Goal: Task Accomplishment & Management: Use online tool/utility

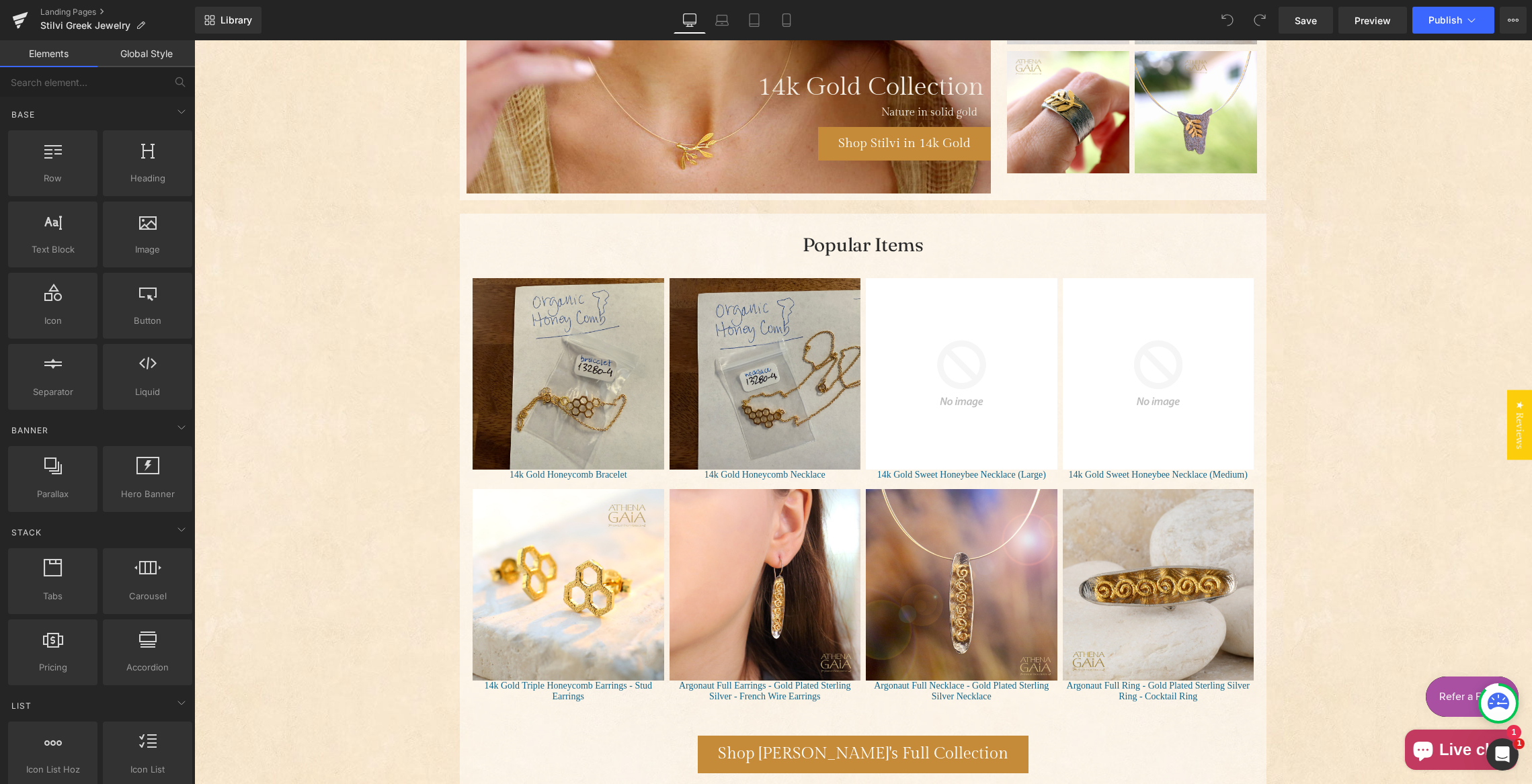
scroll to position [1225, 0]
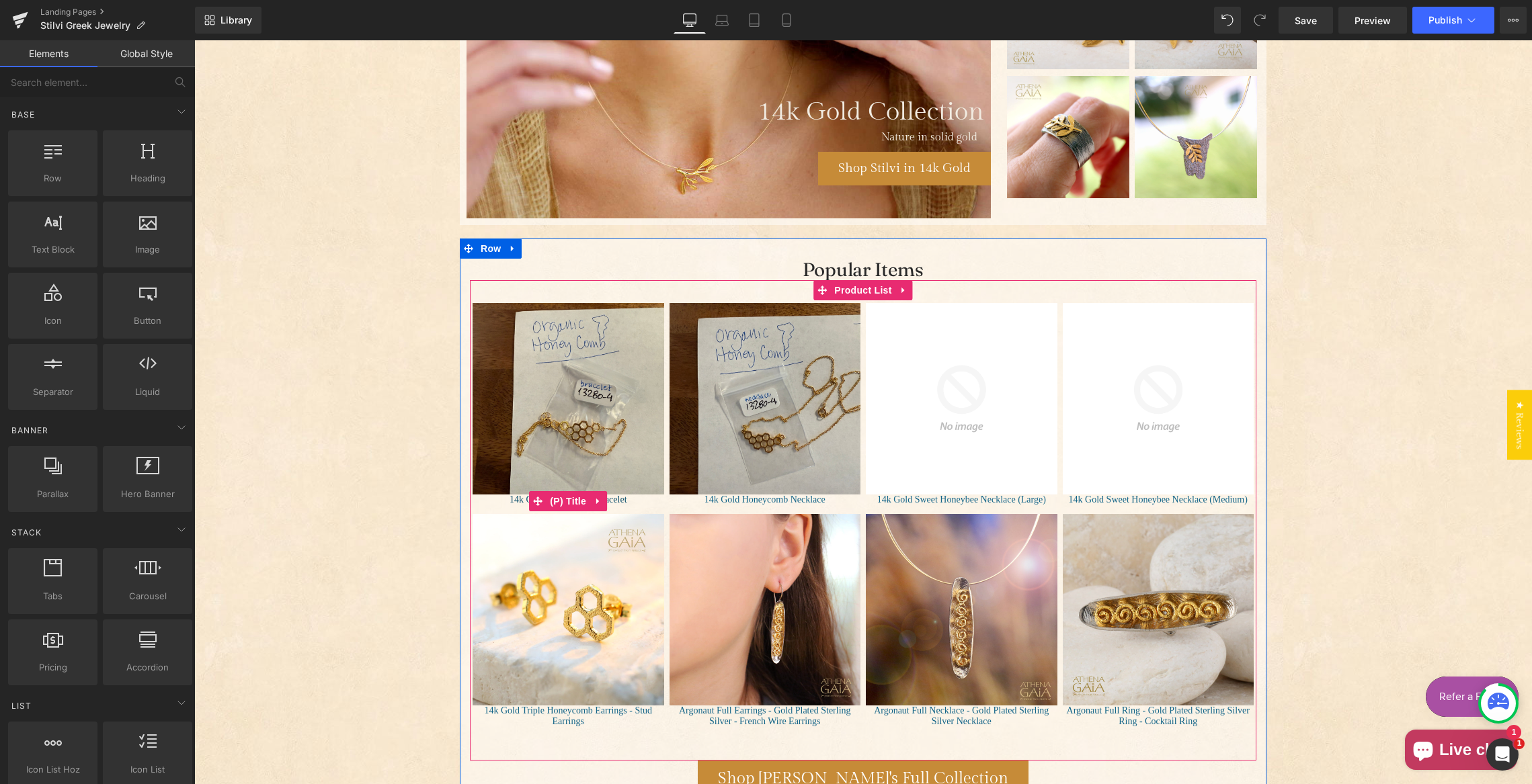
click at [562, 501] on span "(P) Title" at bounding box center [568, 501] width 43 height 20
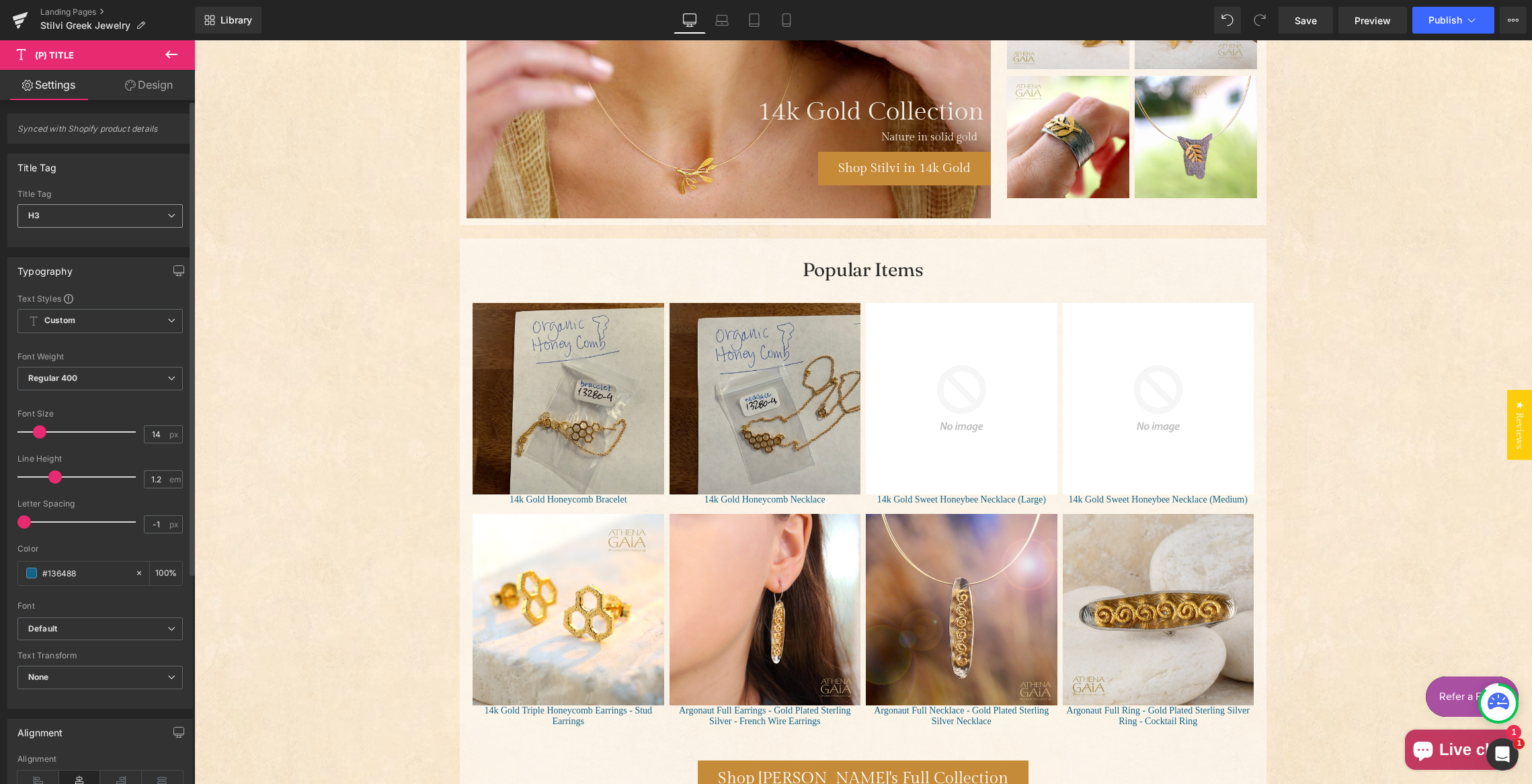
click at [104, 215] on span "H3" at bounding box center [100, 216] width 166 height 23
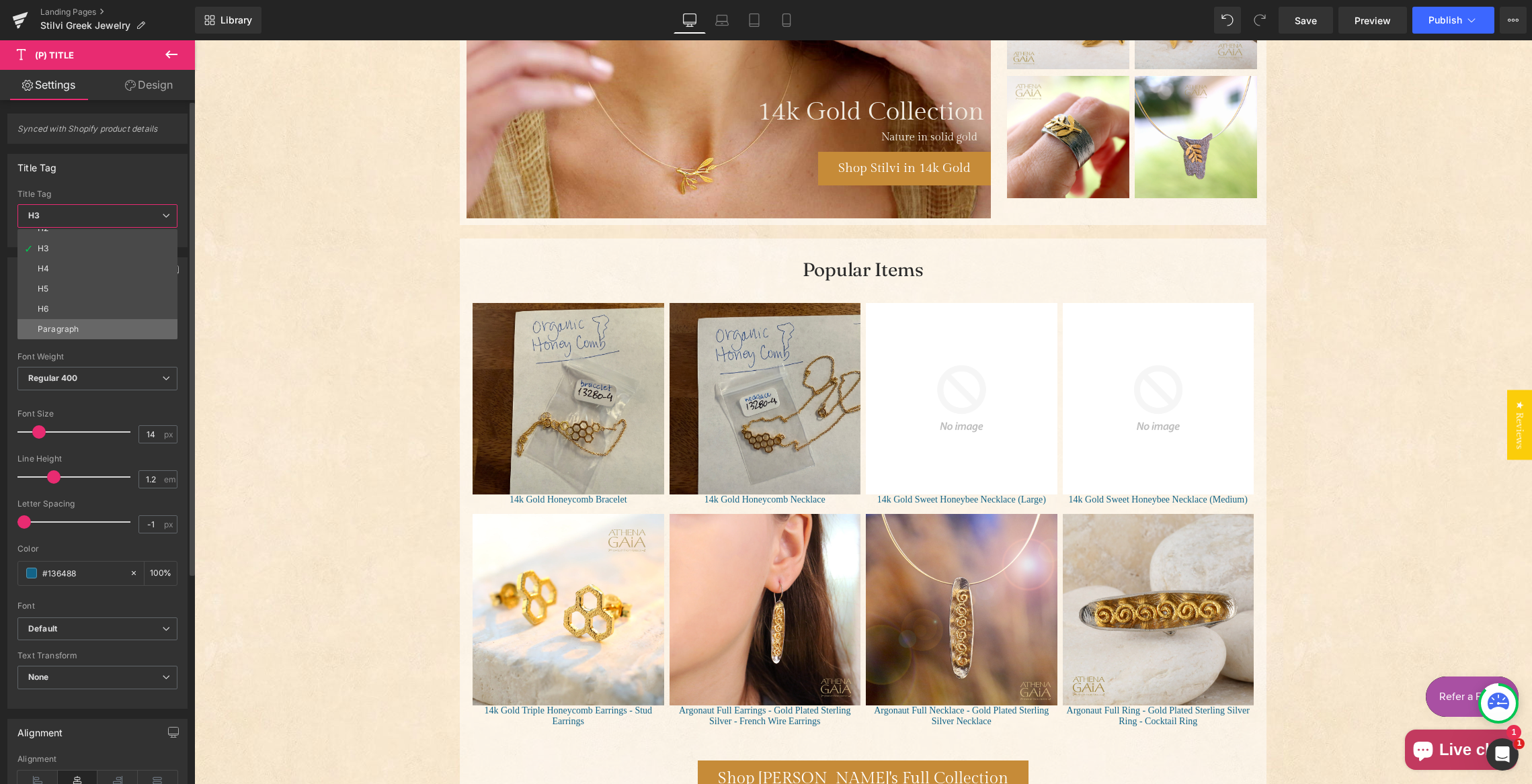
click at [98, 327] on li "Paragraph" at bounding box center [100, 329] width 166 height 20
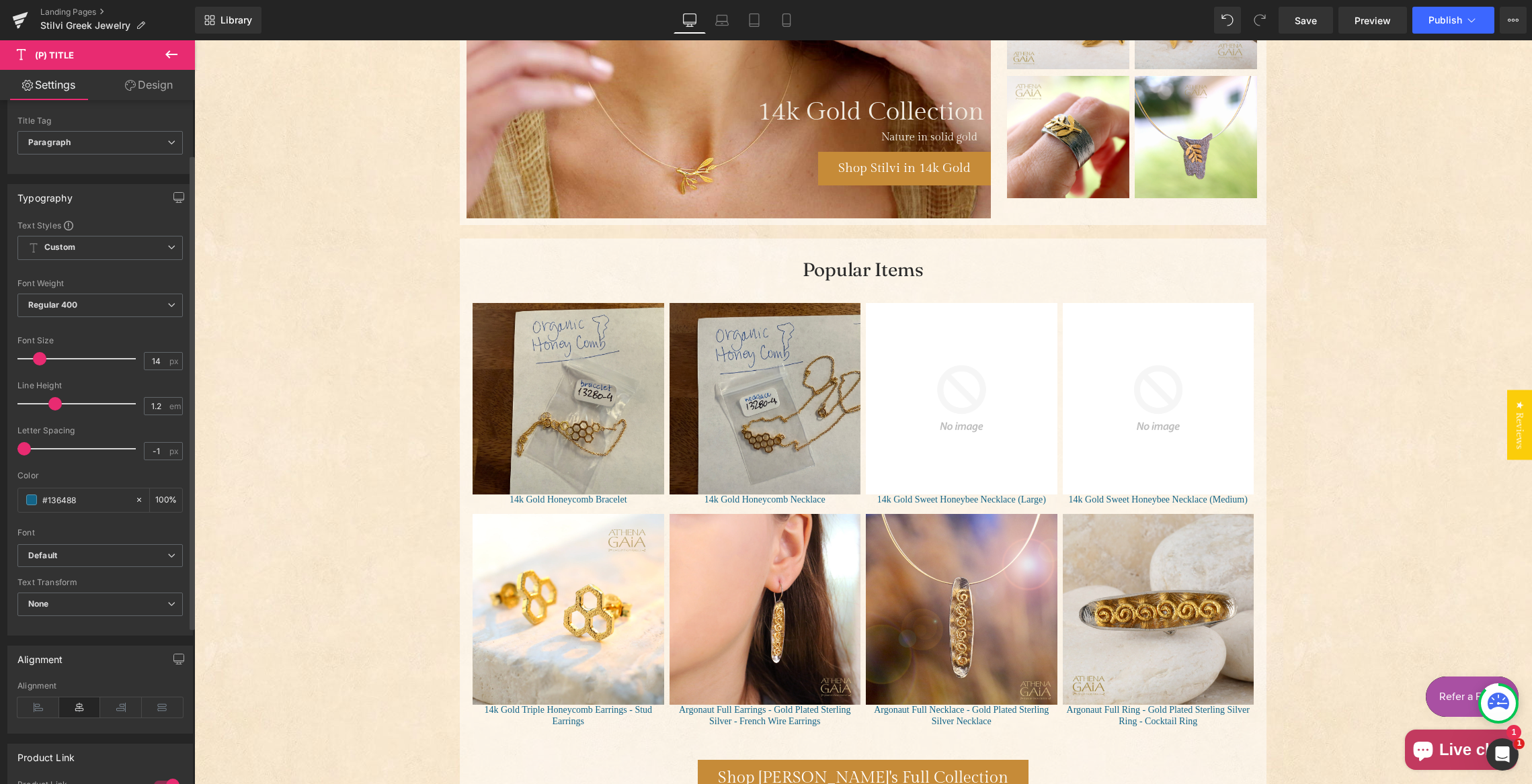
scroll to position [79, 0]
click at [92, 550] on b "Default" at bounding box center [98, 550] width 139 height 12
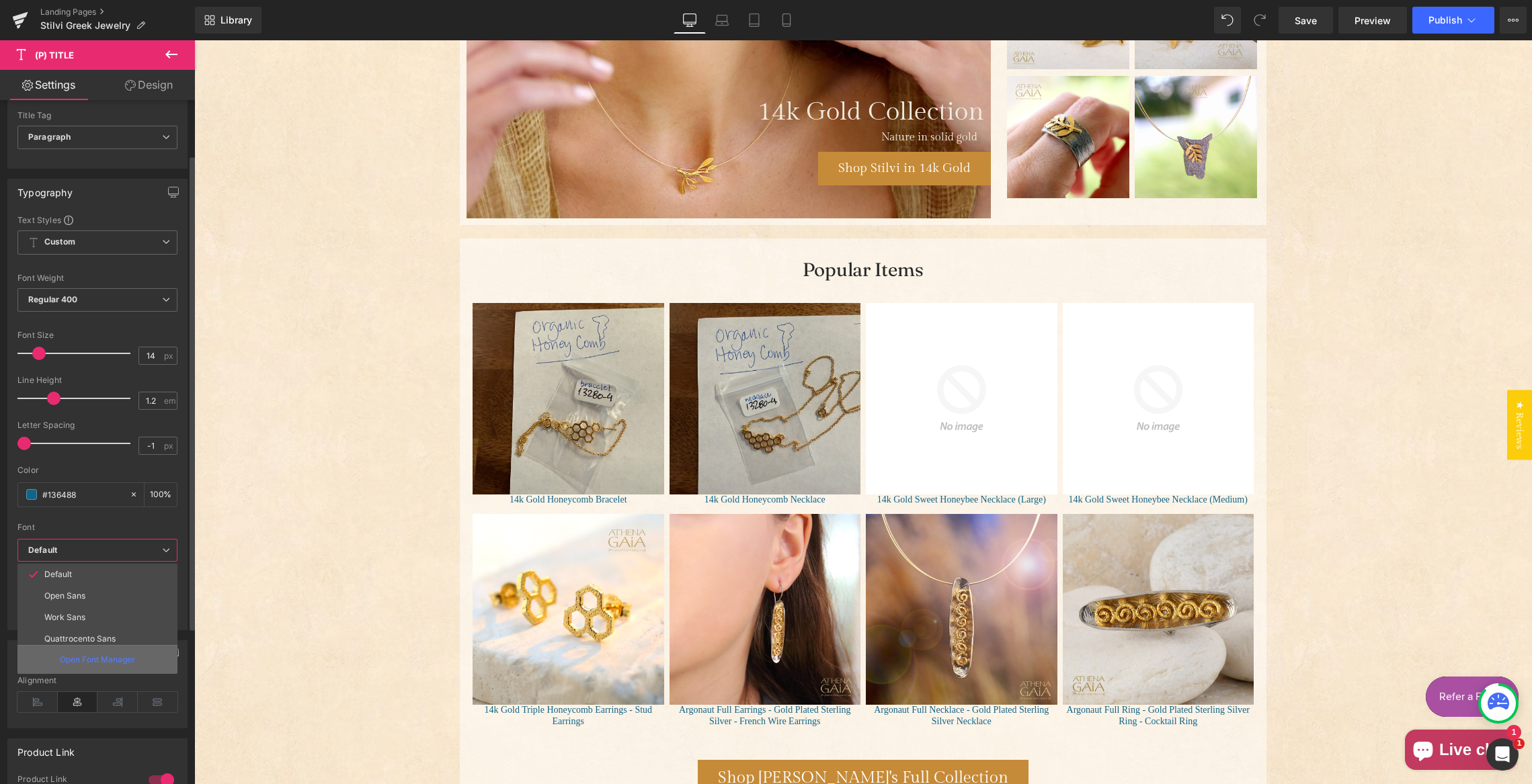
click at [94, 661] on p "Open Font Manager" at bounding box center [97, 660] width 75 height 12
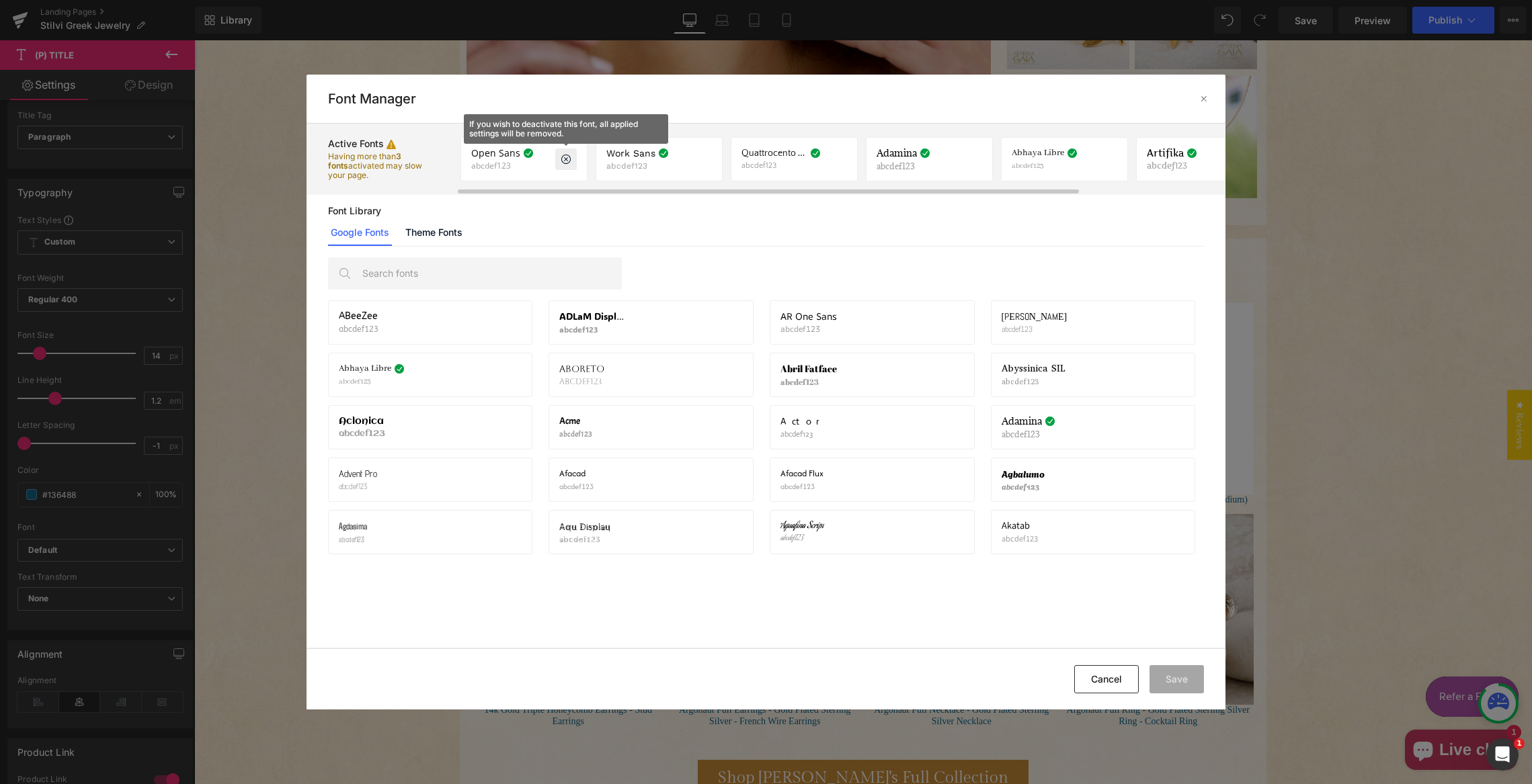
click at [569, 159] on icon at bounding box center [566, 159] width 11 height 11
click at [563, 159] on icon at bounding box center [566, 159] width 11 height 11
click at [562, 157] on icon at bounding box center [566, 159] width 11 height 11
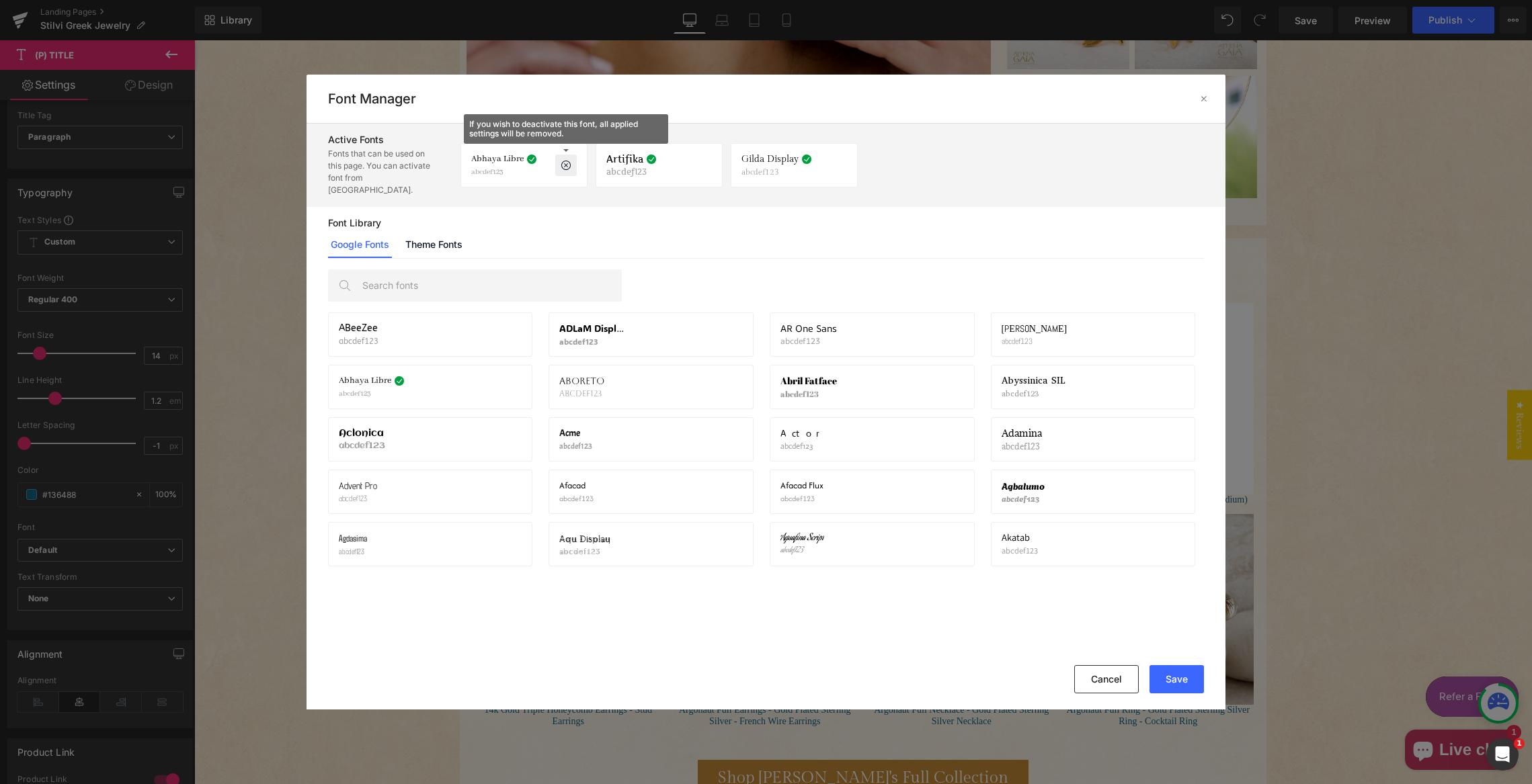
click at [566, 160] on icon at bounding box center [566, 165] width 11 height 11
click at [564, 160] on icon at bounding box center [566, 165] width 11 height 11
click at [563, 160] on icon at bounding box center [566, 165] width 11 height 11
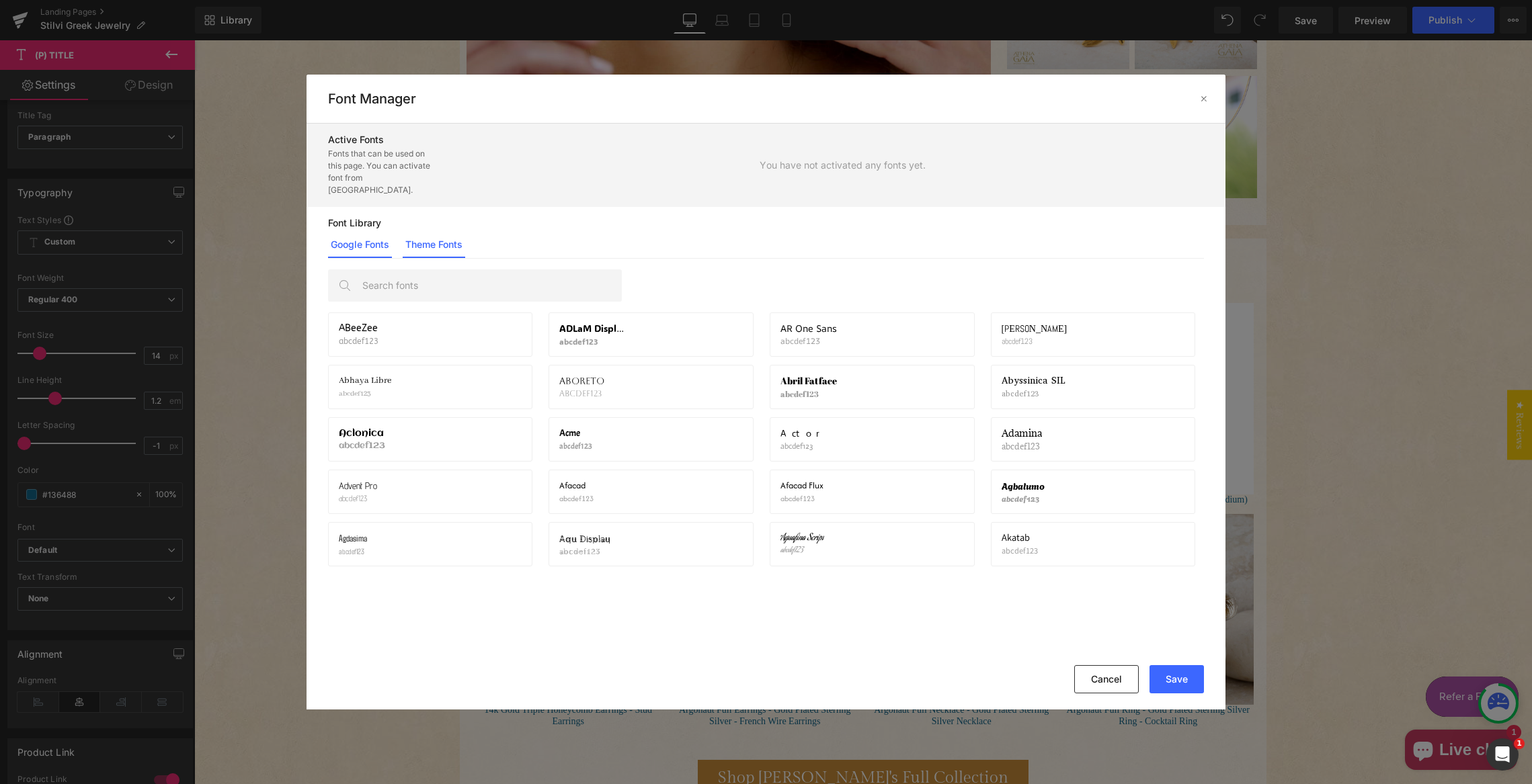
click at [435, 232] on link "Theme Fonts" at bounding box center [434, 244] width 63 height 27
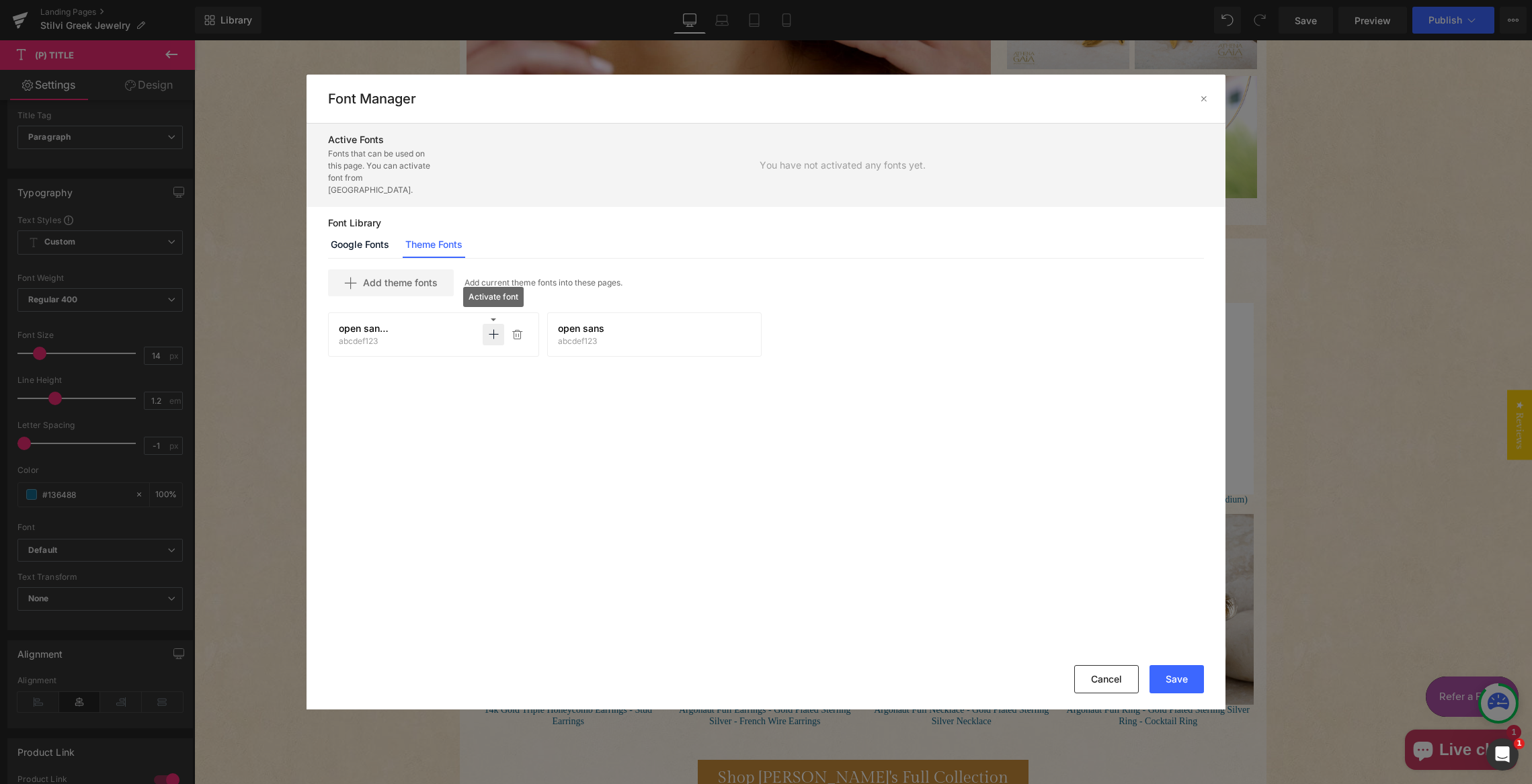
drag, startPoint x: 486, startPoint y: 321, endPoint x: 502, endPoint y: 323, distance: 16.1
click at [485, 324] on p at bounding box center [493, 334] width 21 height 21
drag, startPoint x: 719, startPoint y: 321, endPoint x: 739, endPoint y: 325, distance: 20.4
click at [718, 330] on icon at bounding box center [716, 335] width 11 height 11
click at [1166, 676] on button "Save" at bounding box center [1177, 679] width 54 height 28
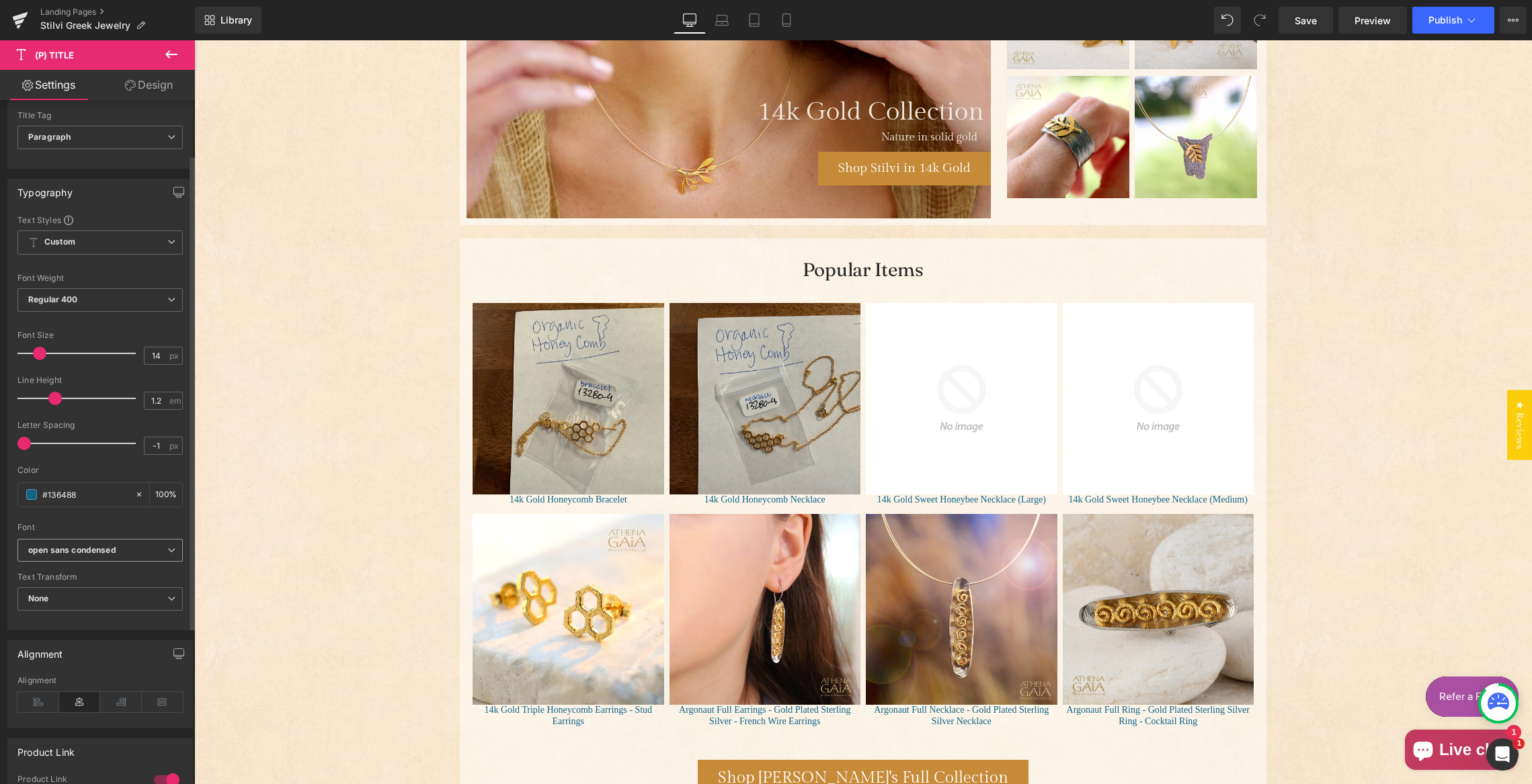
click at [92, 547] on icon "open sans condensed" at bounding box center [72, 550] width 88 height 12
click at [101, 644] on p "Open Font Manager" at bounding box center [97, 644] width 75 height 12
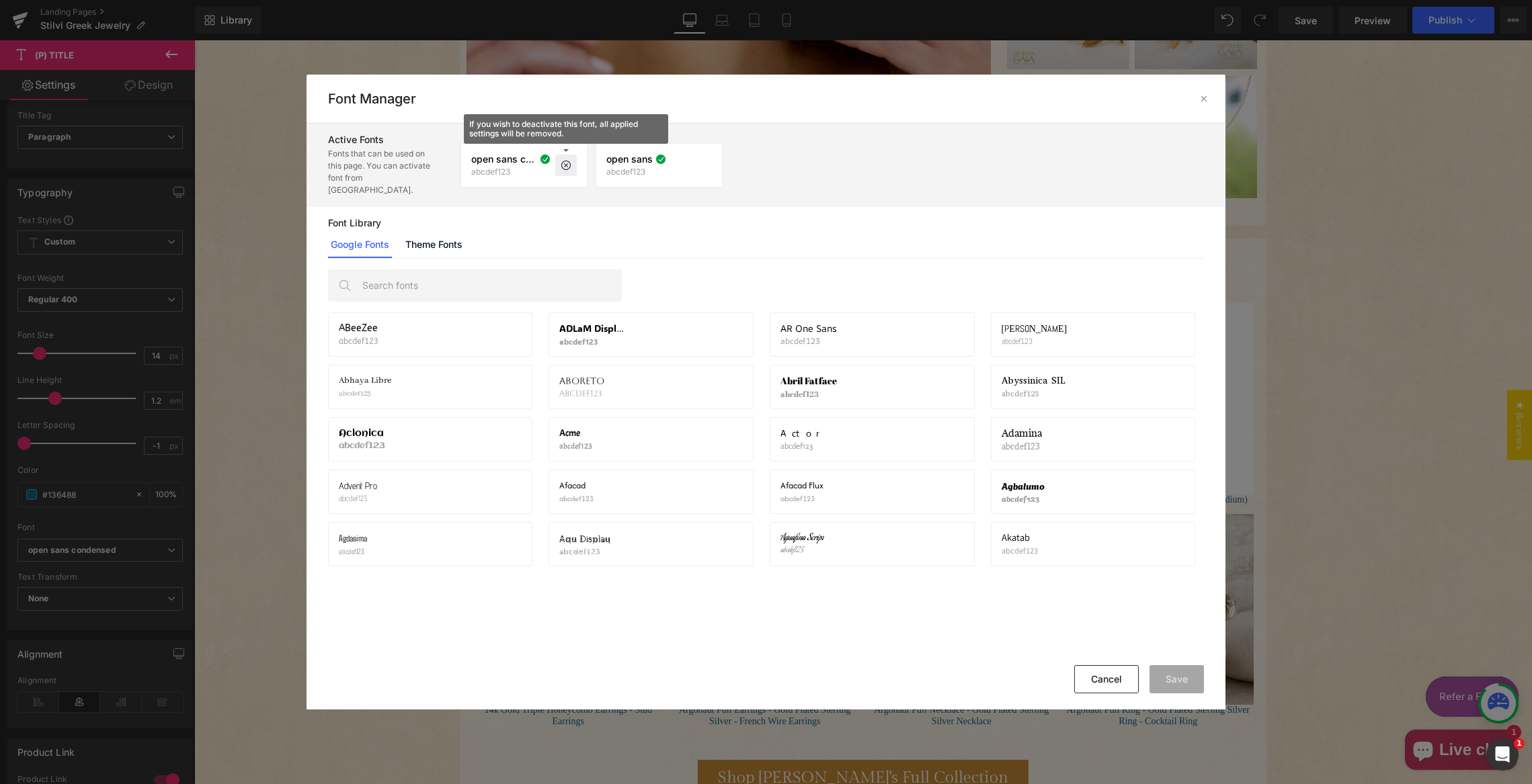
click at [570, 160] on icon at bounding box center [566, 165] width 11 height 11
click at [561, 160] on icon at bounding box center [566, 165] width 11 height 11
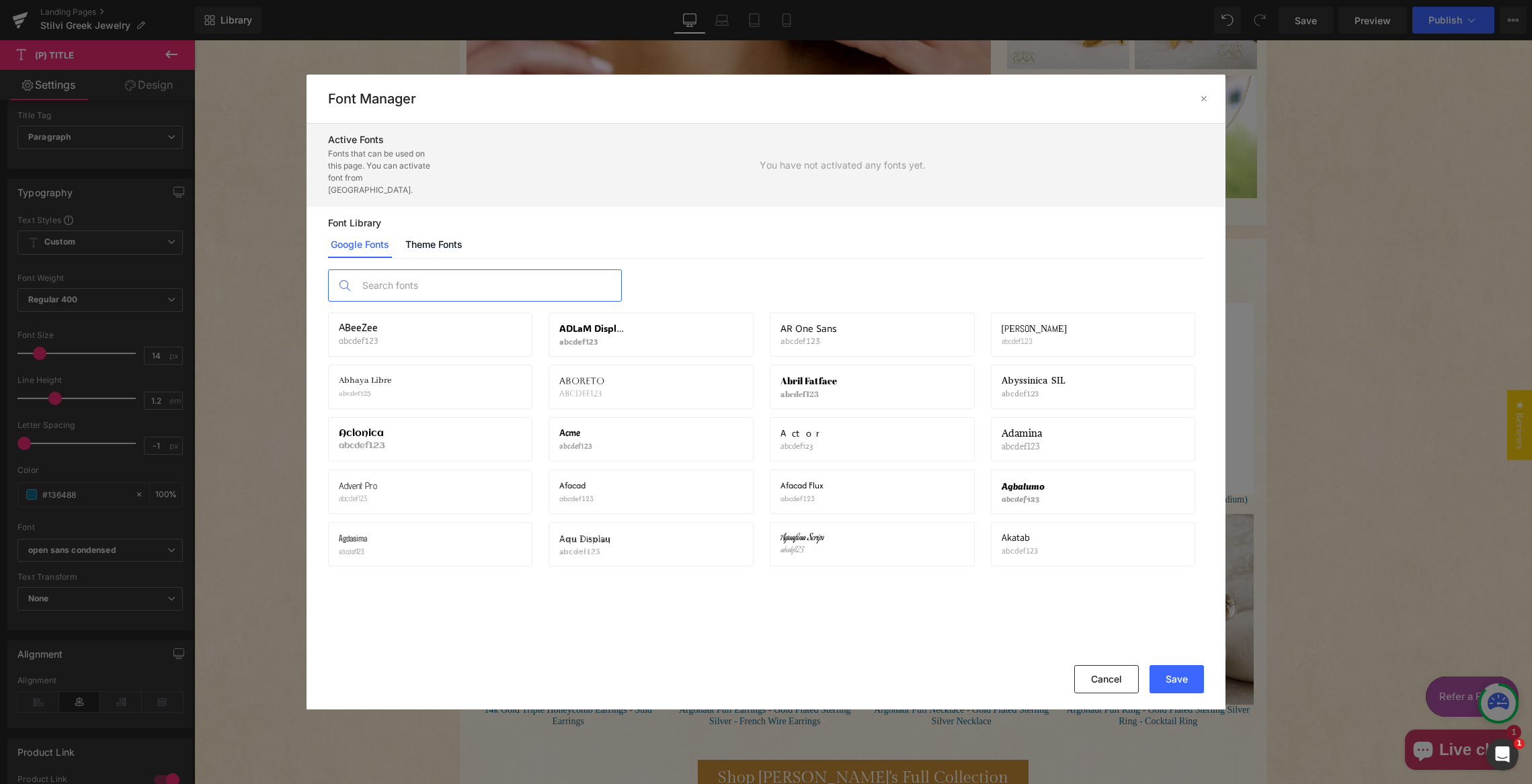
click at [433, 276] on input "text" at bounding box center [488, 285] width 266 height 31
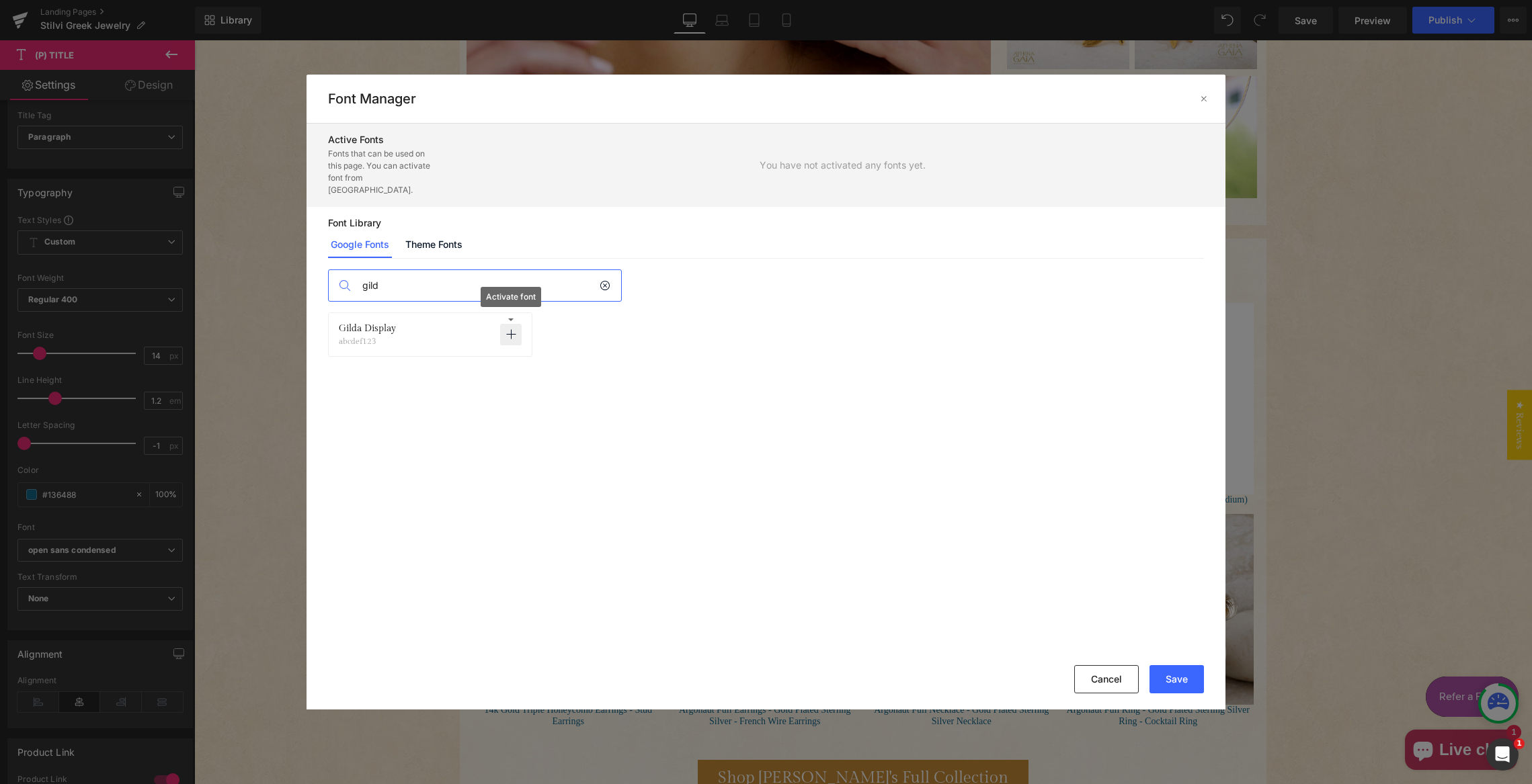
type input "gild"
drag, startPoint x: 506, startPoint y: 321, endPoint x: 519, endPoint y: 321, distance: 13.0
click at [506, 330] on icon at bounding box center [511, 335] width 11 height 11
drag, startPoint x: 1174, startPoint y: 680, endPoint x: 1176, endPoint y: 671, distance: 9.2
click at [1174, 681] on button "Save" at bounding box center [1177, 679] width 54 height 28
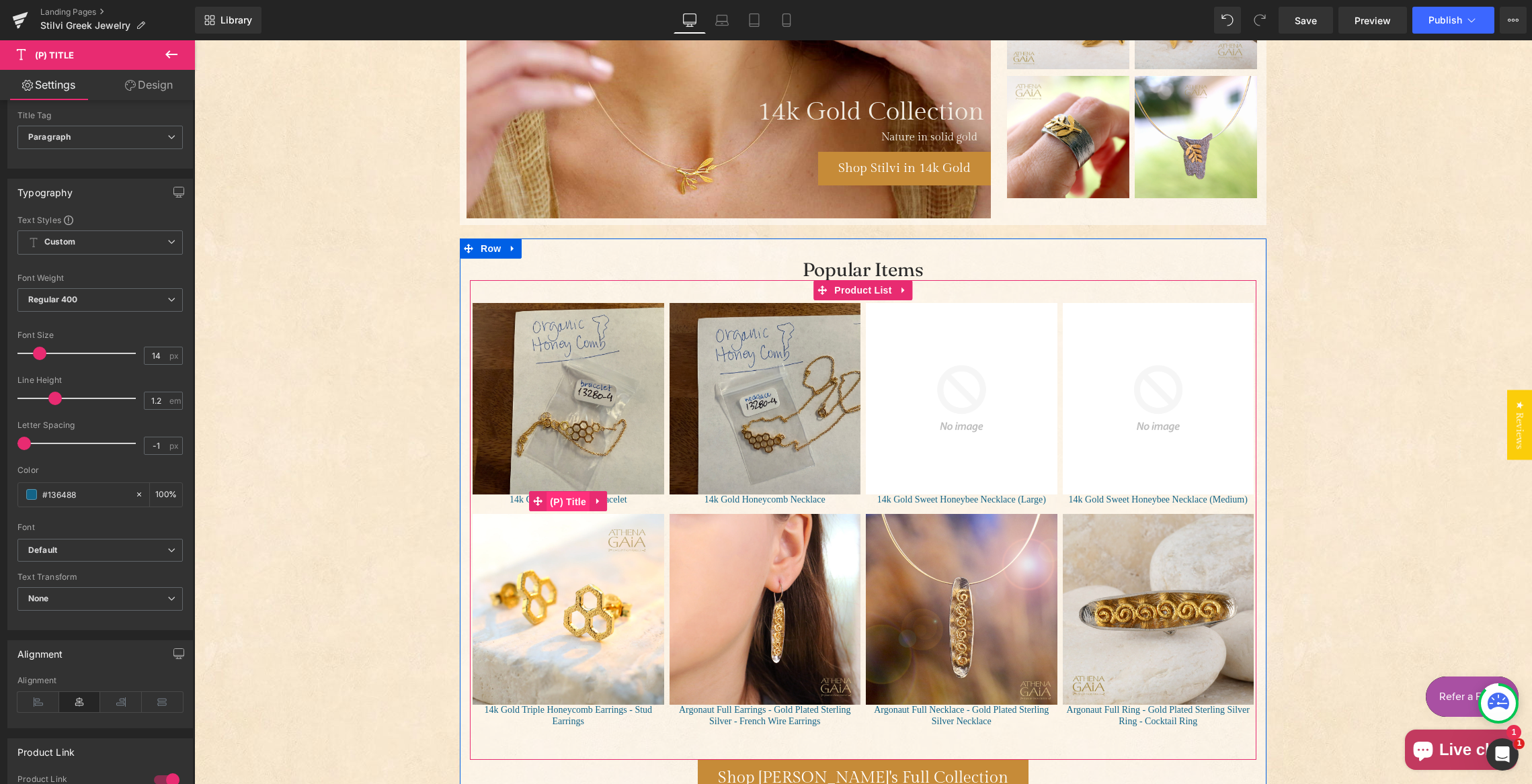
click at [568, 503] on span "(P) Title" at bounding box center [568, 501] width 43 height 20
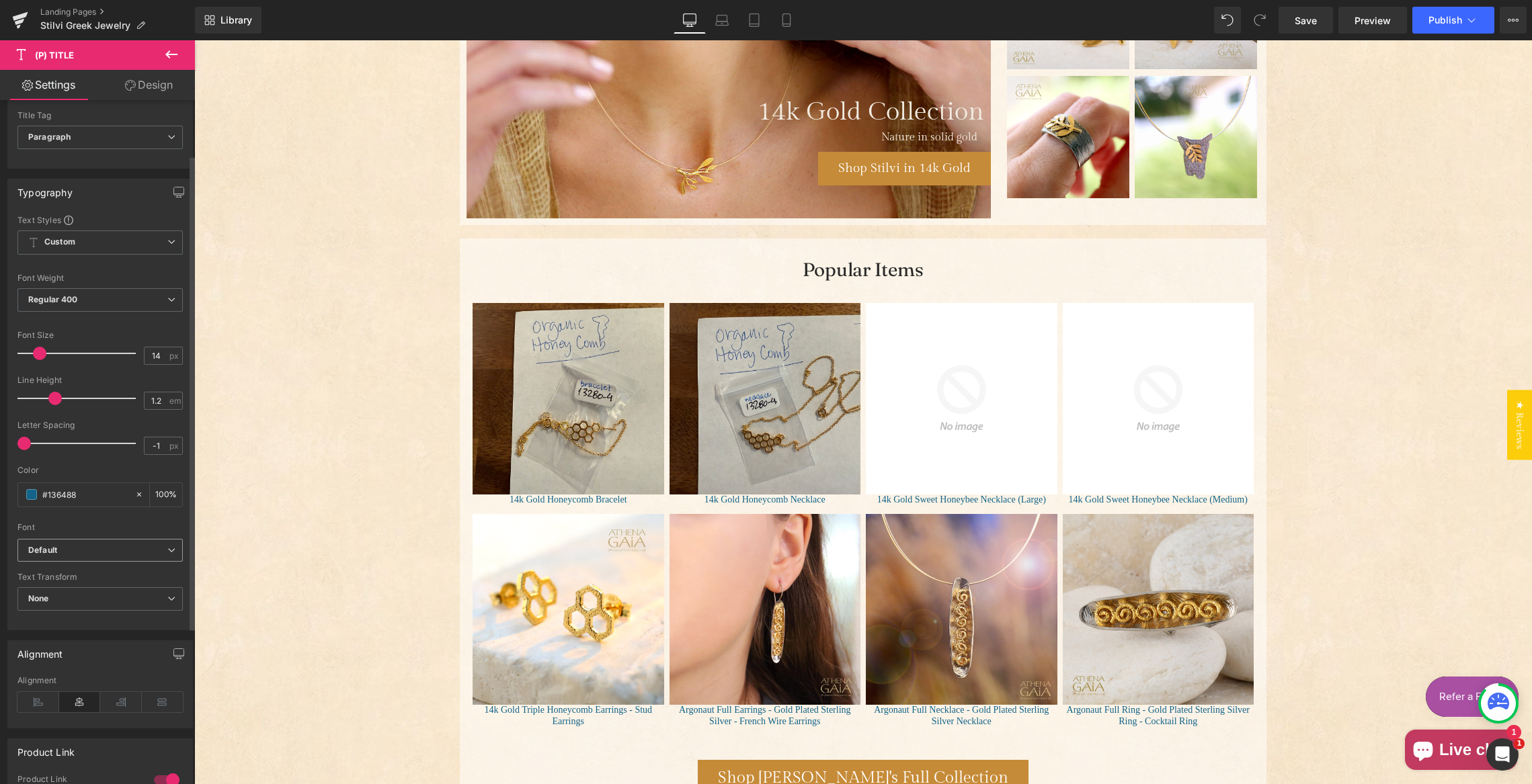
click at [91, 550] on b "Default" at bounding box center [98, 550] width 139 height 12
click at [90, 599] on p "Gilda Display" at bounding box center [69, 597] width 50 height 10
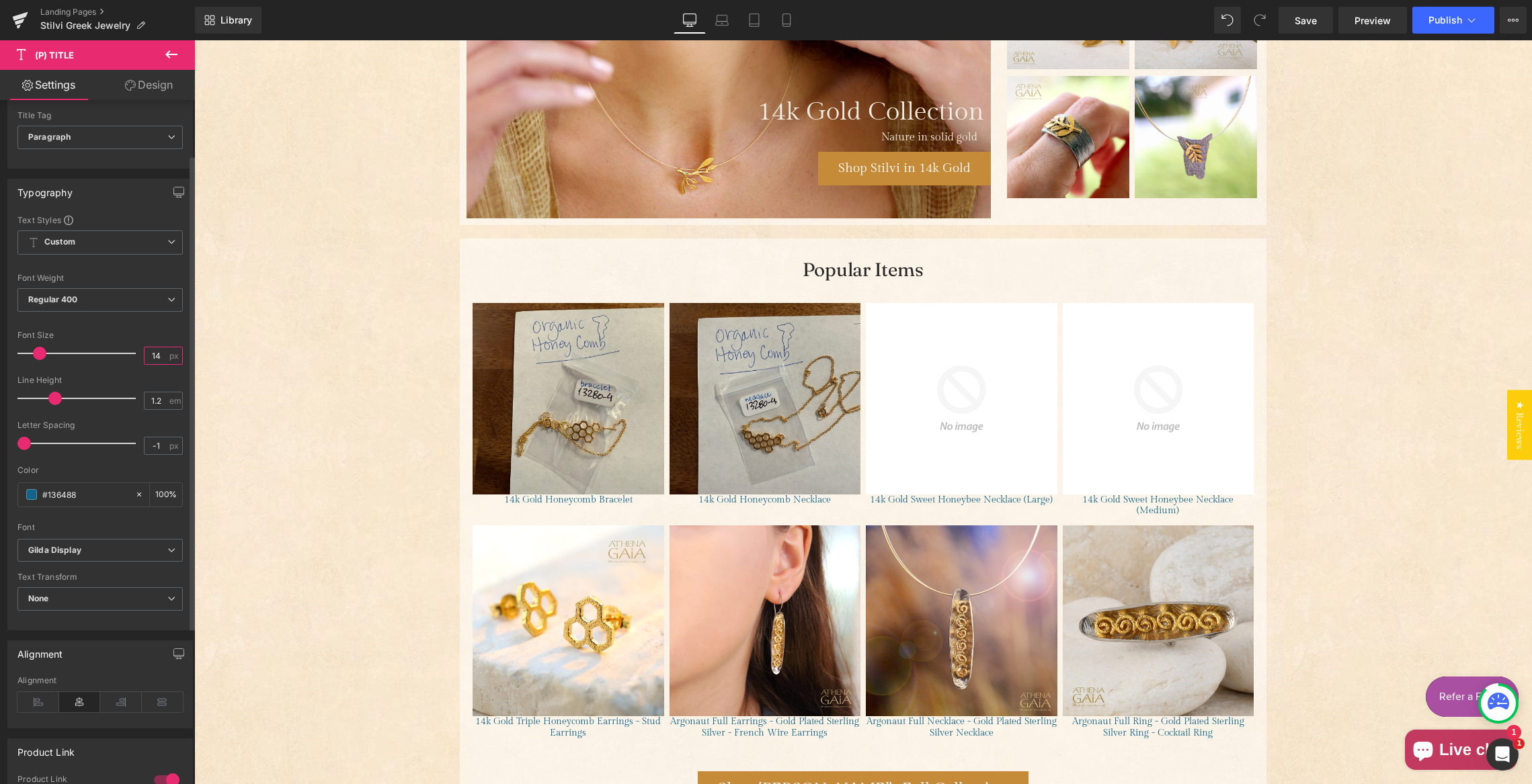
drag, startPoint x: 147, startPoint y: 356, endPoint x: 160, endPoint y: 356, distance: 13.0
click at [160, 356] on input "14" at bounding box center [157, 356] width 23 height 17
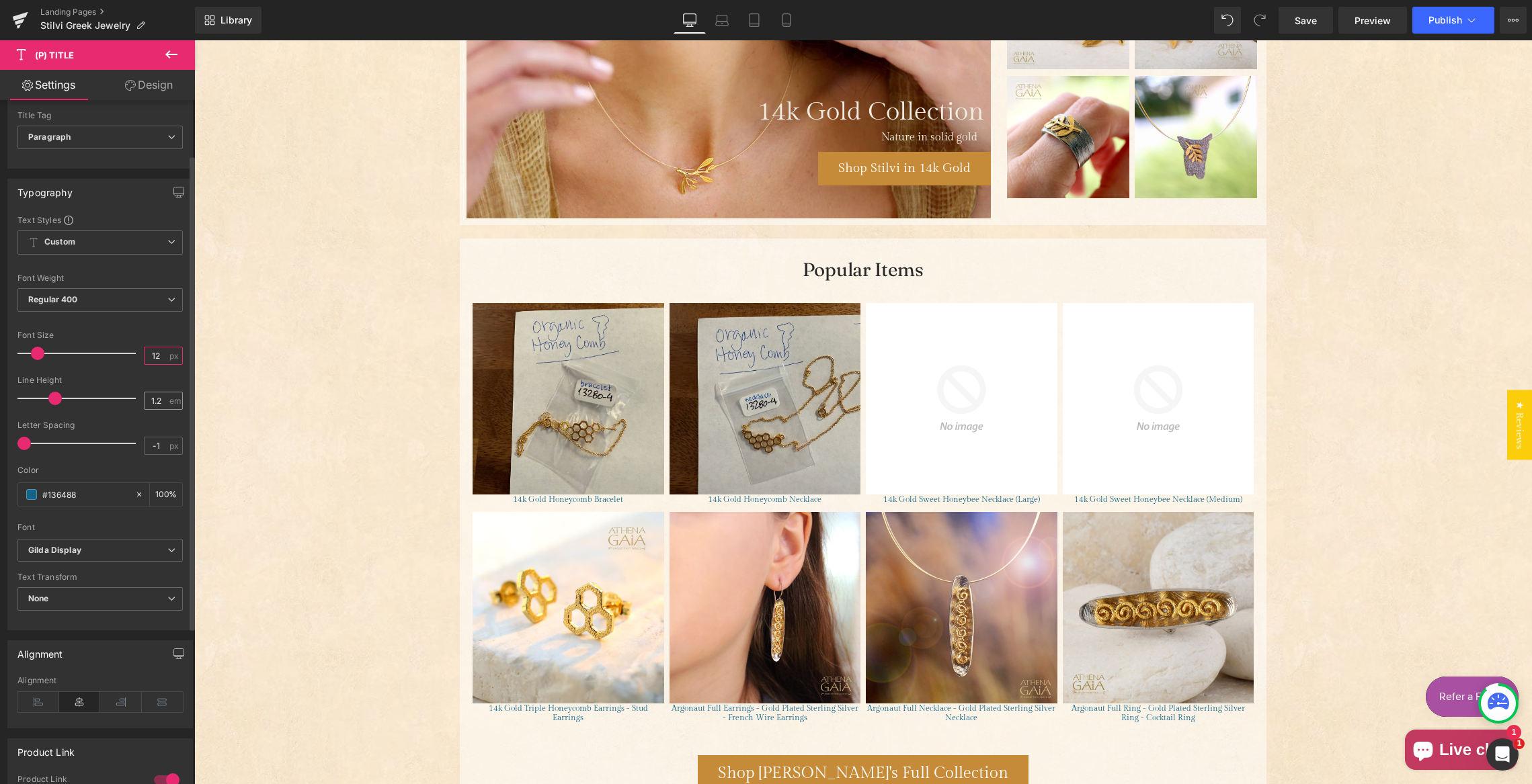
type input "12"
drag, startPoint x: 154, startPoint y: 402, endPoint x: 183, endPoint y: 410, distance: 30.1
click at [160, 403] on input "1.2" at bounding box center [157, 401] width 23 height 17
type input "1.3"
drag, startPoint x: 145, startPoint y: 445, endPoint x: 123, endPoint y: 439, distance: 22.8
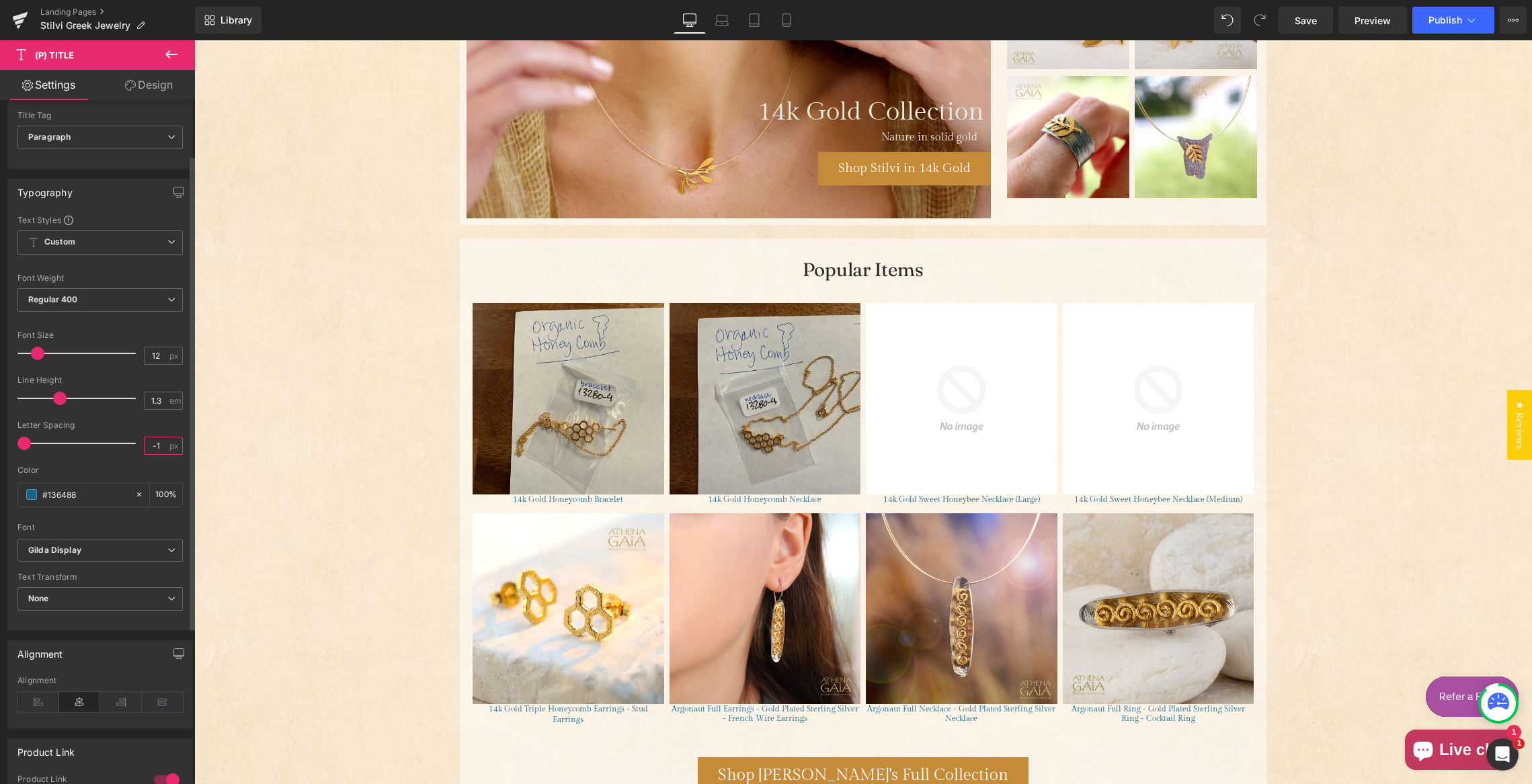
click at [145, 445] on input "-1" at bounding box center [157, 445] width 23 height 17
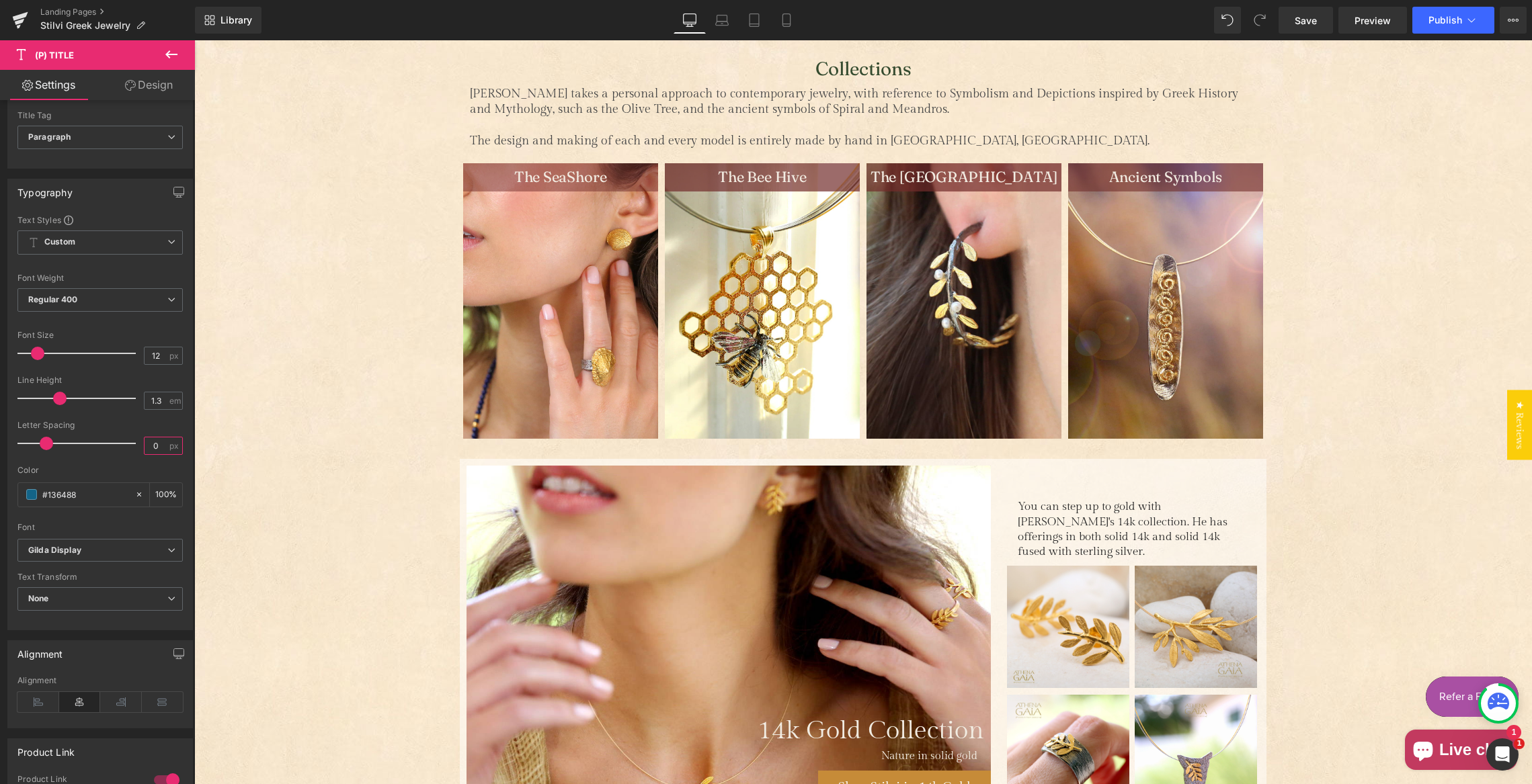
scroll to position [494, 0]
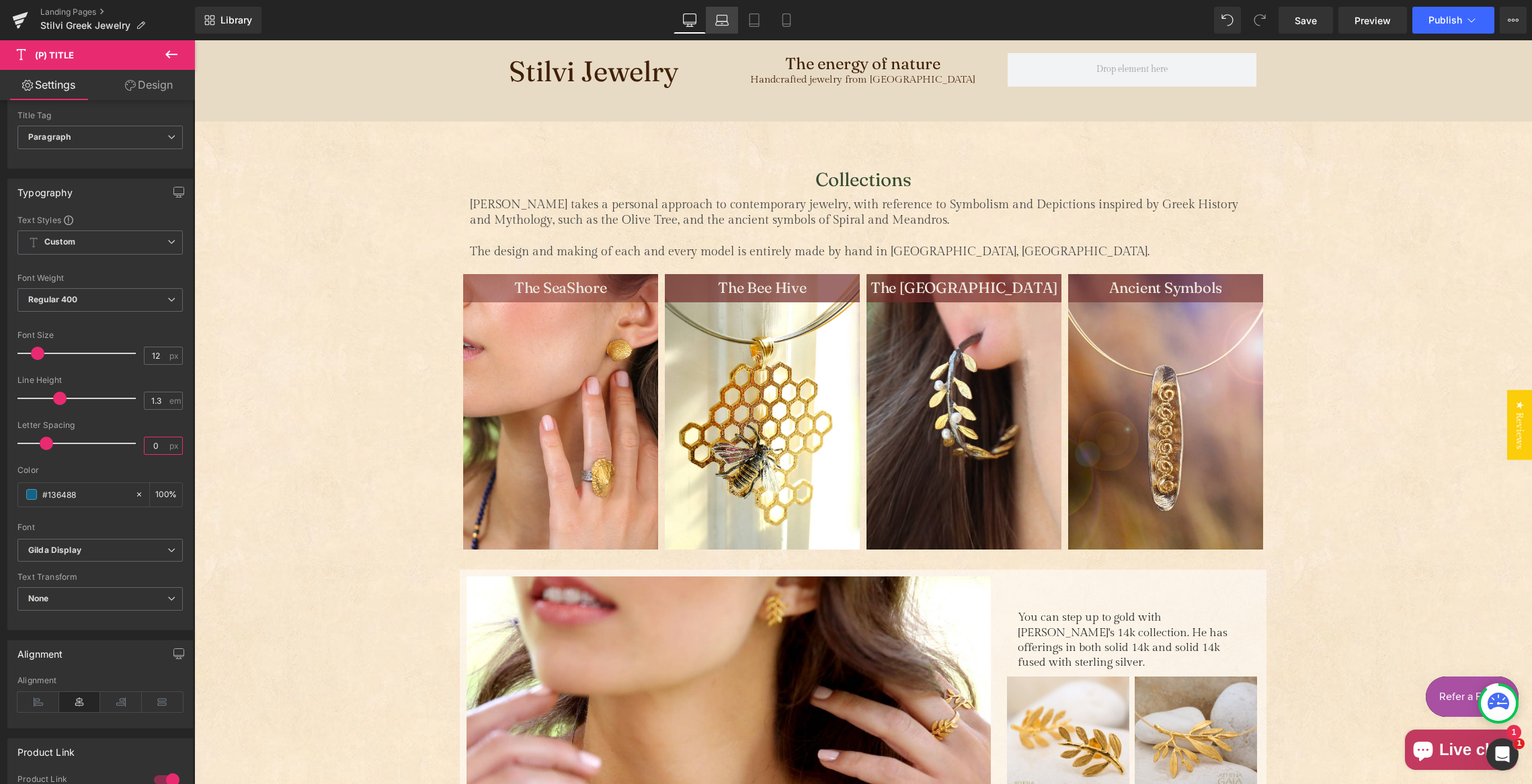
type input "0"
click at [721, 15] on icon at bounding box center [722, 18] width 10 height 6
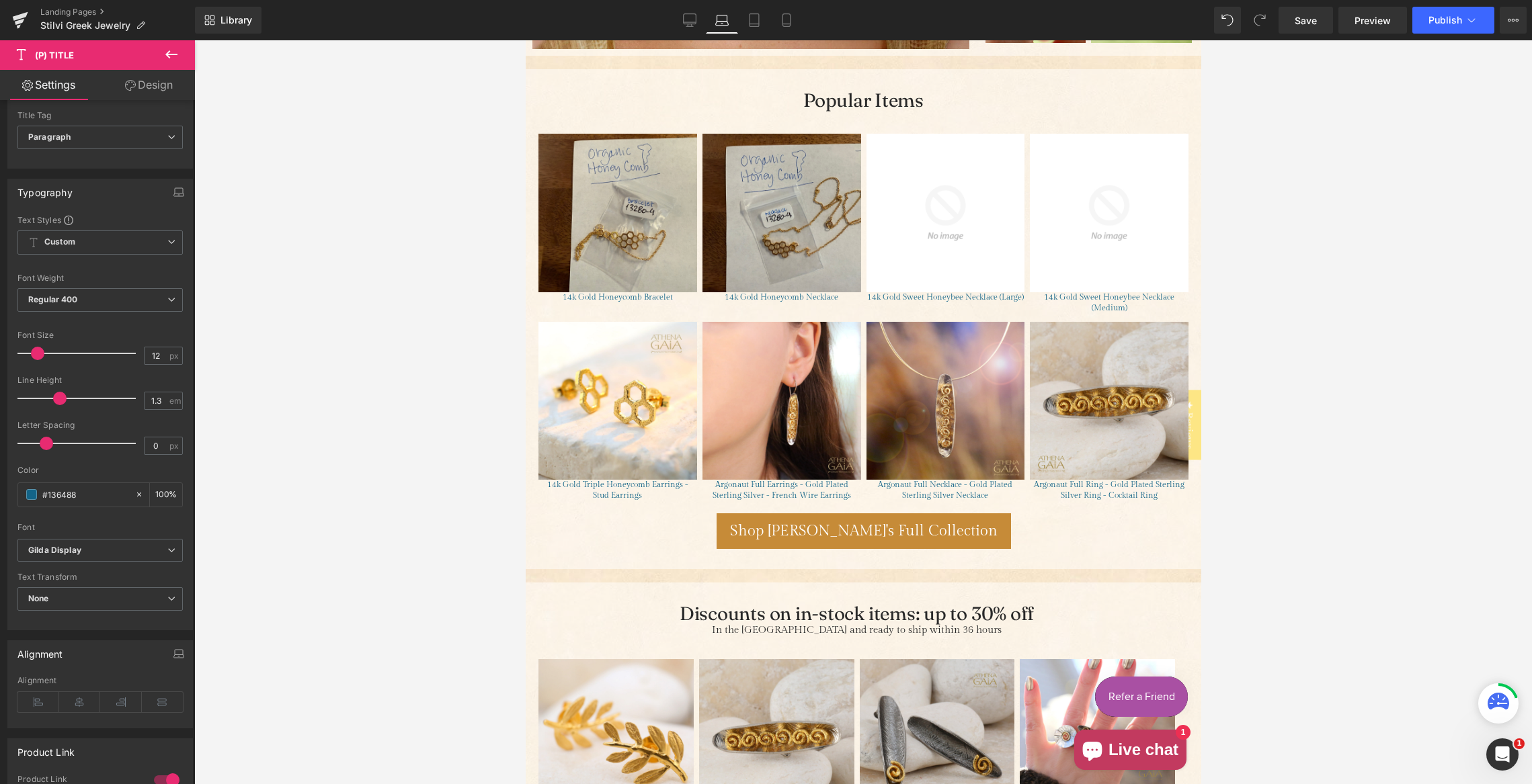
scroll to position [1231, 0]
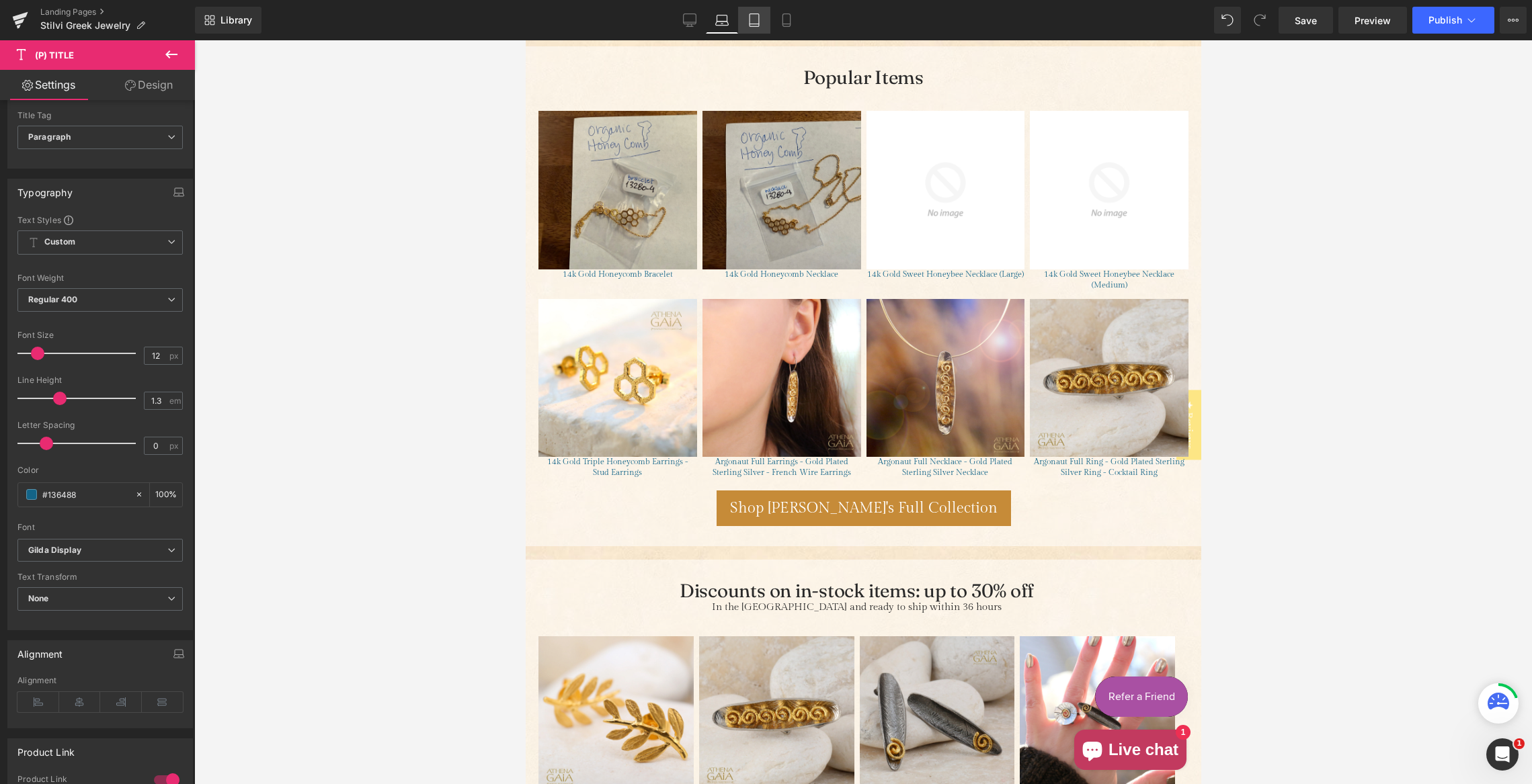
click at [752, 20] on icon at bounding box center [754, 19] width 13 height 13
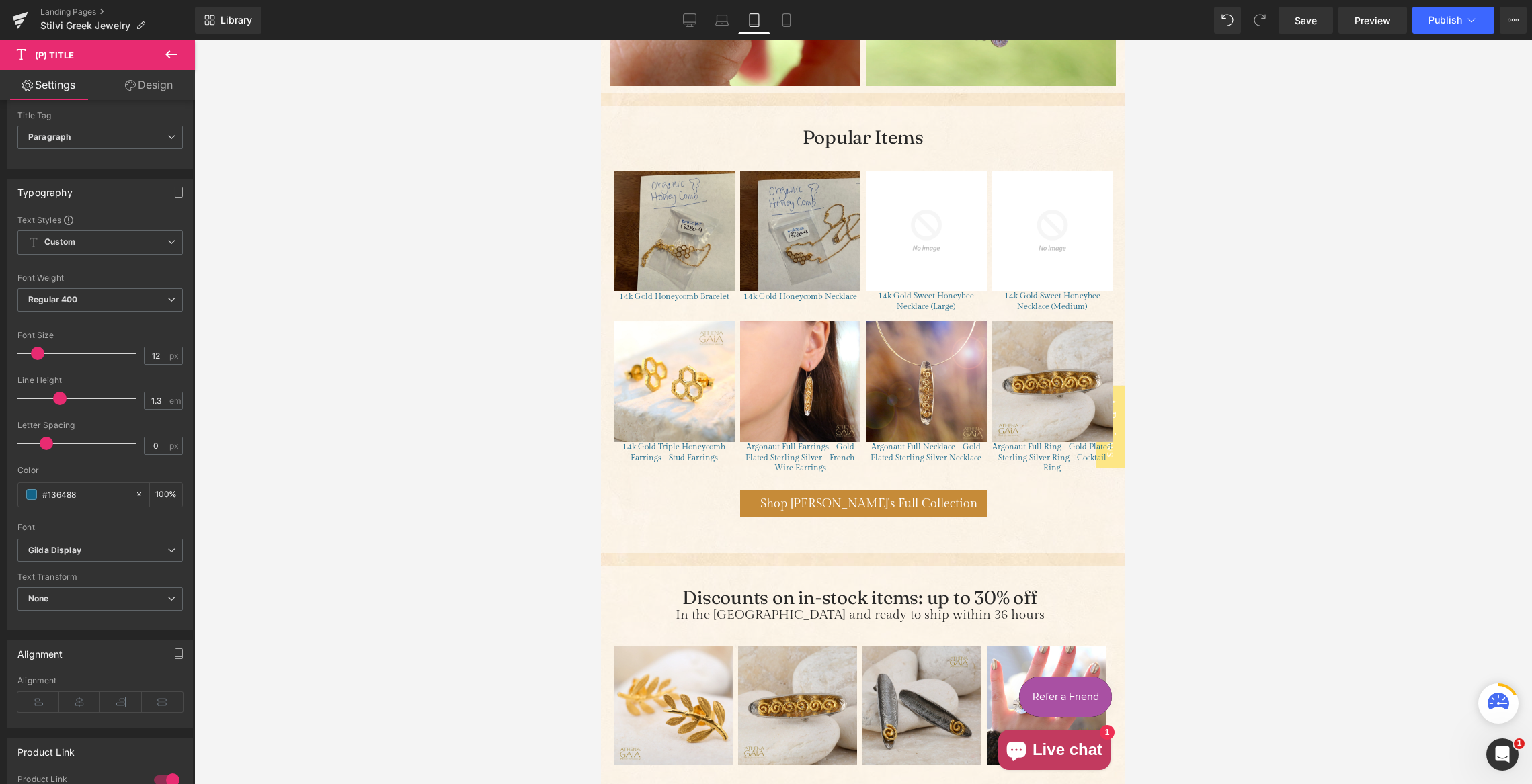
scroll to position [2603, 0]
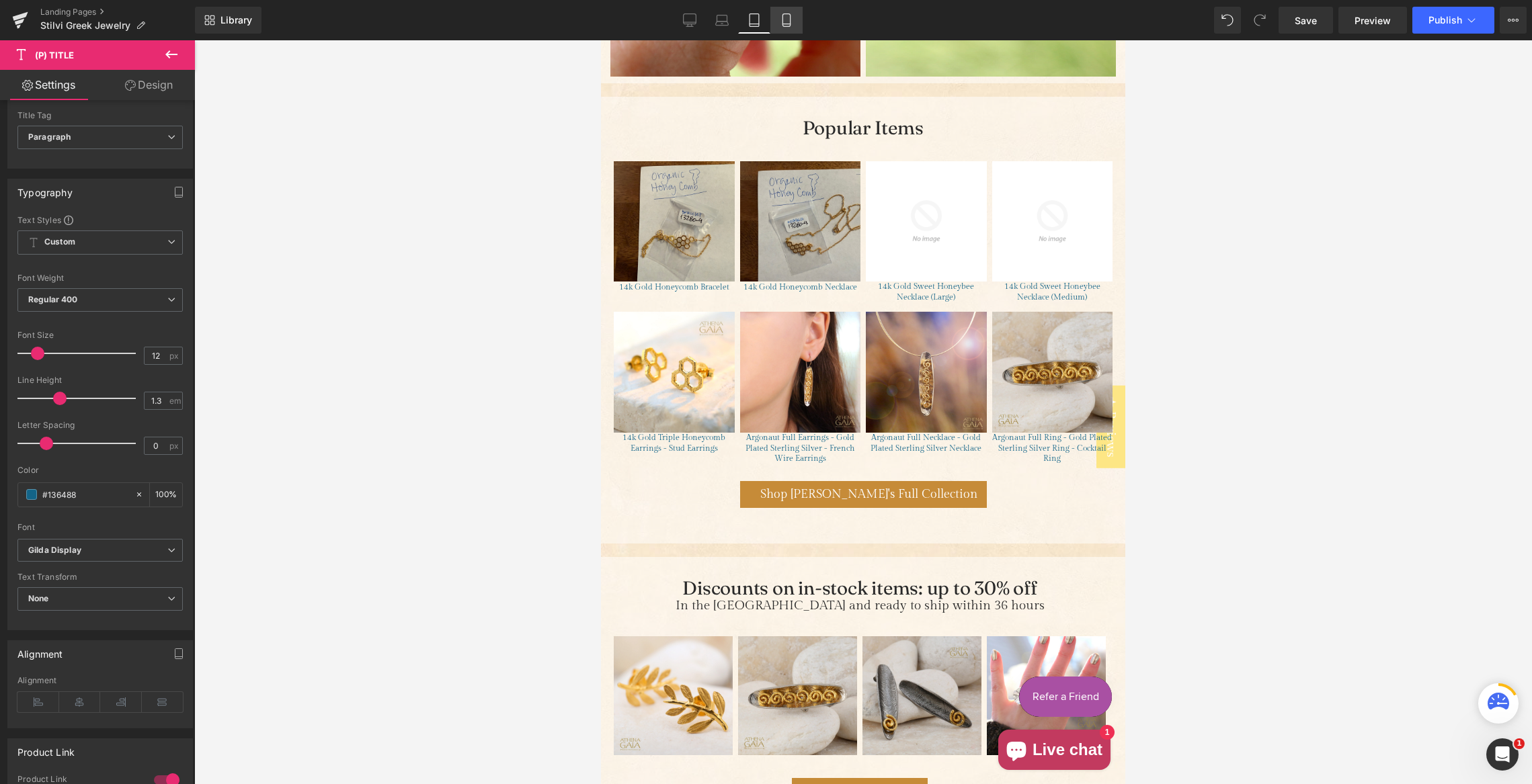
click at [786, 26] on icon at bounding box center [786, 20] width 8 height 13
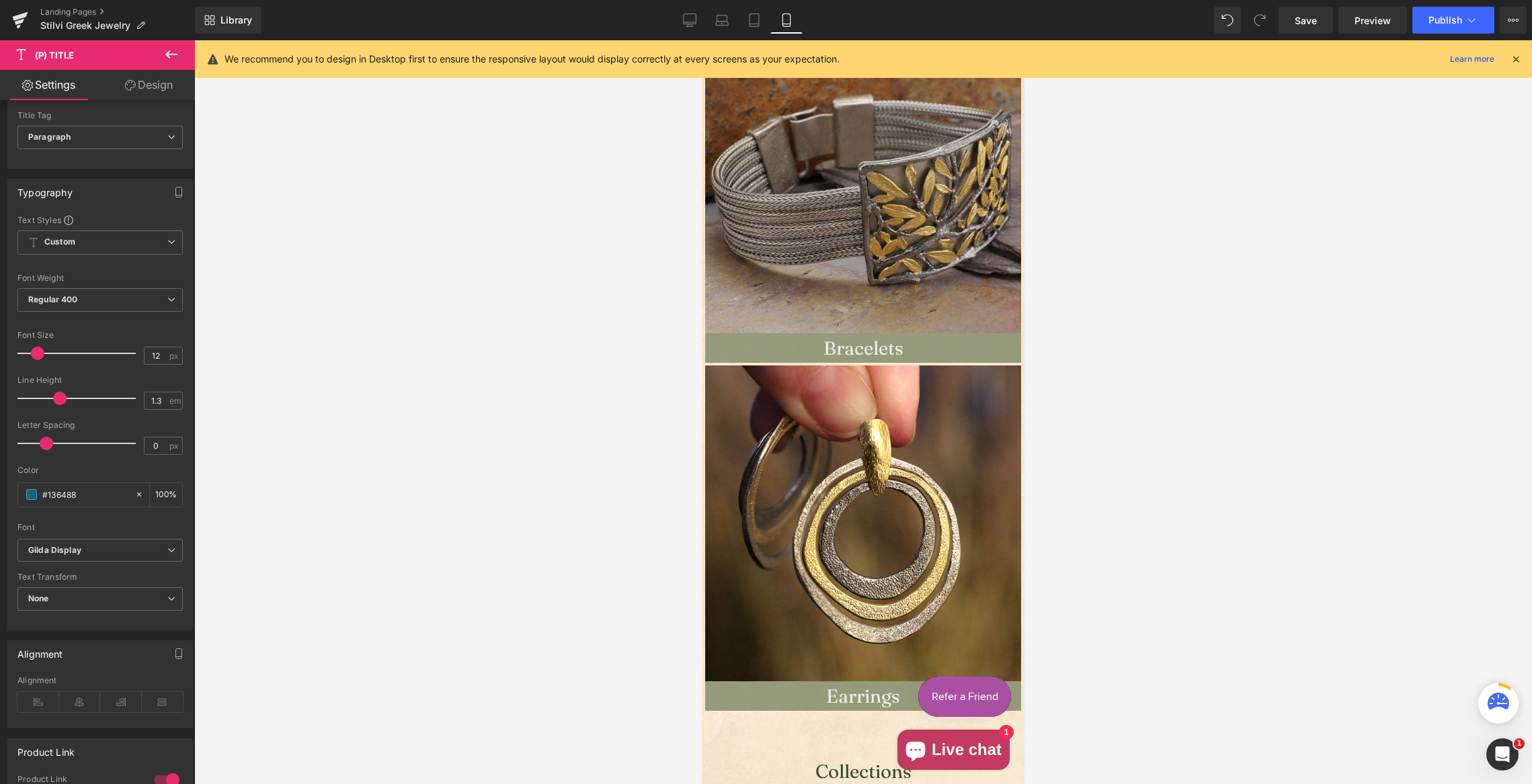
scroll to position [1137, 0]
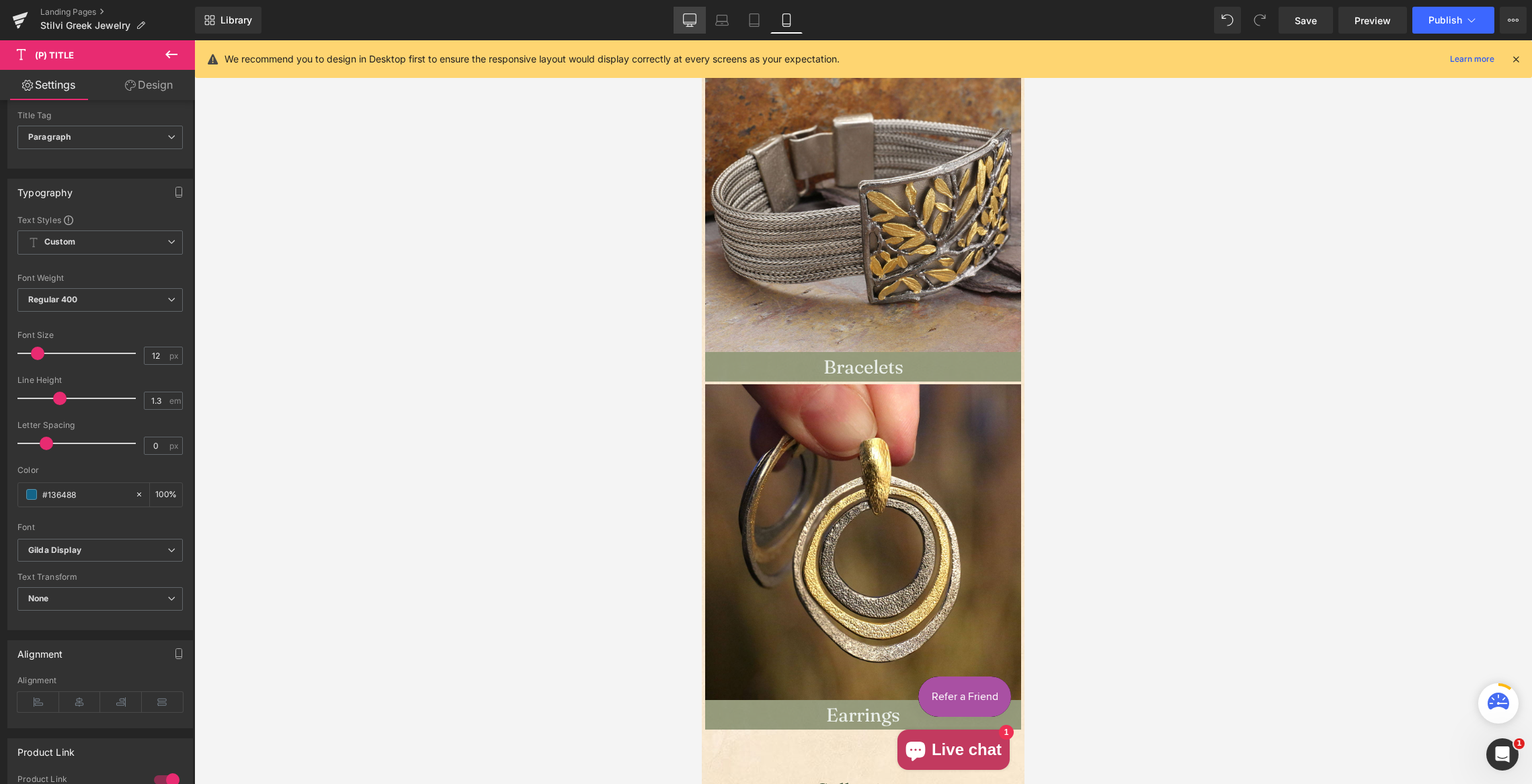
click at [685, 19] on icon at bounding box center [689, 19] width 13 height 13
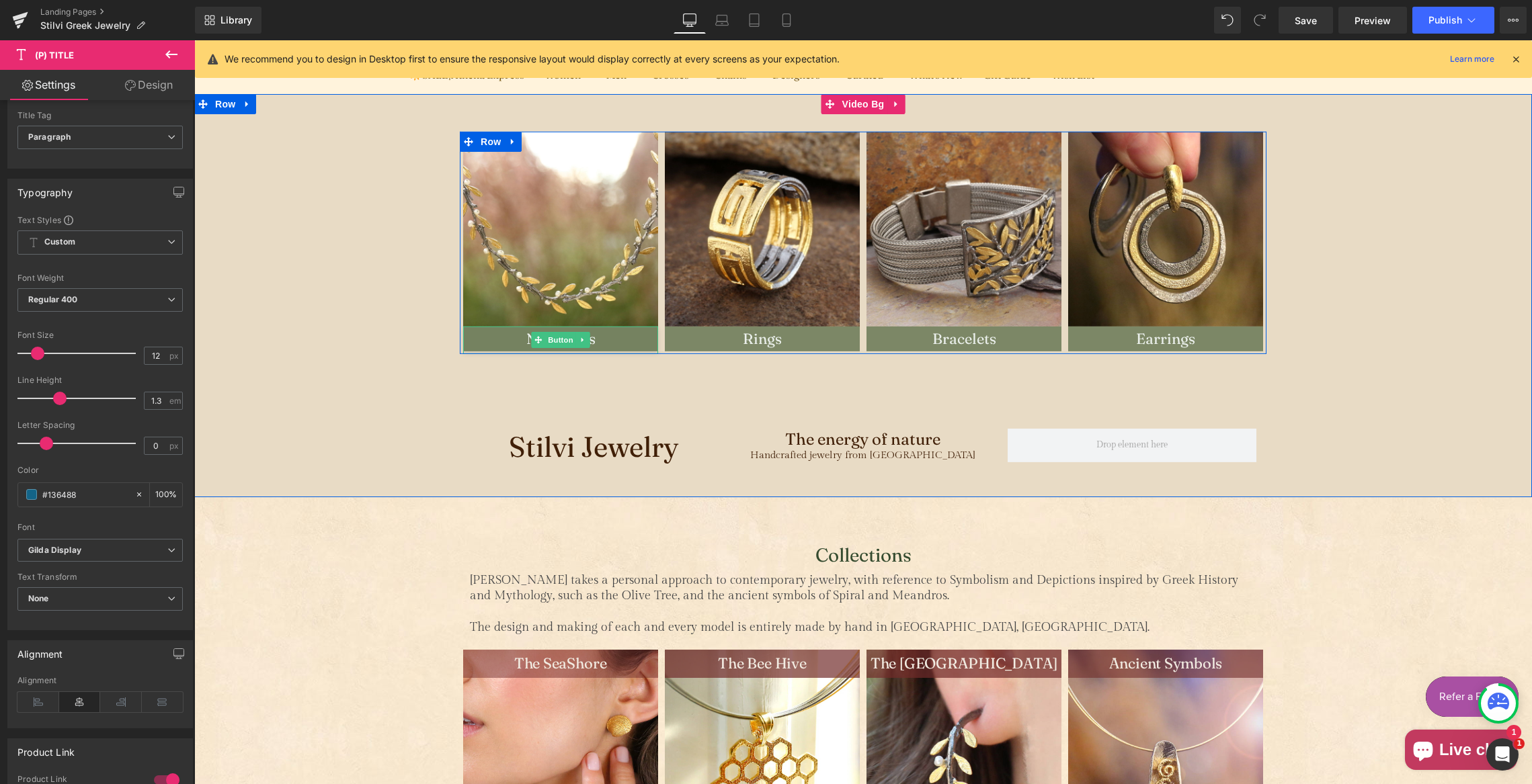
scroll to position [123, 0]
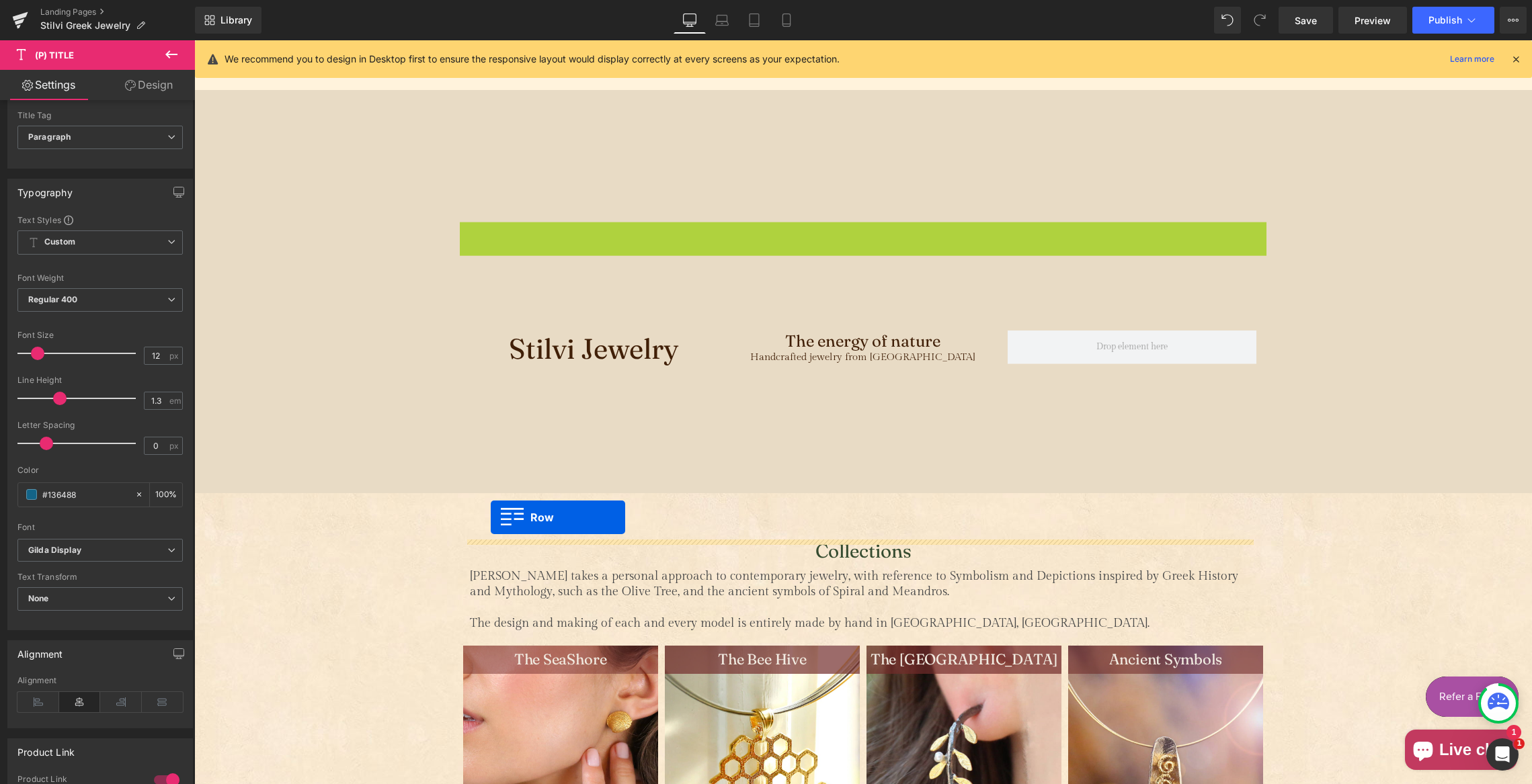
drag, startPoint x: 462, startPoint y: 137, endPoint x: 494, endPoint y: 518, distance: 382.3
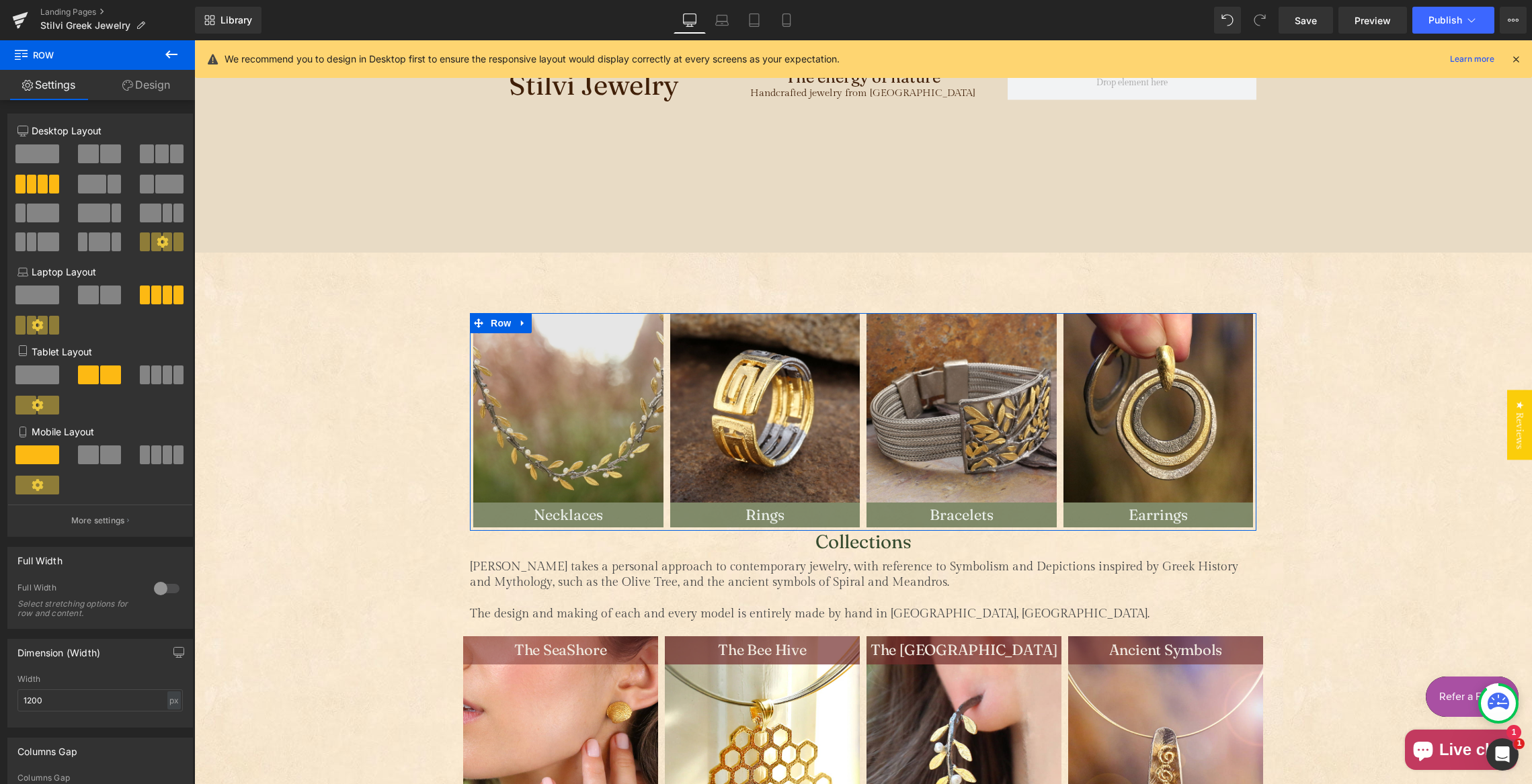
scroll to position [365, 0]
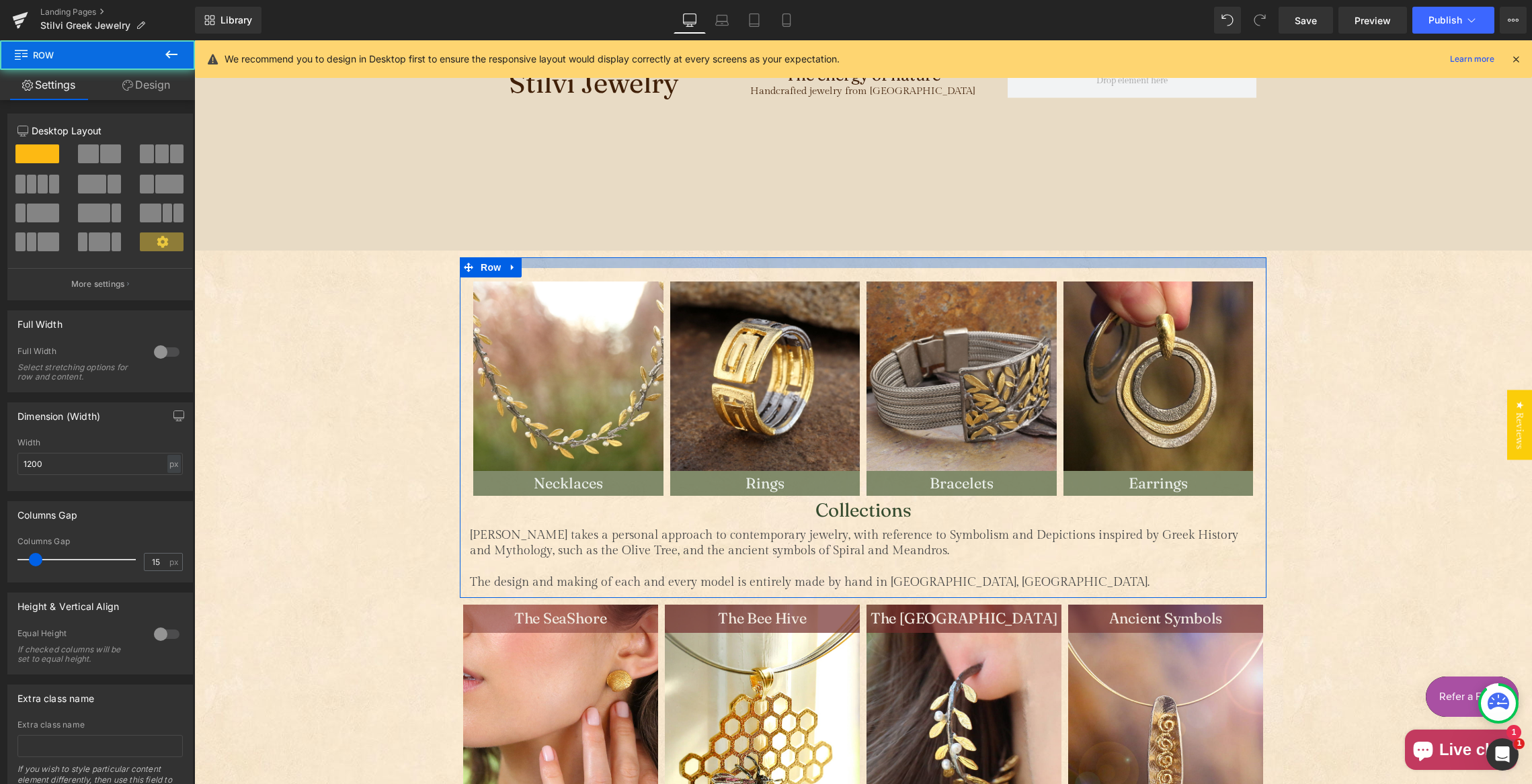
drag, startPoint x: 554, startPoint y: 281, endPoint x: 554, endPoint y: 249, distance: 32.0
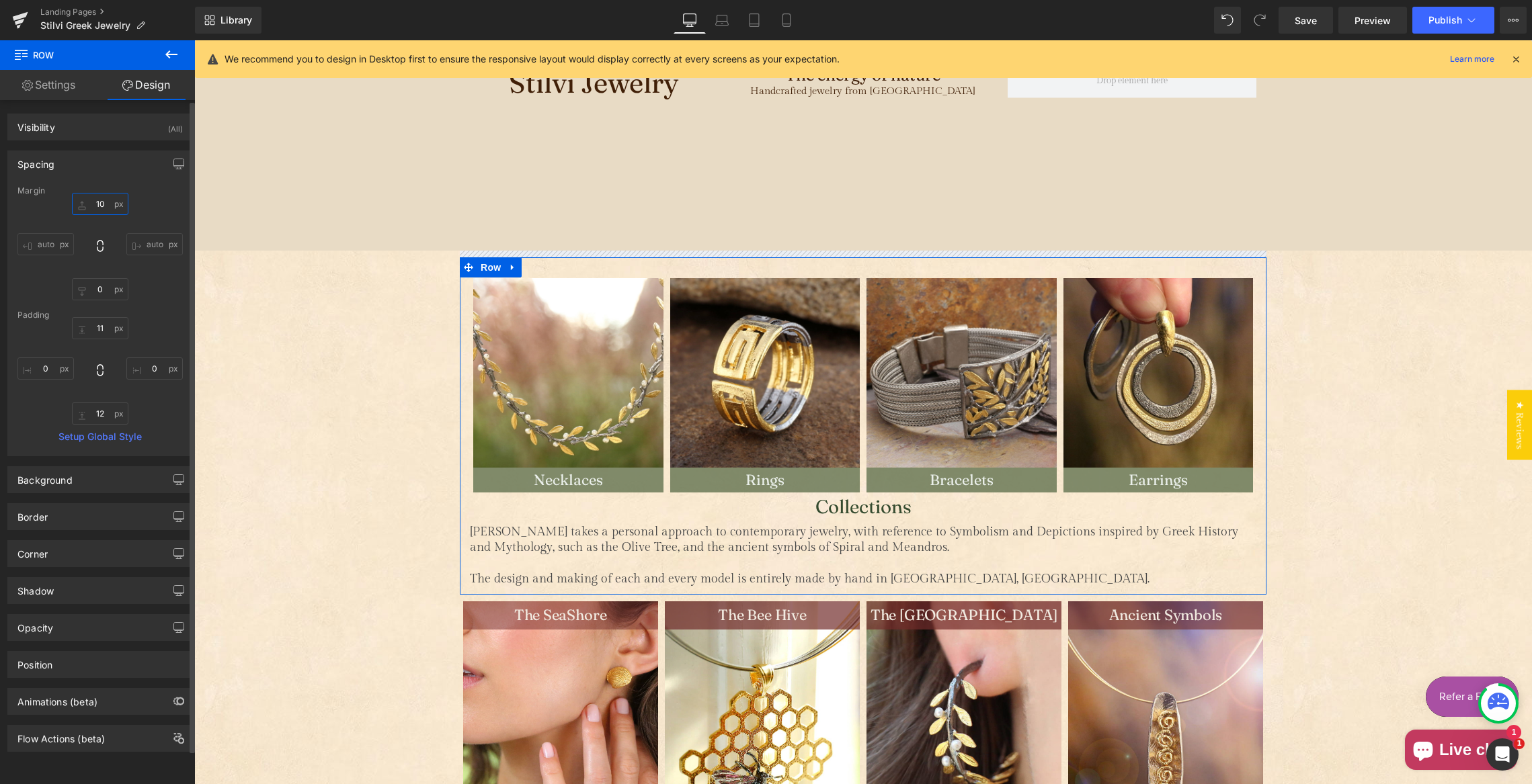
click at [97, 203] on input "text" at bounding box center [100, 204] width 57 height 22
drag, startPoint x: 99, startPoint y: 203, endPoint x: 103, endPoint y: 217, distance: 14.6
click at [99, 203] on input "text" at bounding box center [100, 204] width 57 height 22
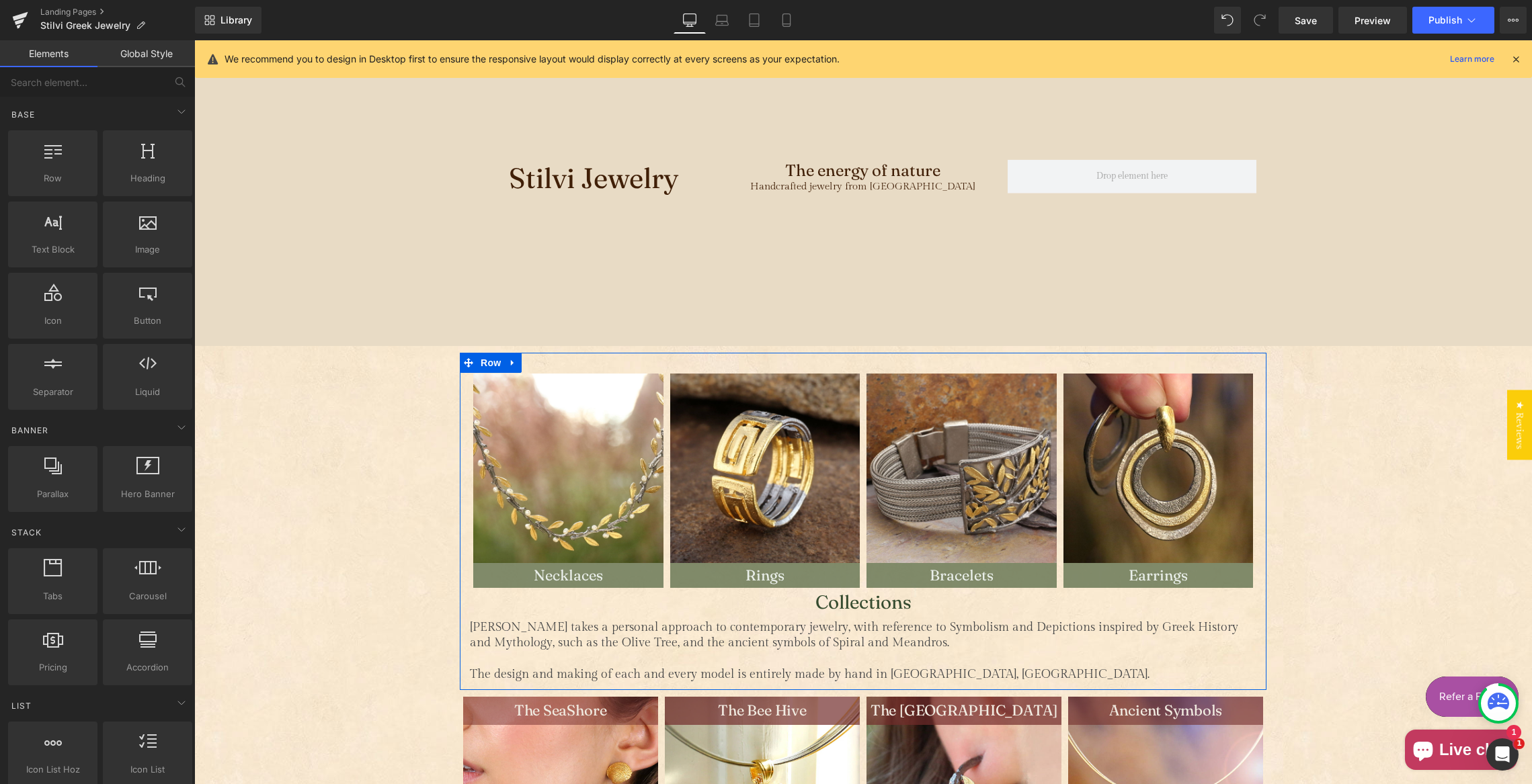
scroll to position [277, 0]
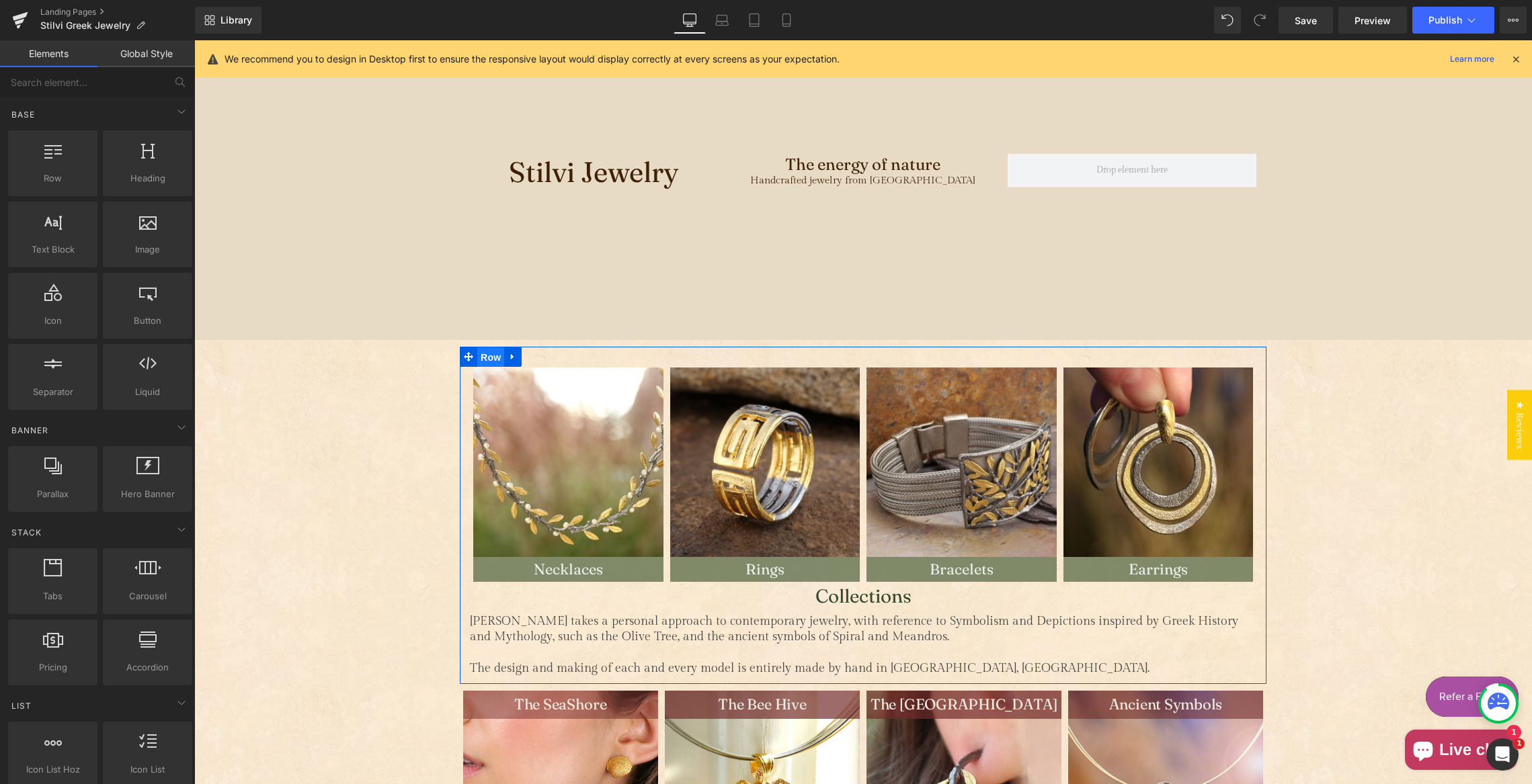
click at [487, 357] on span "Row" at bounding box center [490, 357] width 27 height 20
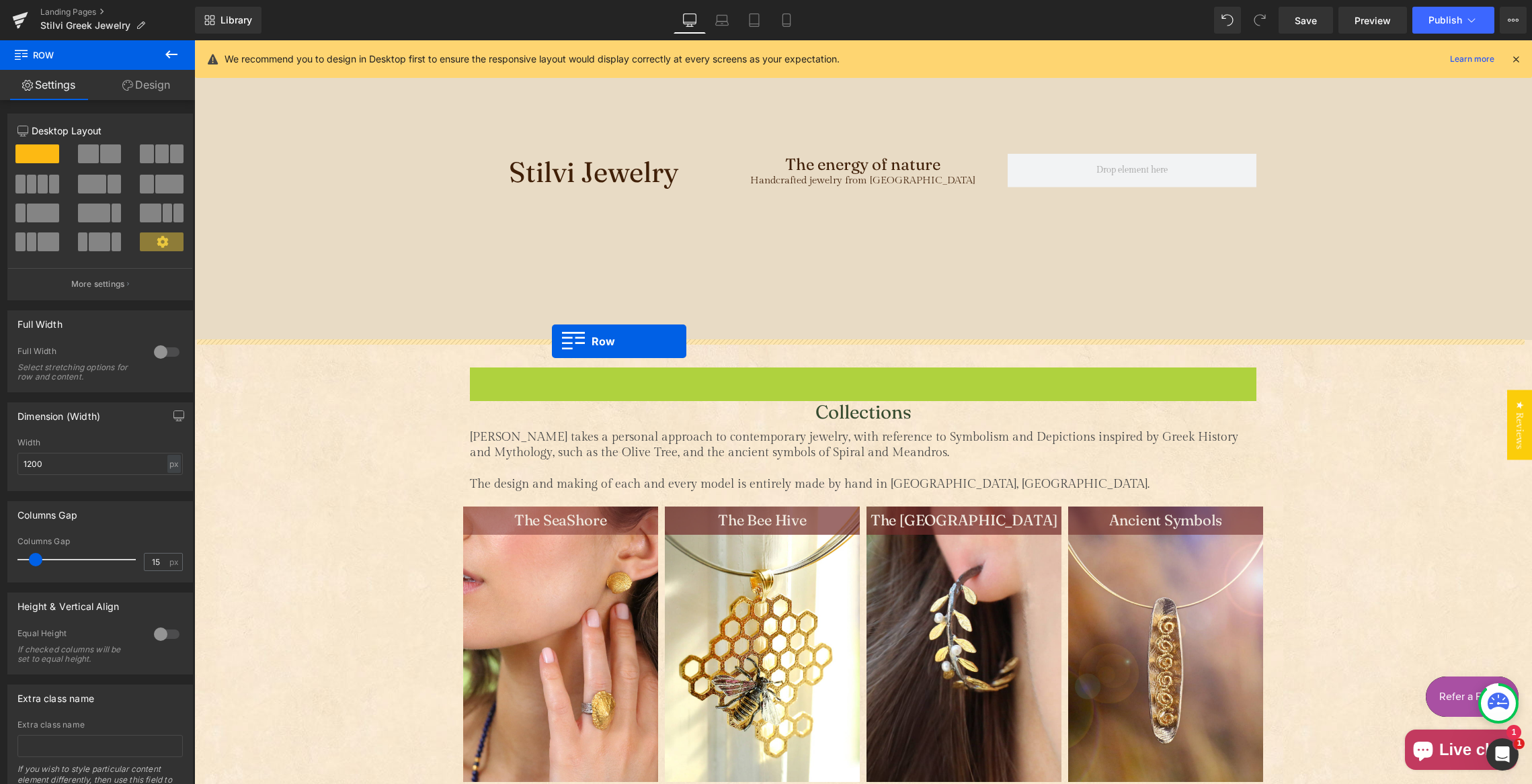
drag, startPoint x: 476, startPoint y: 378, endPoint x: 557, endPoint y: 337, distance: 90.8
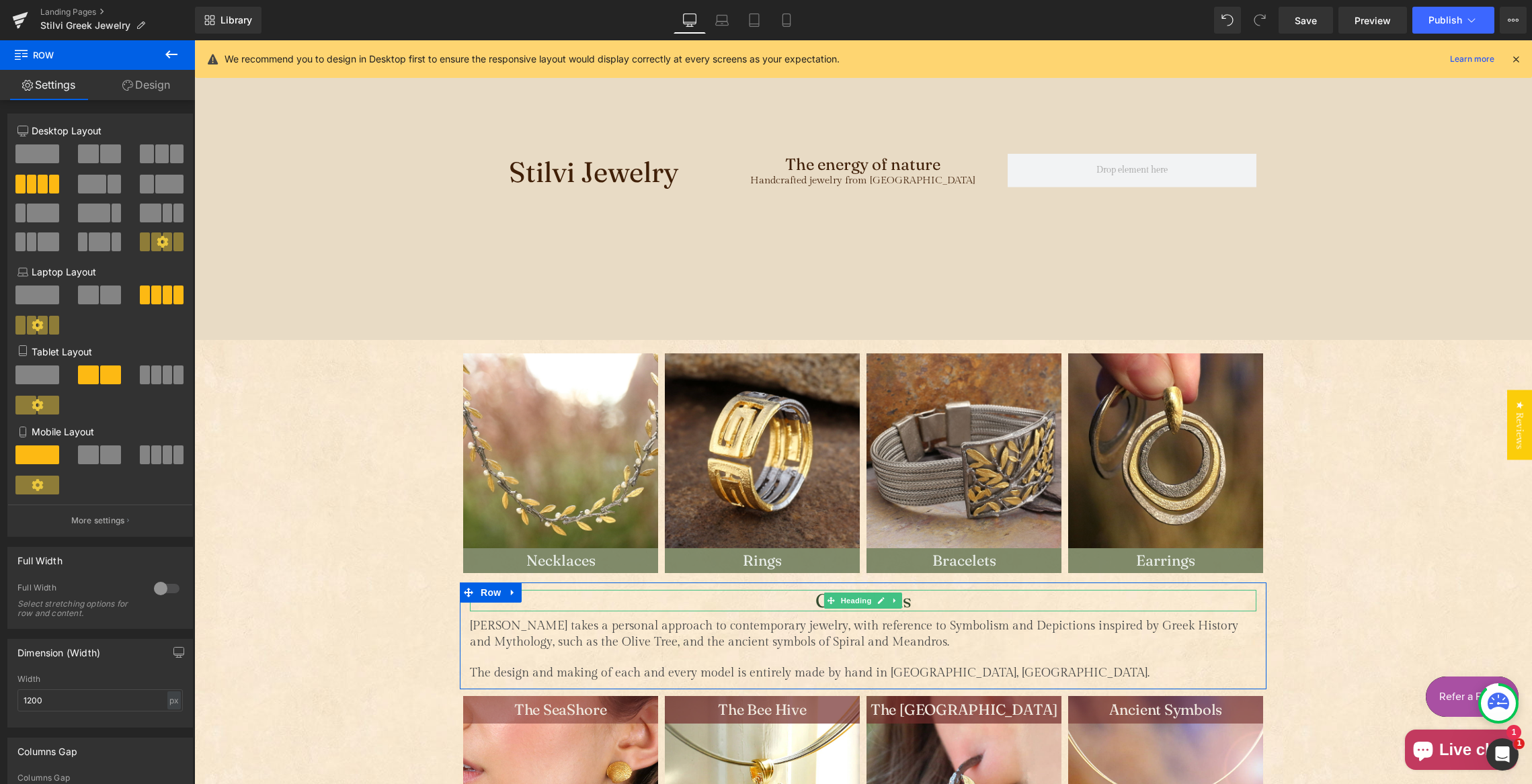
click at [804, 597] on h1 "Collections" at bounding box center [863, 601] width 786 height 21
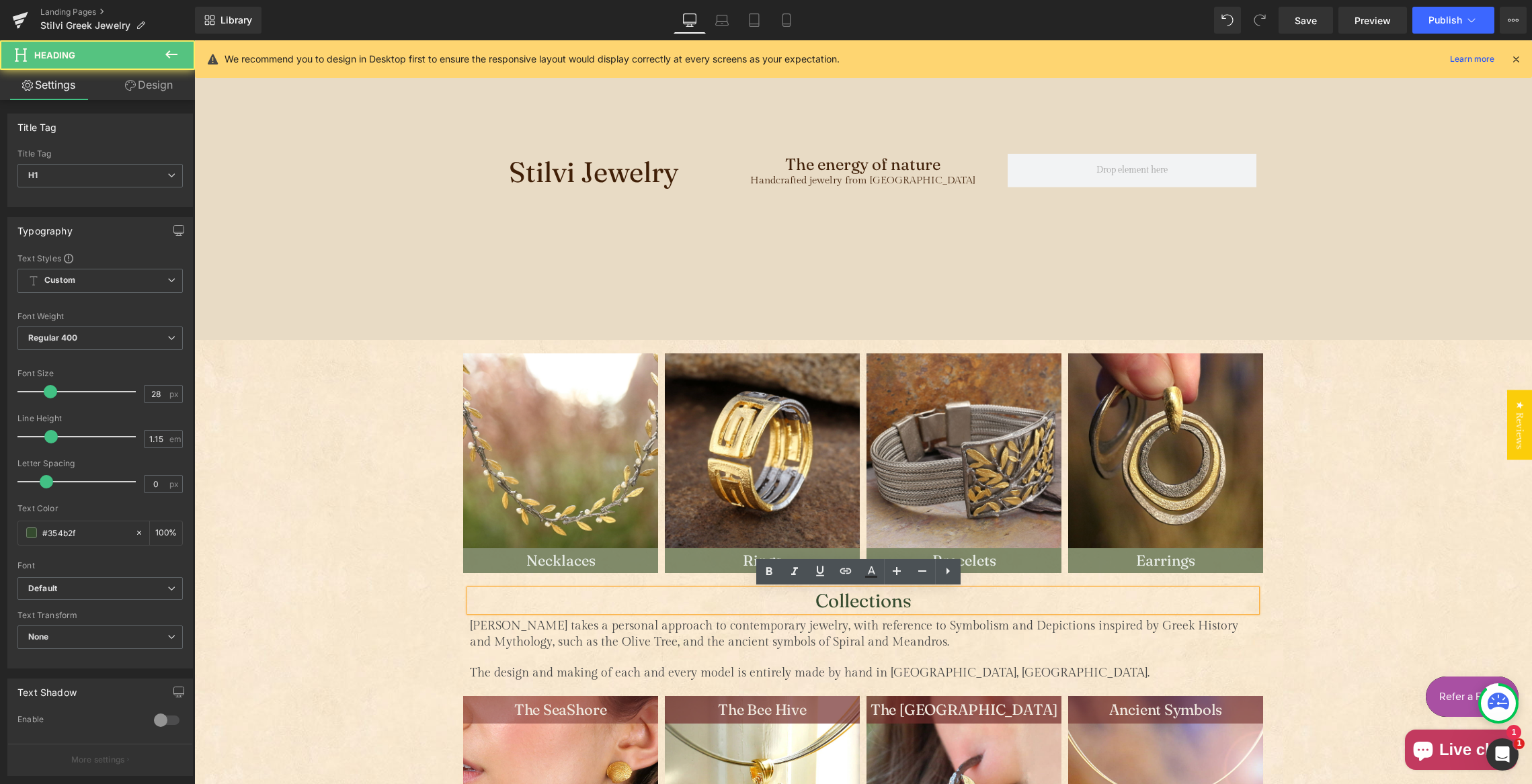
click at [804, 601] on h1 "Collections" at bounding box center [863, 601] width 786 height 21
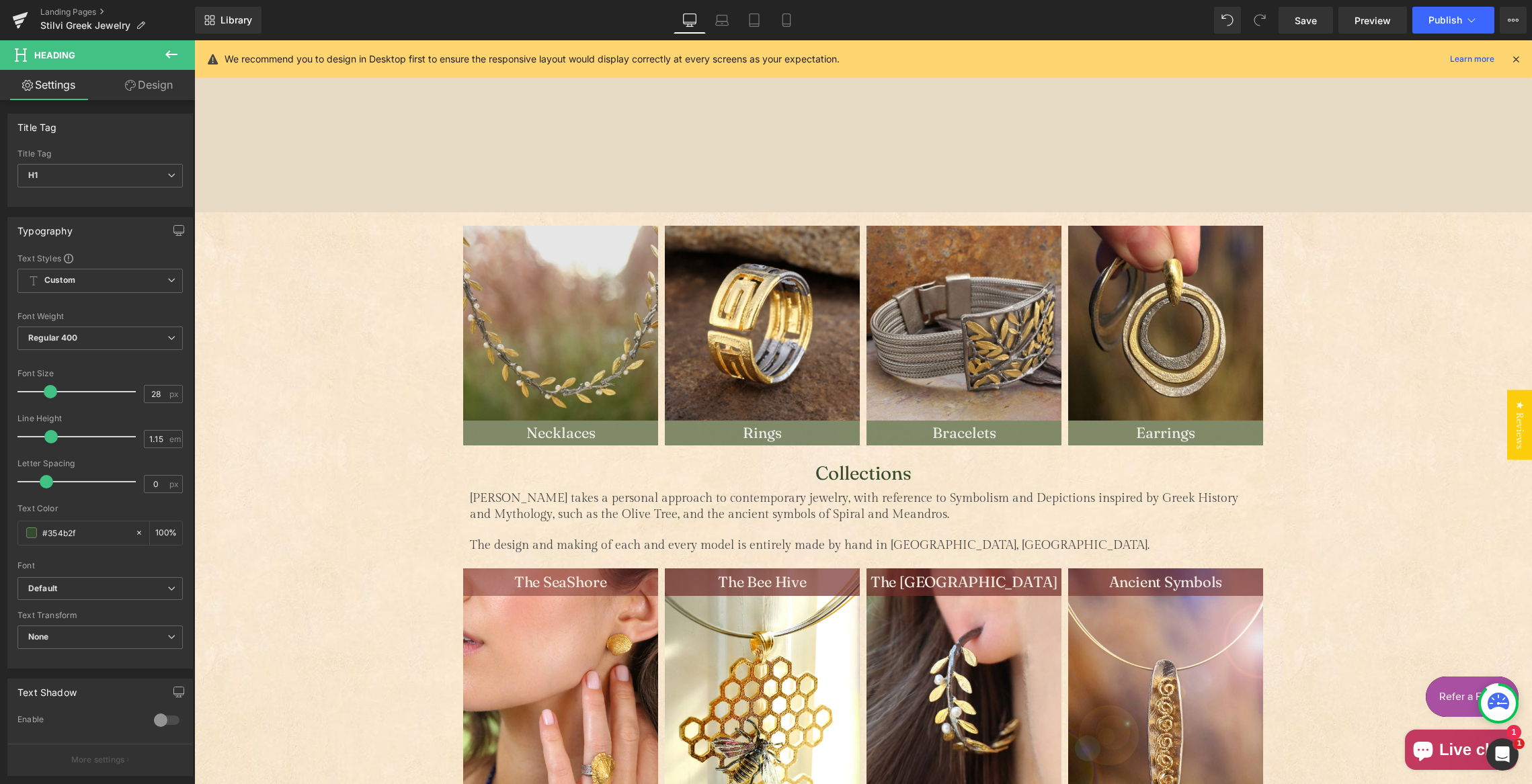
scroll to position [410, 0]
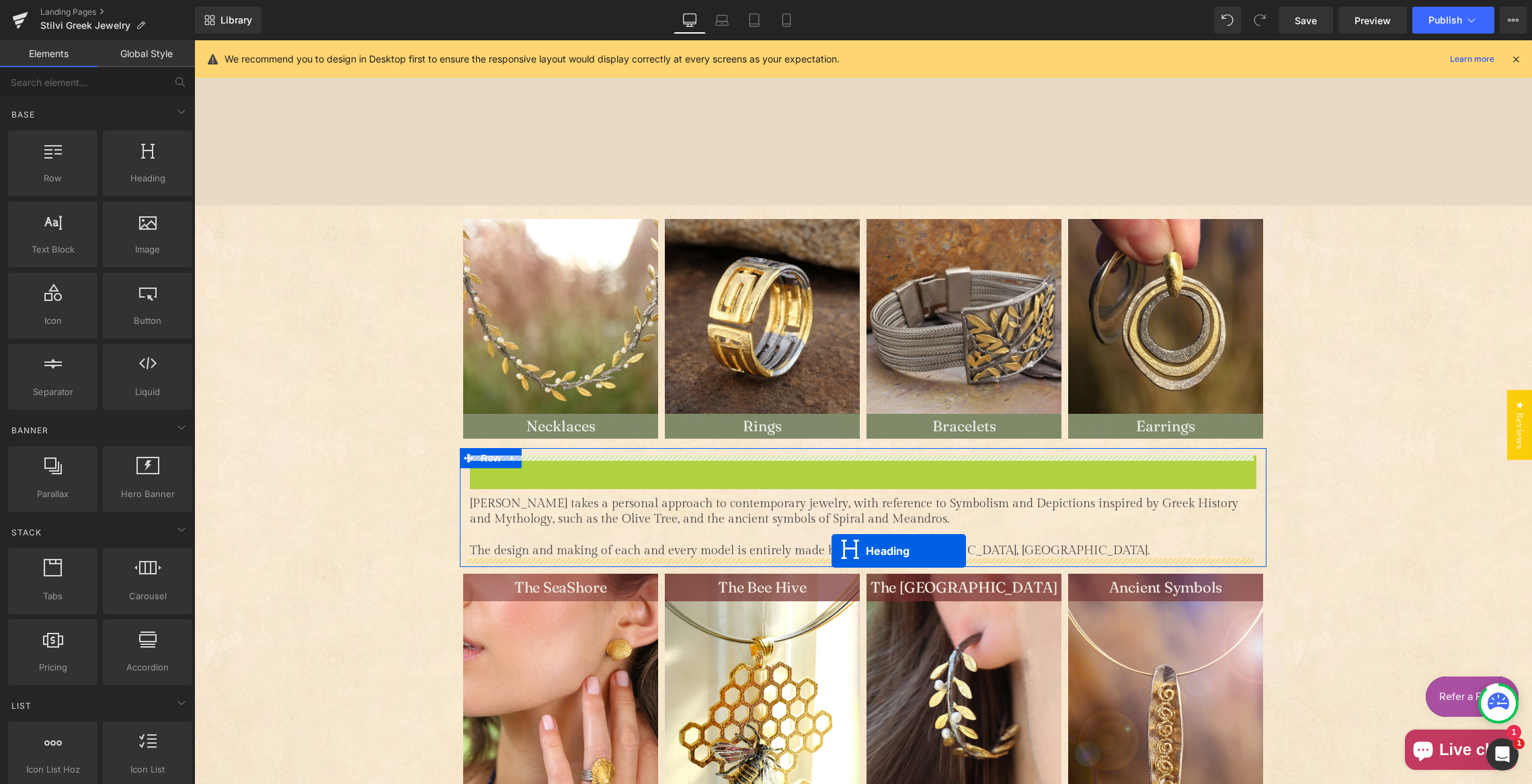
drag, startPoint x: 829, startPoint y: 465, endPoint x: 828, endPoint y: 559, distance: 94.0
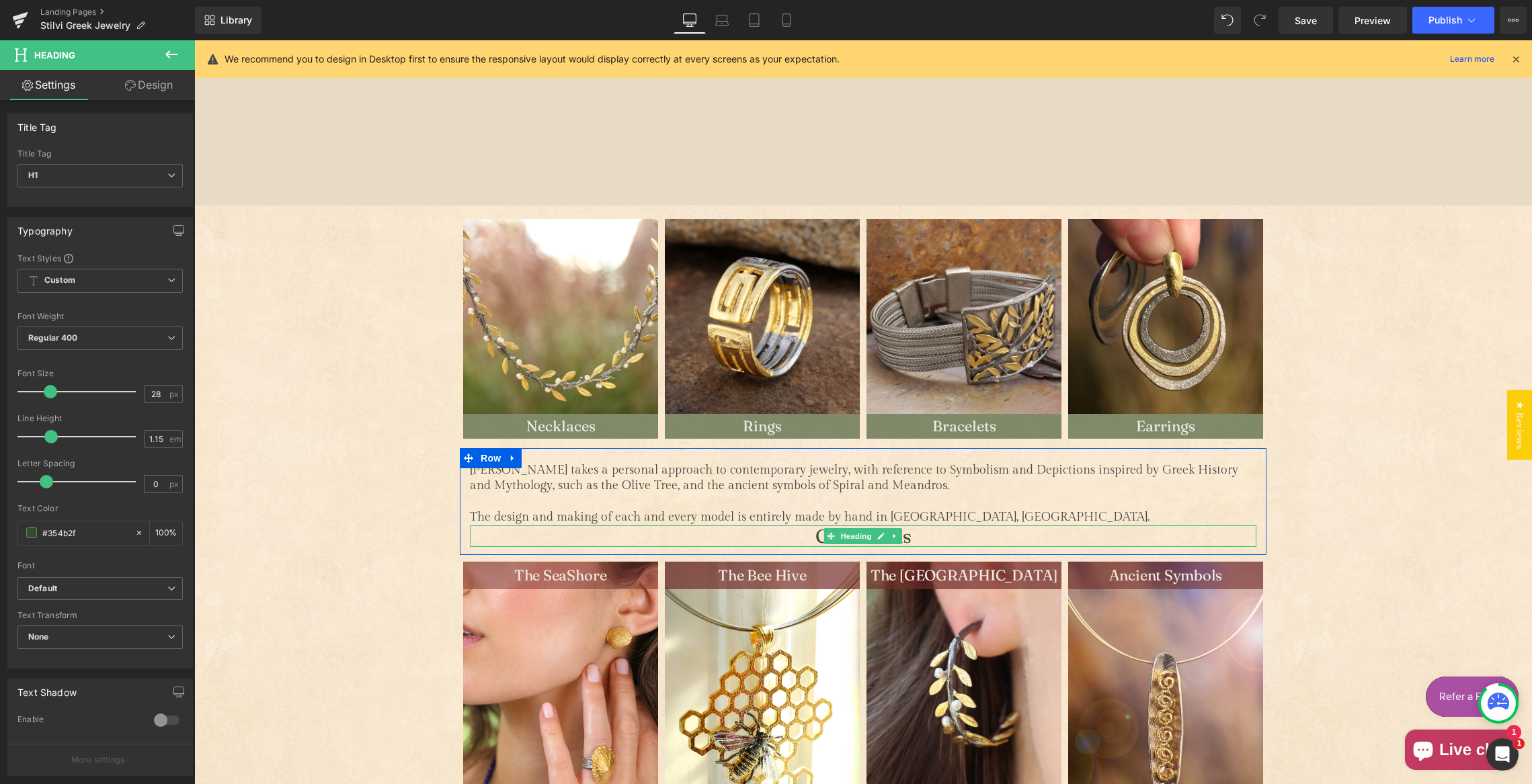
click at [786, 536] on h1 "Collections" at bounding box center [863, 536] width 786 height 21
drag, startPoint x: 150, startPoint y: 88, endPoint x: 105, endPoint y: 119, distance: 54.6
click at [149, 88] on link "Design" at bounding box center [148, 85] width 97 height 30
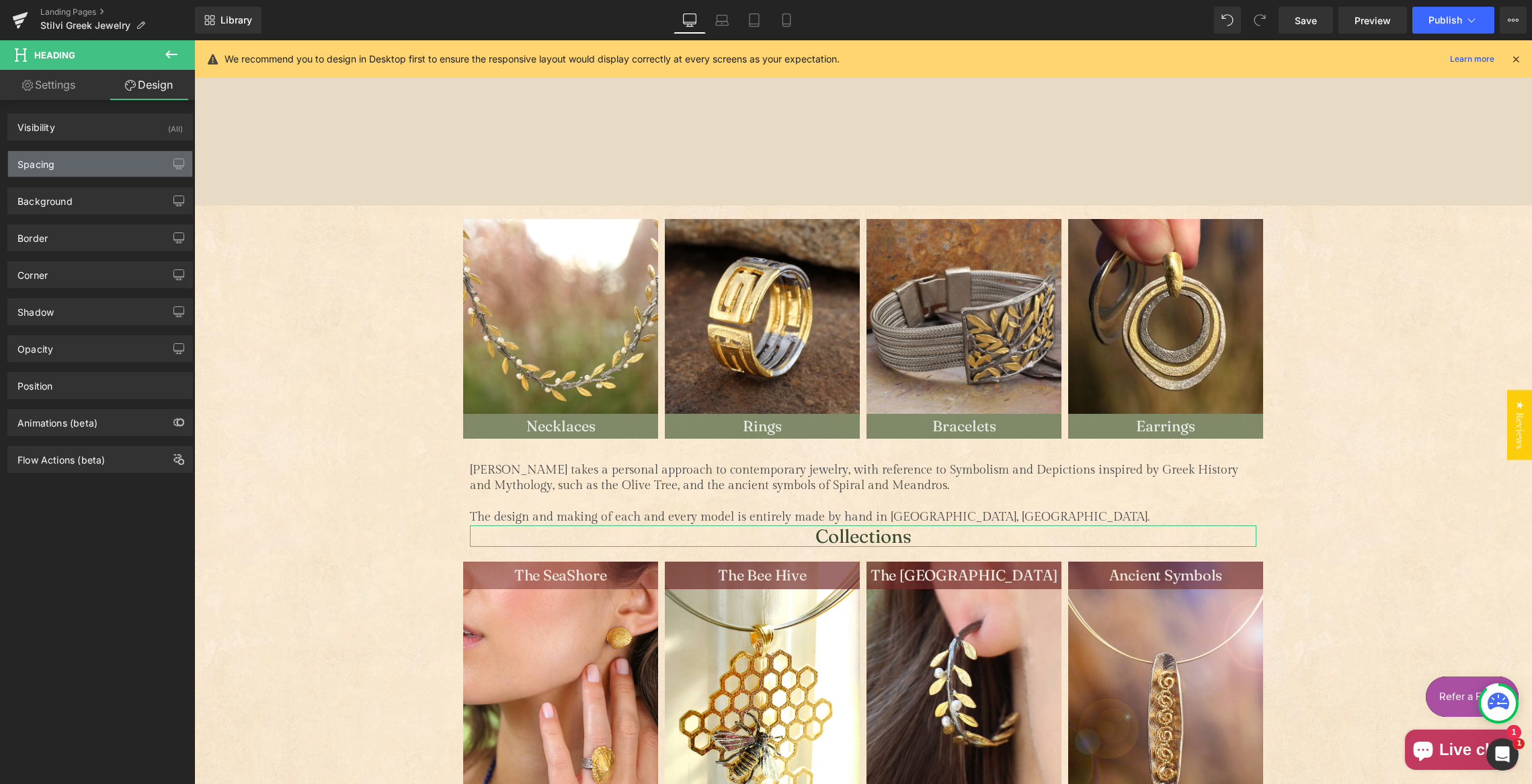
click at [92, 158] on div "Spacing" at bounding box center [100, 163] width 184 height 26
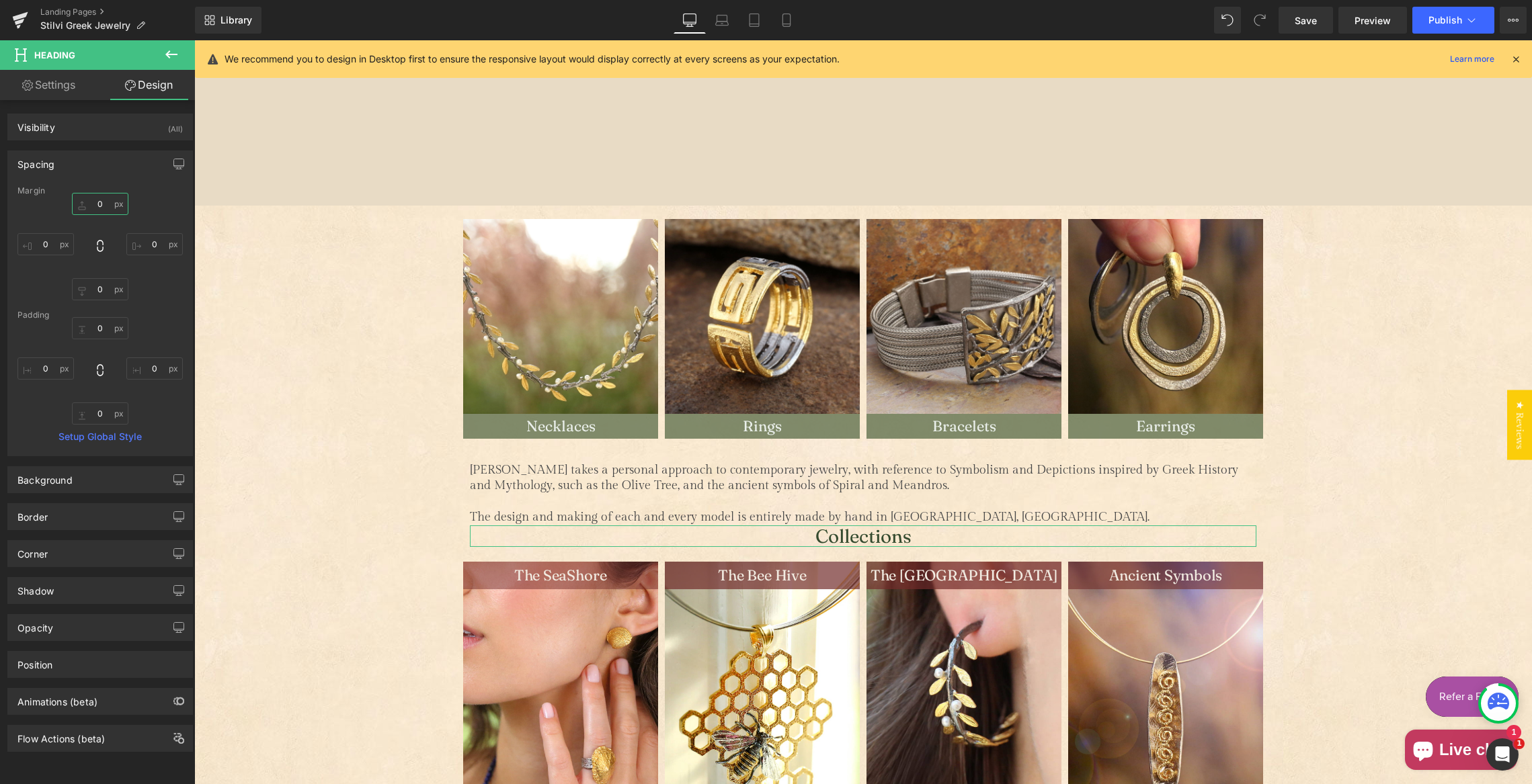
click at [92, 199] on input "0" at bounding box center [100, 204] width 57 height 22
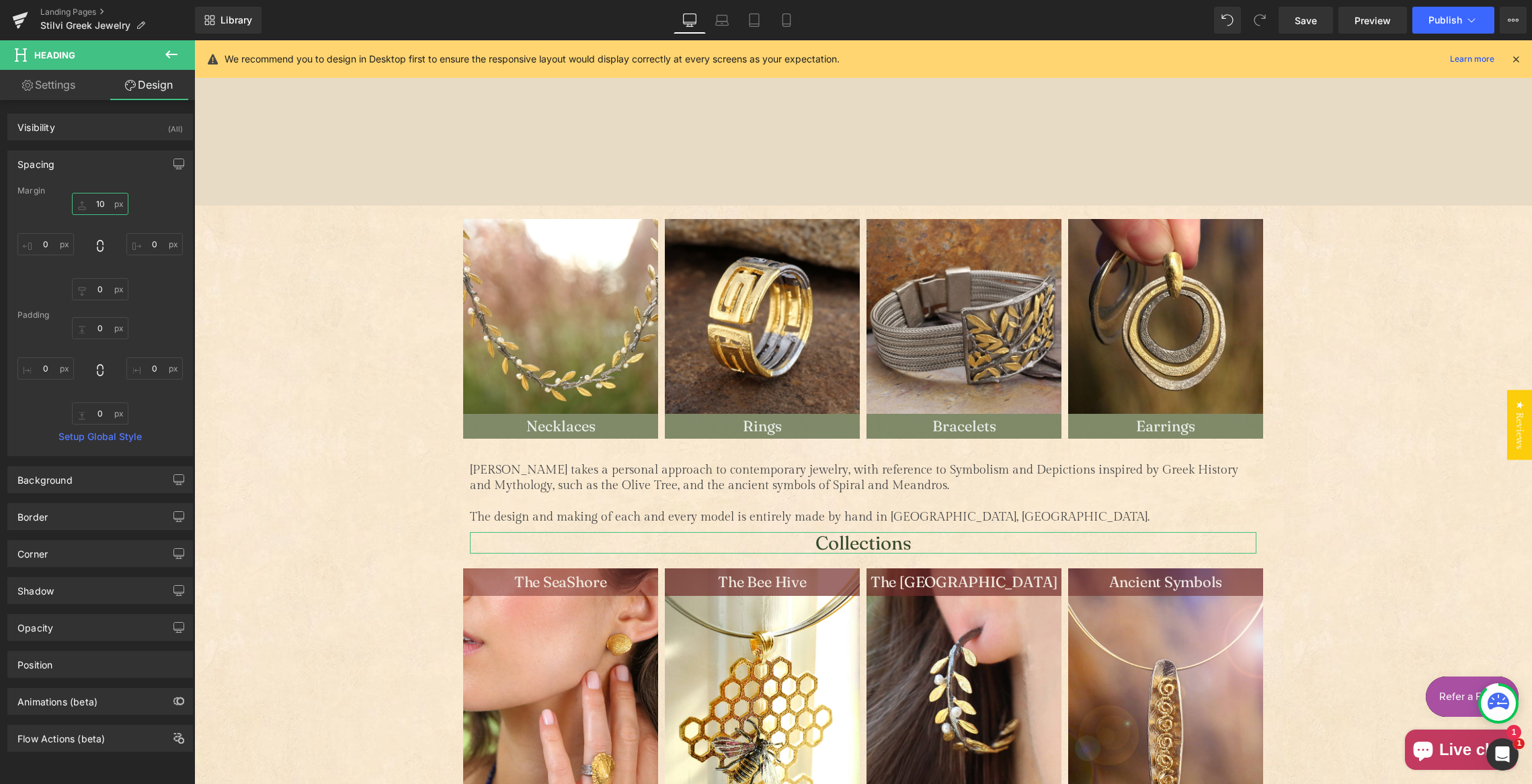
click at [99, 201] on input "10" at bounding box center [100, 204] width 57 height 22
type input "20"
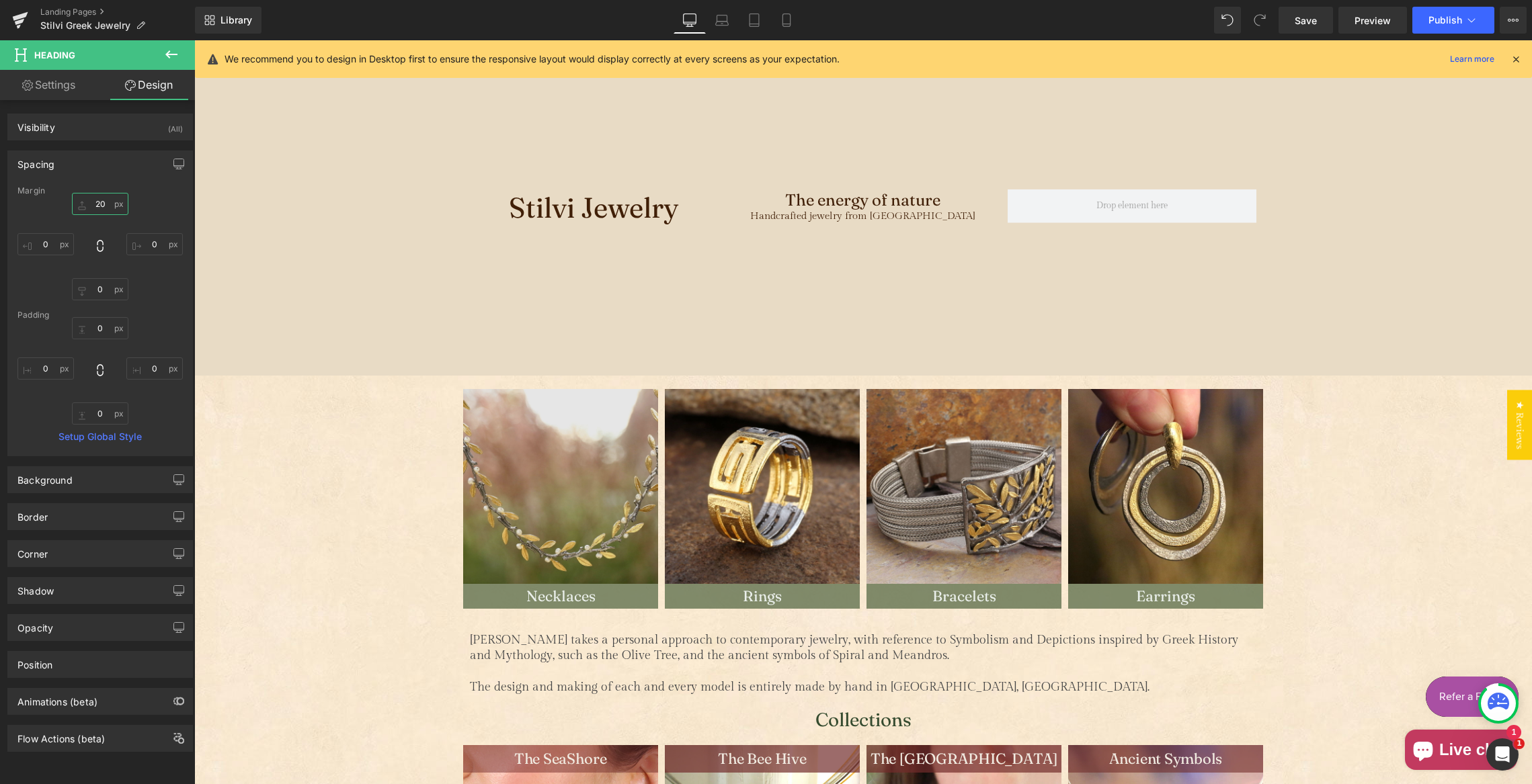
scroll to position [155, 0]
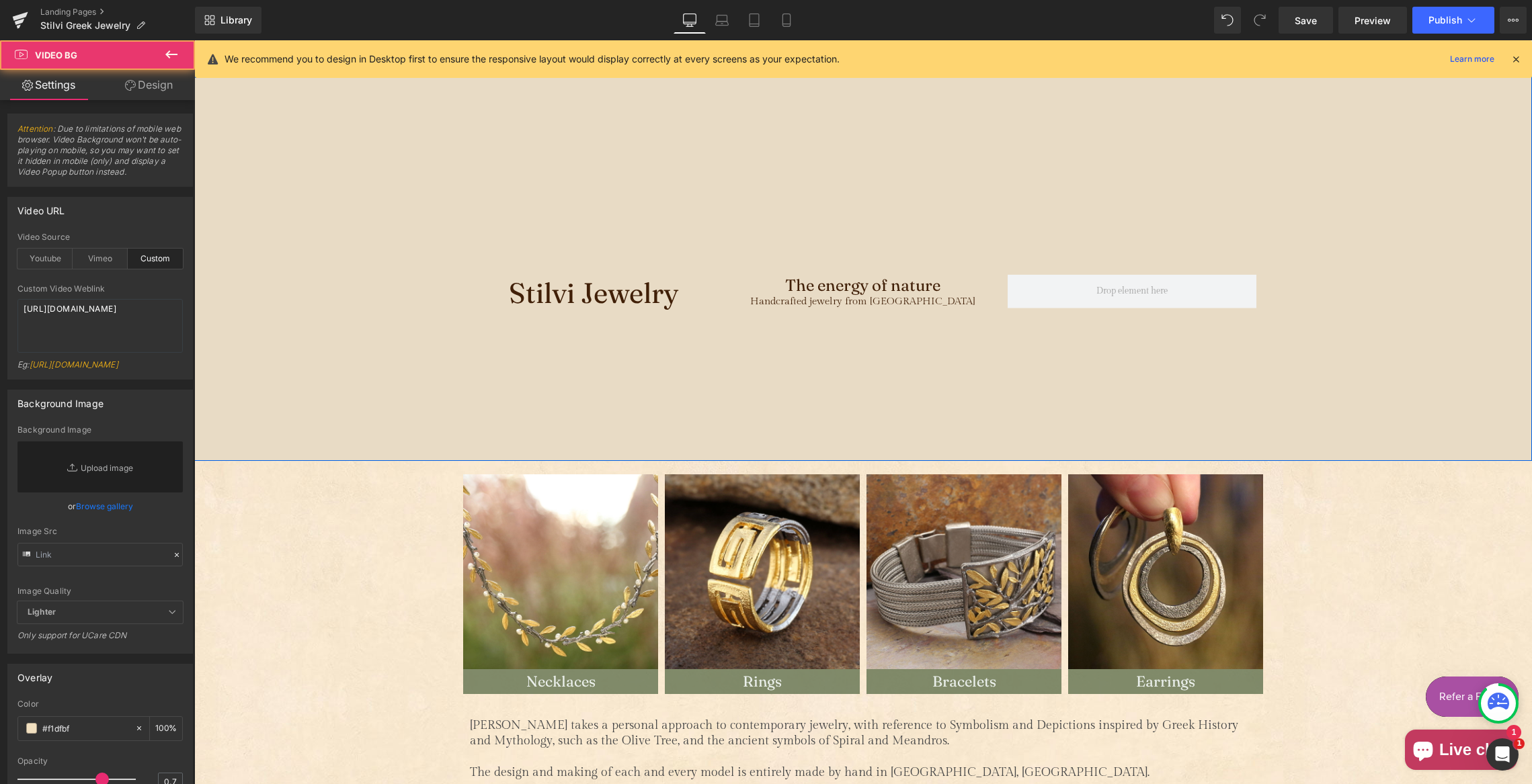
click at [760, 108] on div "Main content" at bounding box center [863, 259] width 1337 height 403
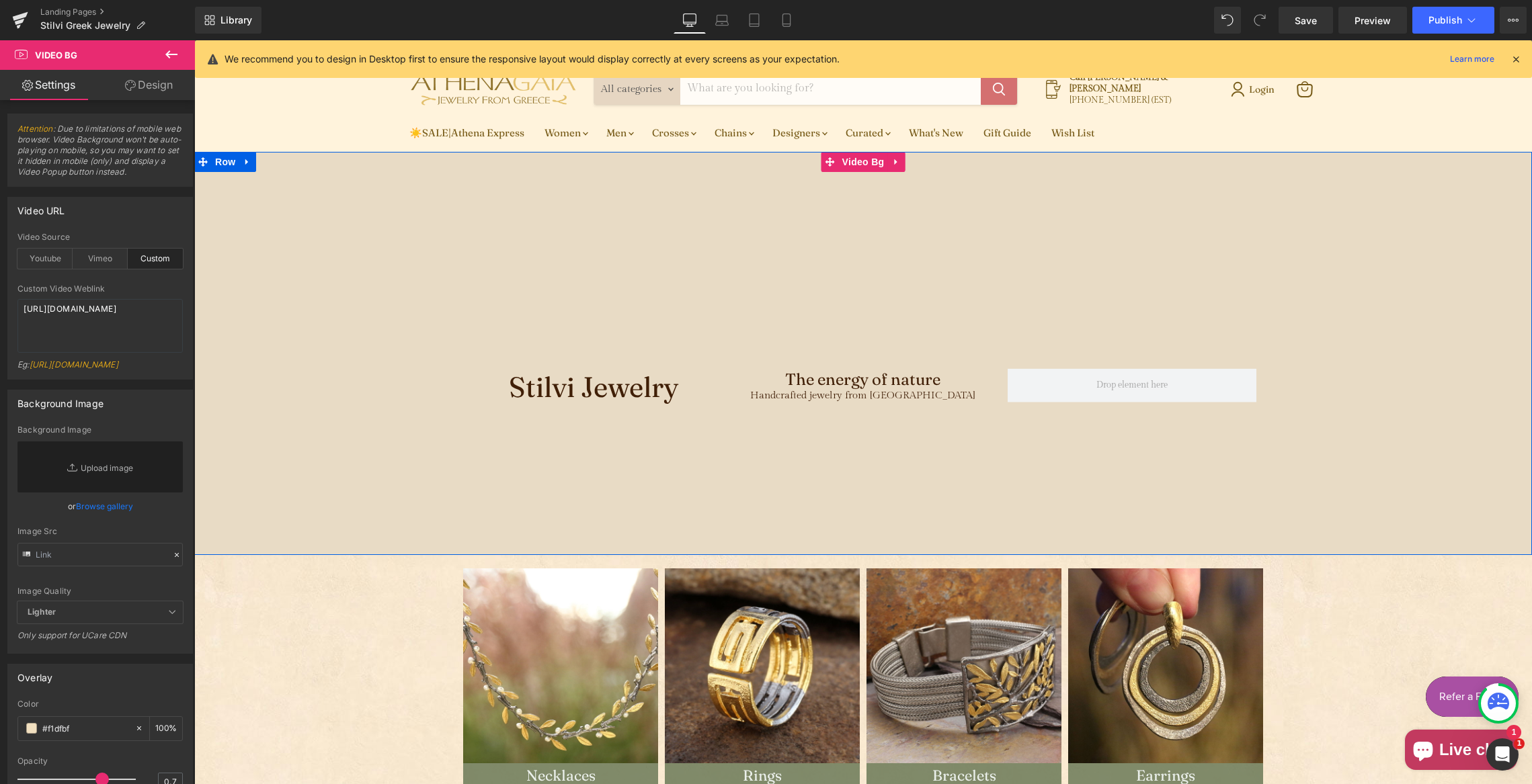
scroll to position [59, 0]
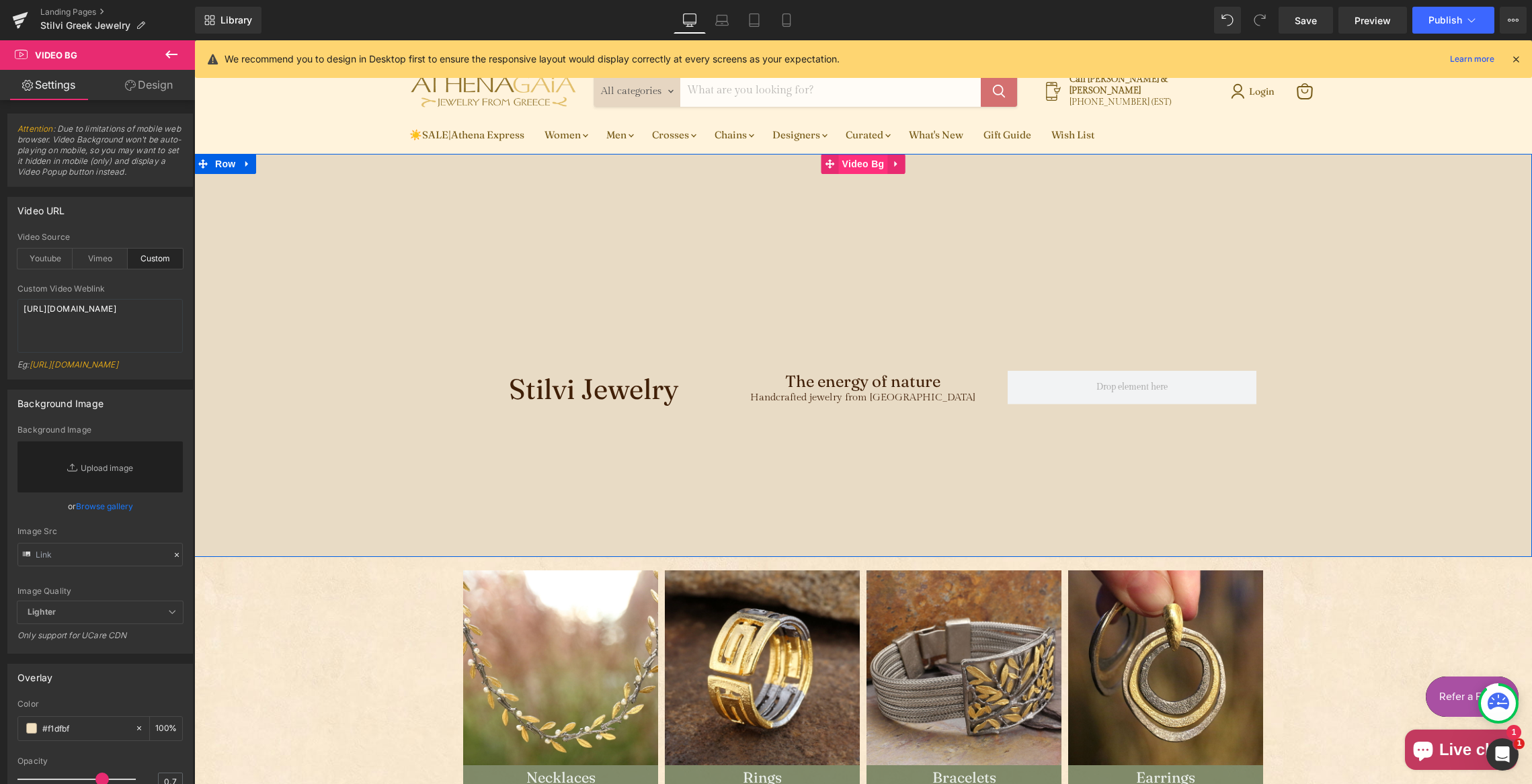
click at [853, 164] on span "Video Bg" at bounding box center [863, 163] width 49 height 20
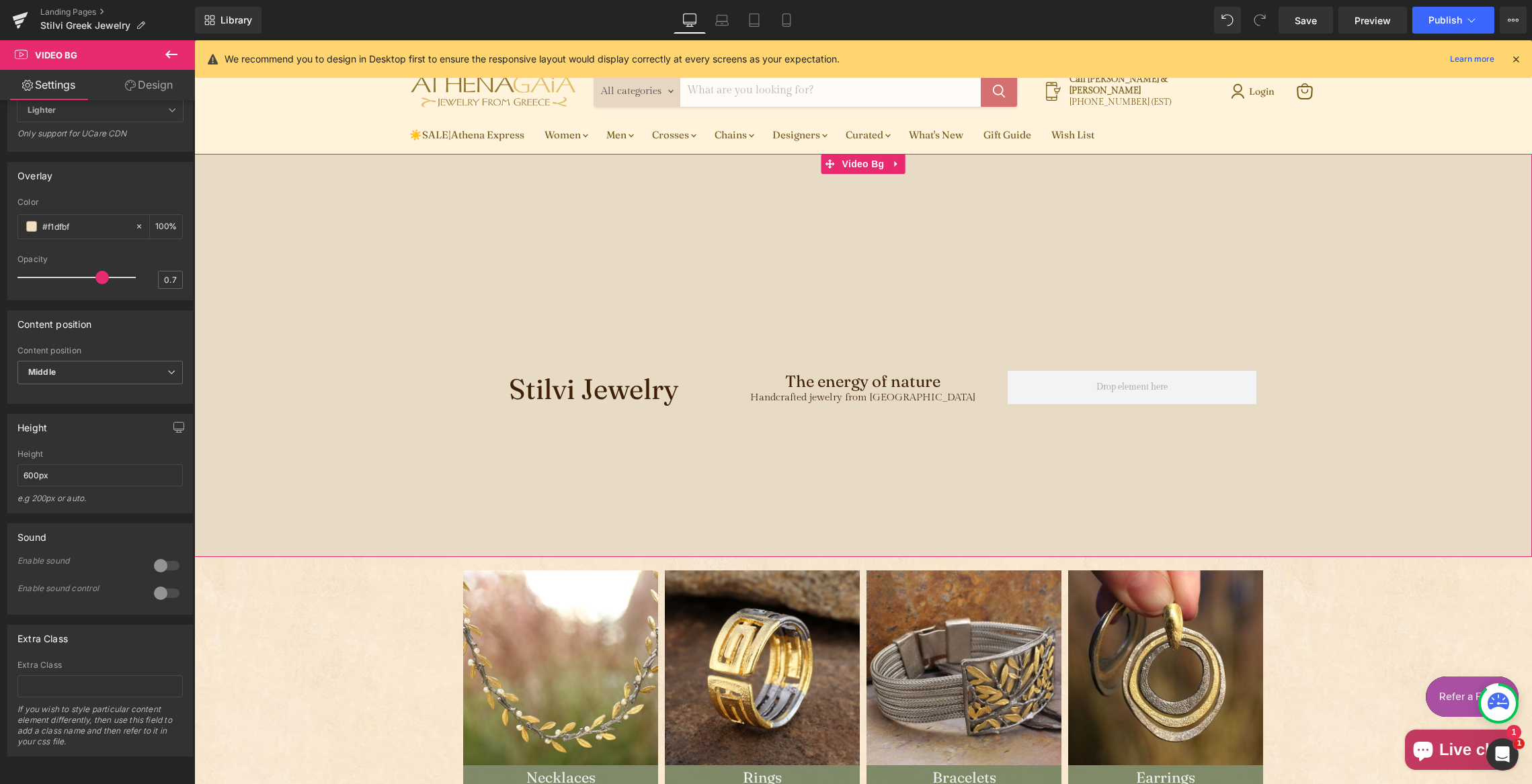
scroll to position [544, 0]
drag, startPoint x: 30, startPoint y: 465, endPoint x: 21, endPoint y: 465, distance: 9.0
click at [21, 465] on input "600px" at bounding box center [100, 475] width 166 height 22
type input "300px"
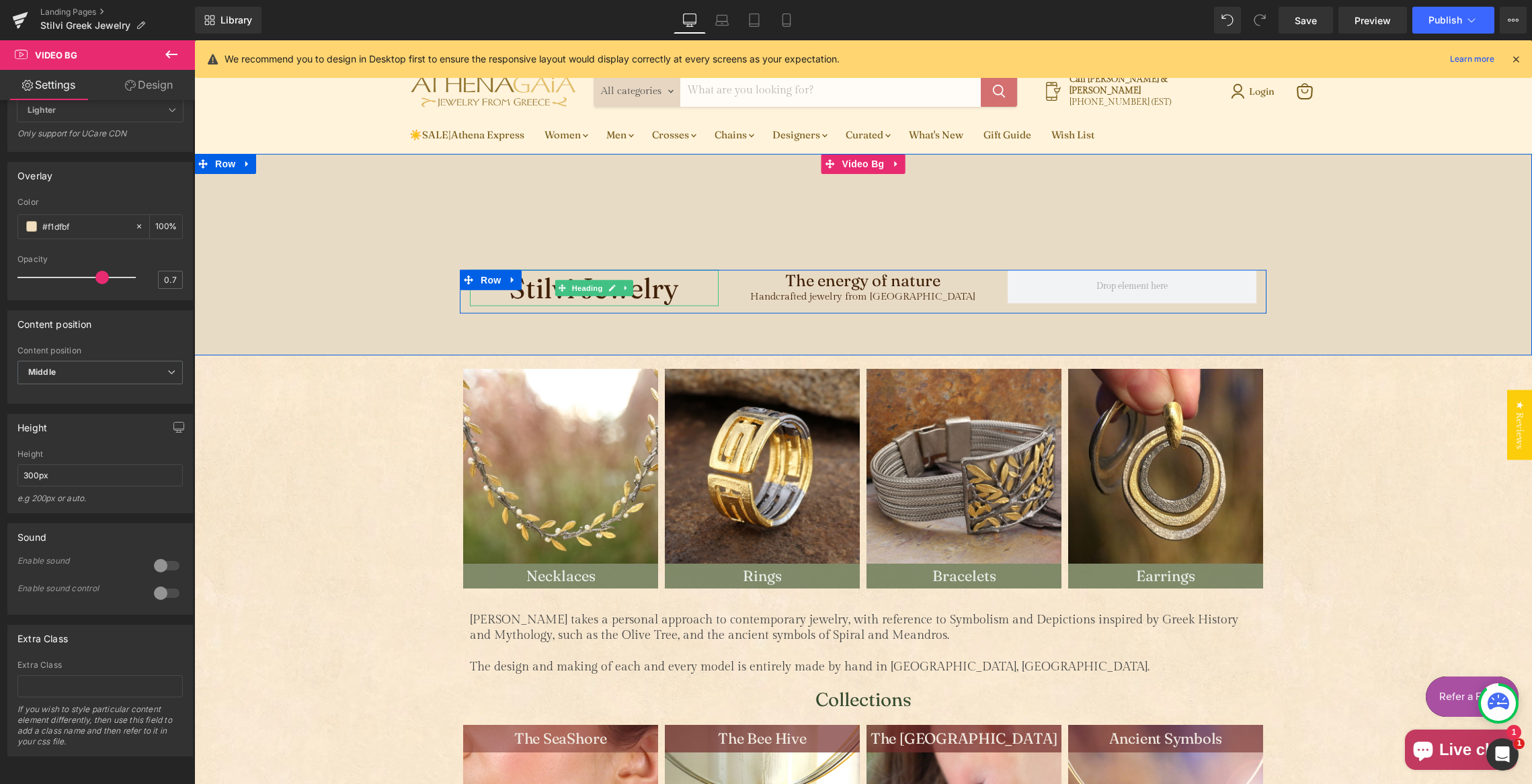
click at [664, 290] on span "Stilvi Jewelry" at bounding box center [594, 288] width 170 height 35
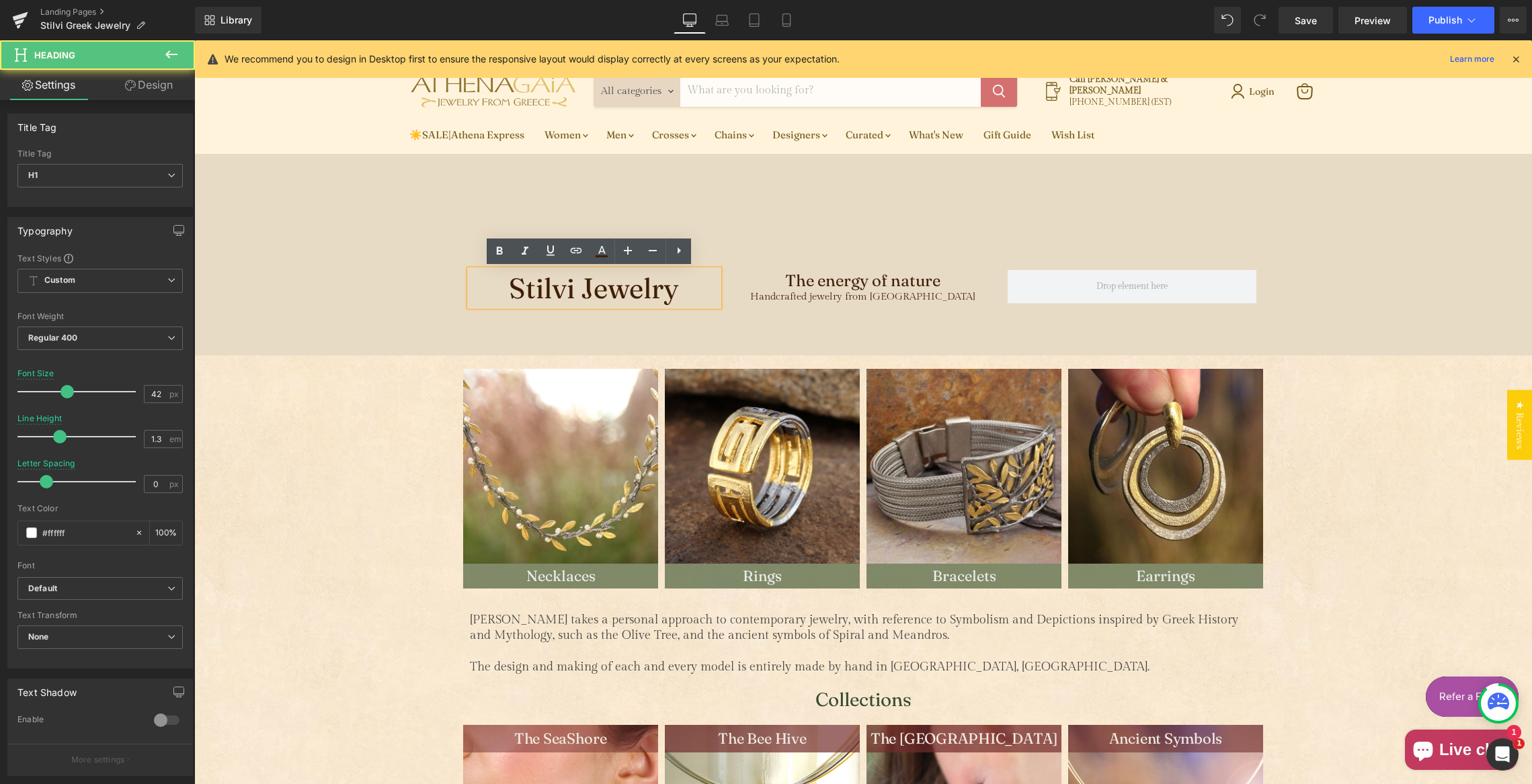
click at [671, 293] on span "Stilvi Jewelry" at bounding box center [594, 288] width 170 height 35
drag, startPoint x: 577, startPoint y: 290, endPoint x: 499, endPoint y: 281, distance: 78.5
click at [497, 284] on h1 "Stilvi Jewelry" at bounding box center [594, 288] width 249 height 37
drag, startPoint x: 637, startPoint y: 292, endPoint x: 648, endPoint y: 288, distance: 11.7
click at [637, 291] on span "Jewelry" at bounding box center [594, 288] width 98 height 35
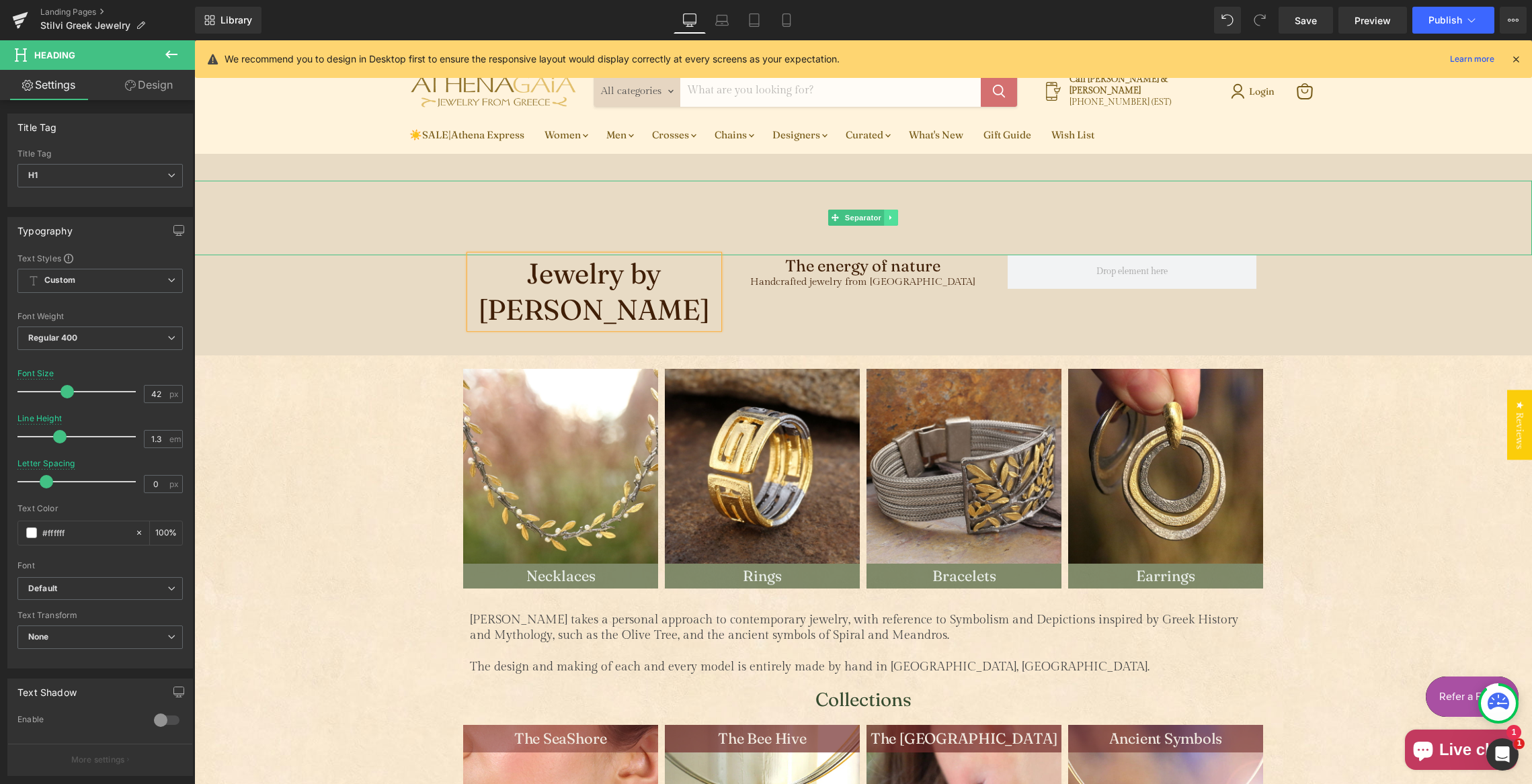
click at [887, 222] on icon "Main content" at bounding box center [891, 218] width 8 height 8
click at [894, 221] on icon "Main content" at bounding box center [897, 217] width 8 height 8
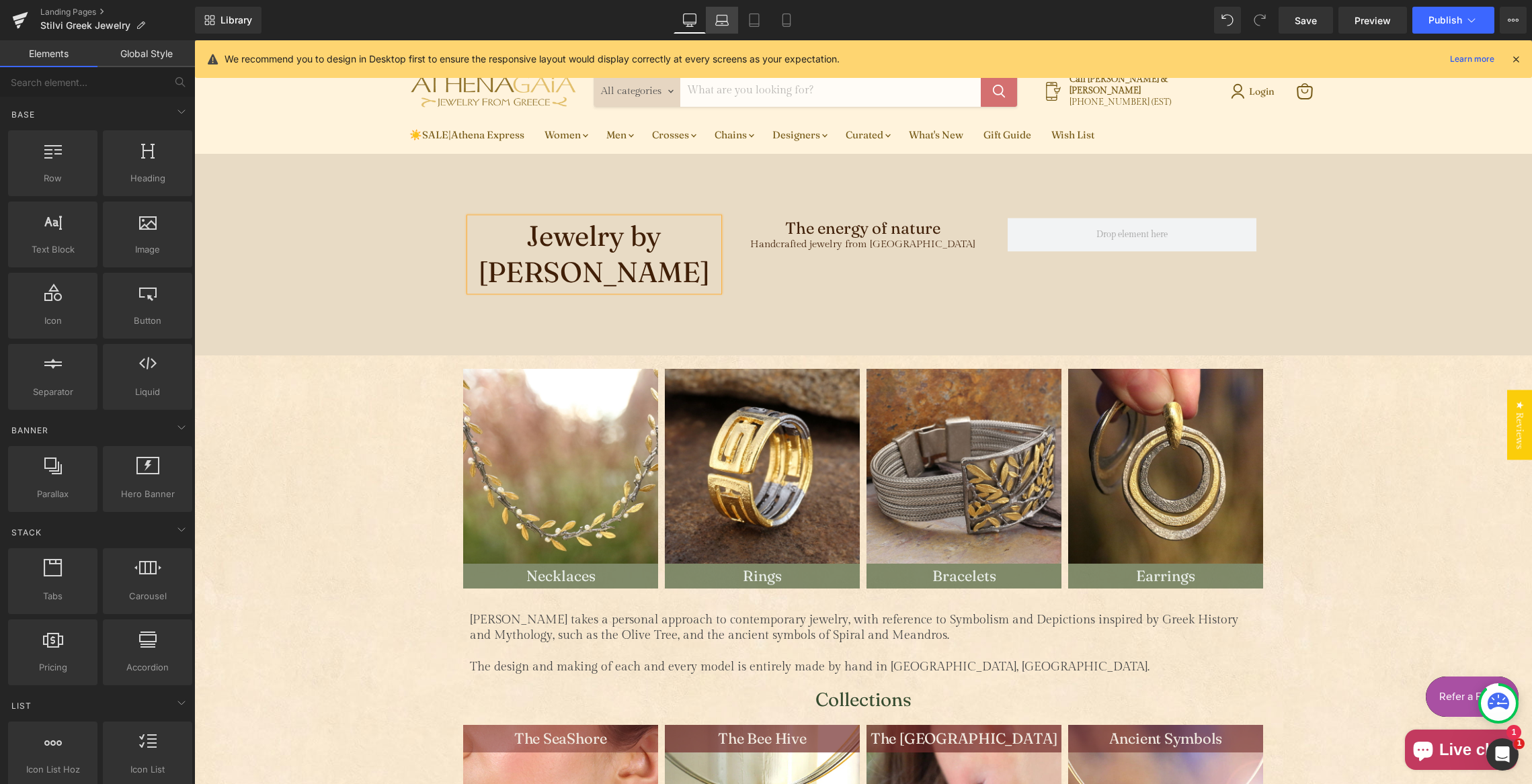
click at [718, 21] on icon at bounding box center [722, 19] width 13 height 13
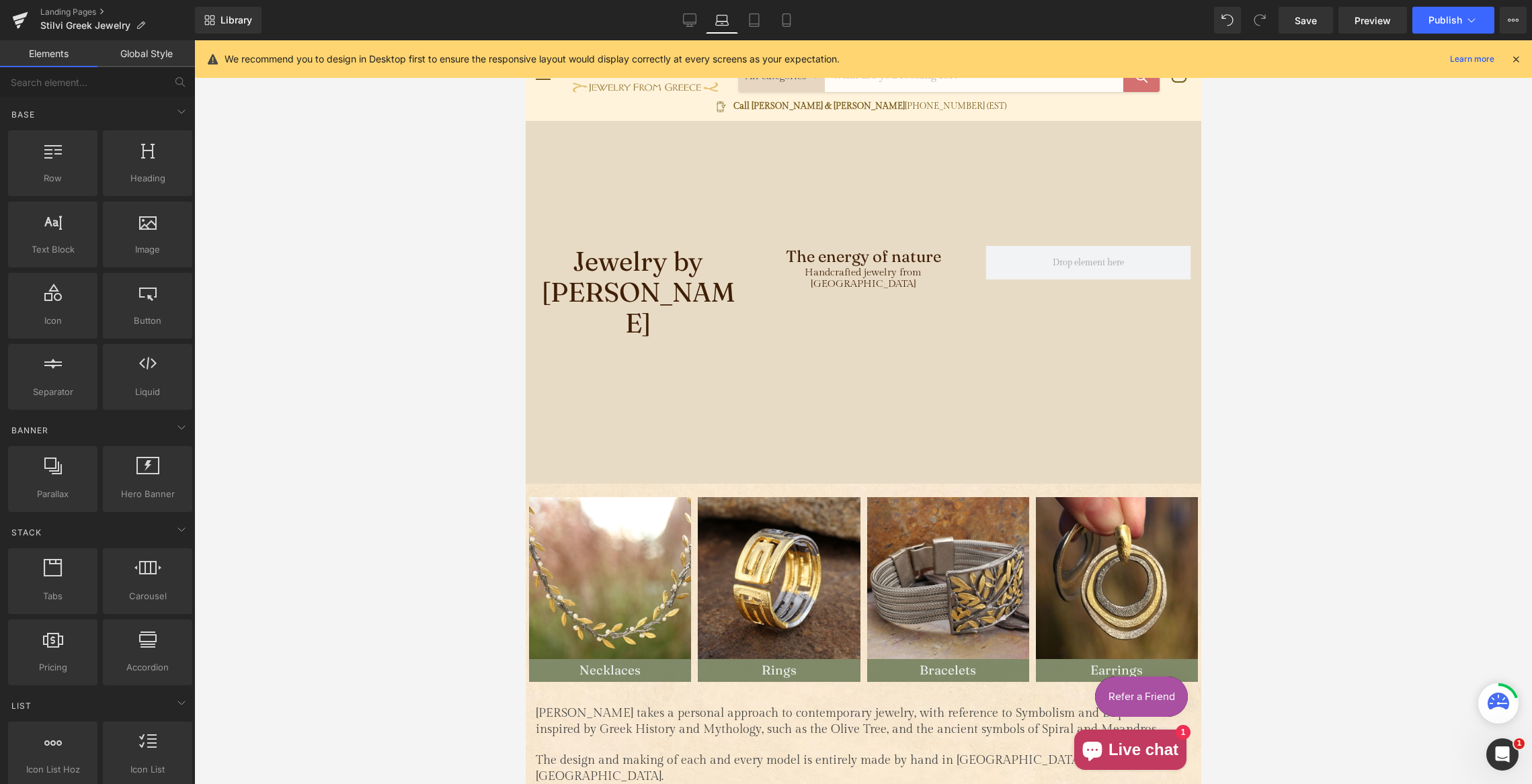
scroll to position [0, 0]
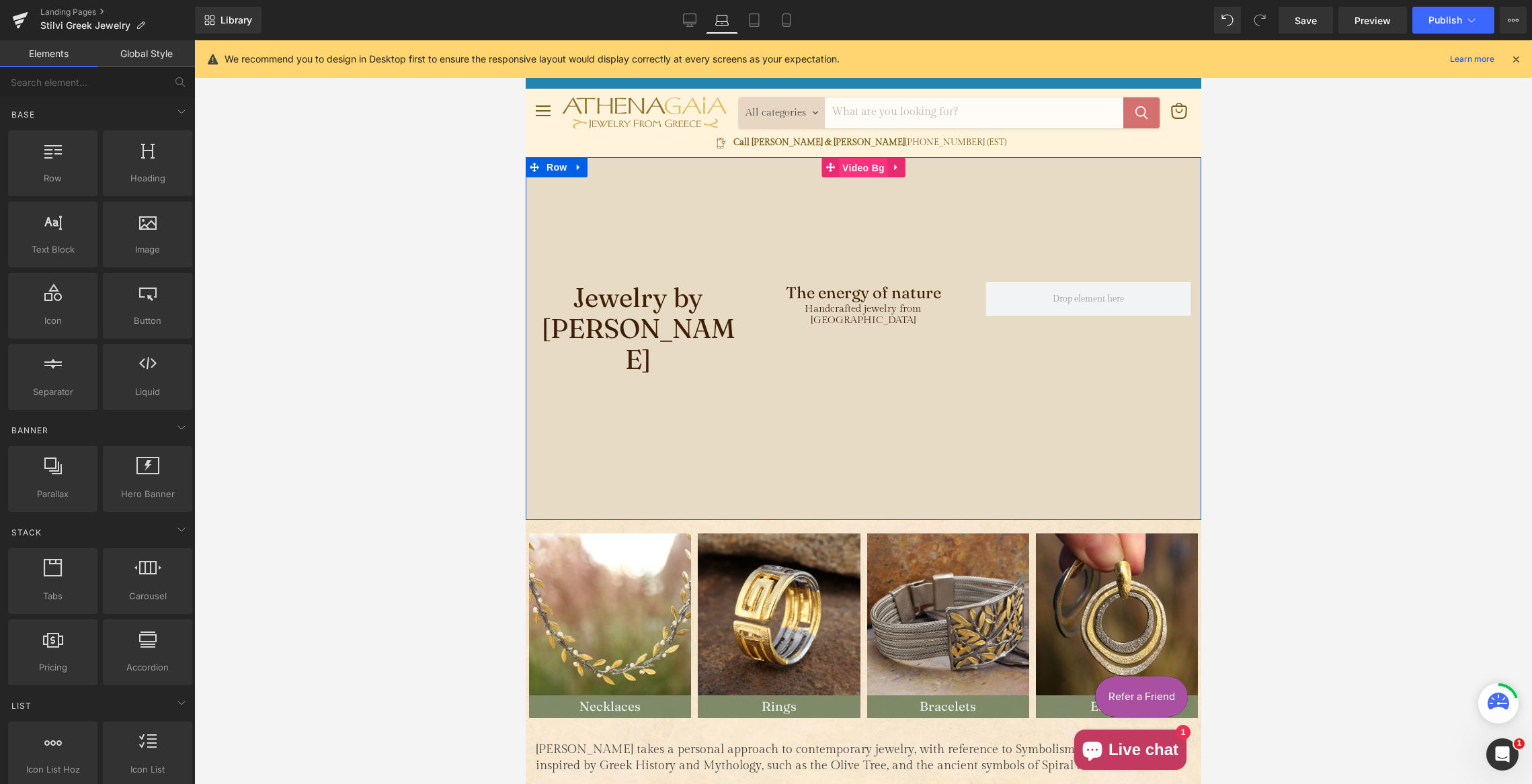
click at [862, 166] on span "Video Bg" at bounding box center [862, 168] width 49 height 20
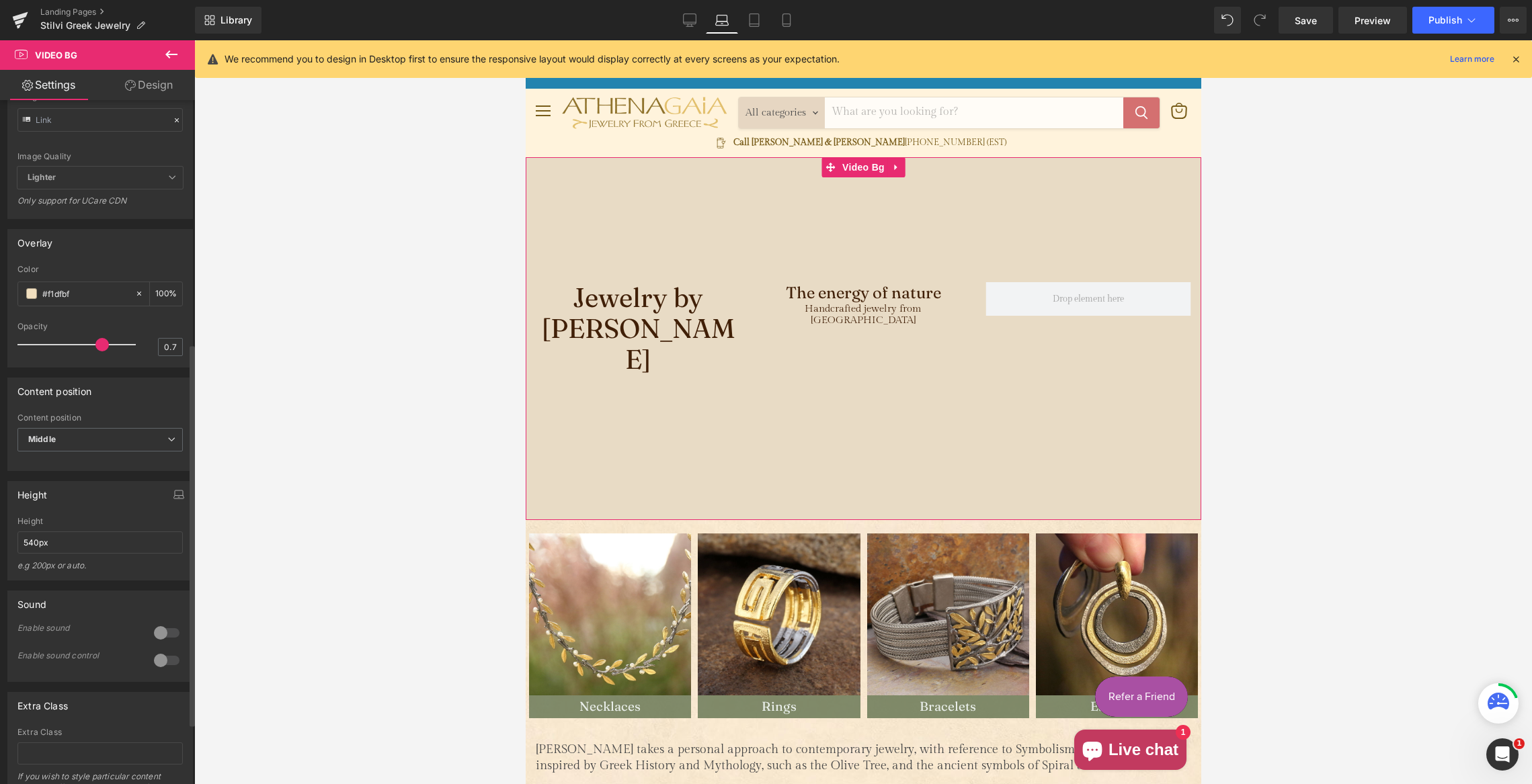
scroll to position [437, 0]
click at [31, 552] on input "540px" at bounding box center [100, 541] width 166 height 22
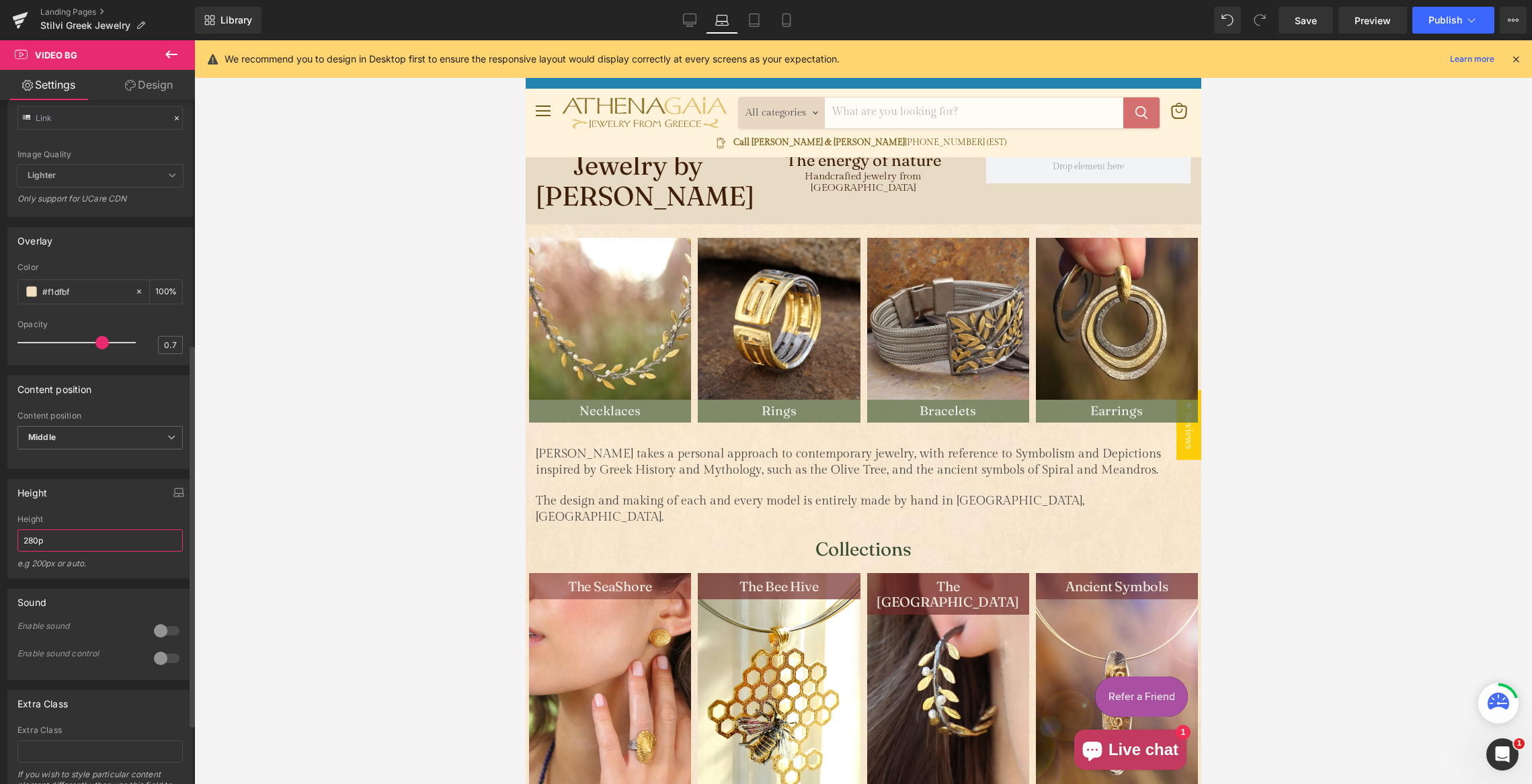
type input "280px"
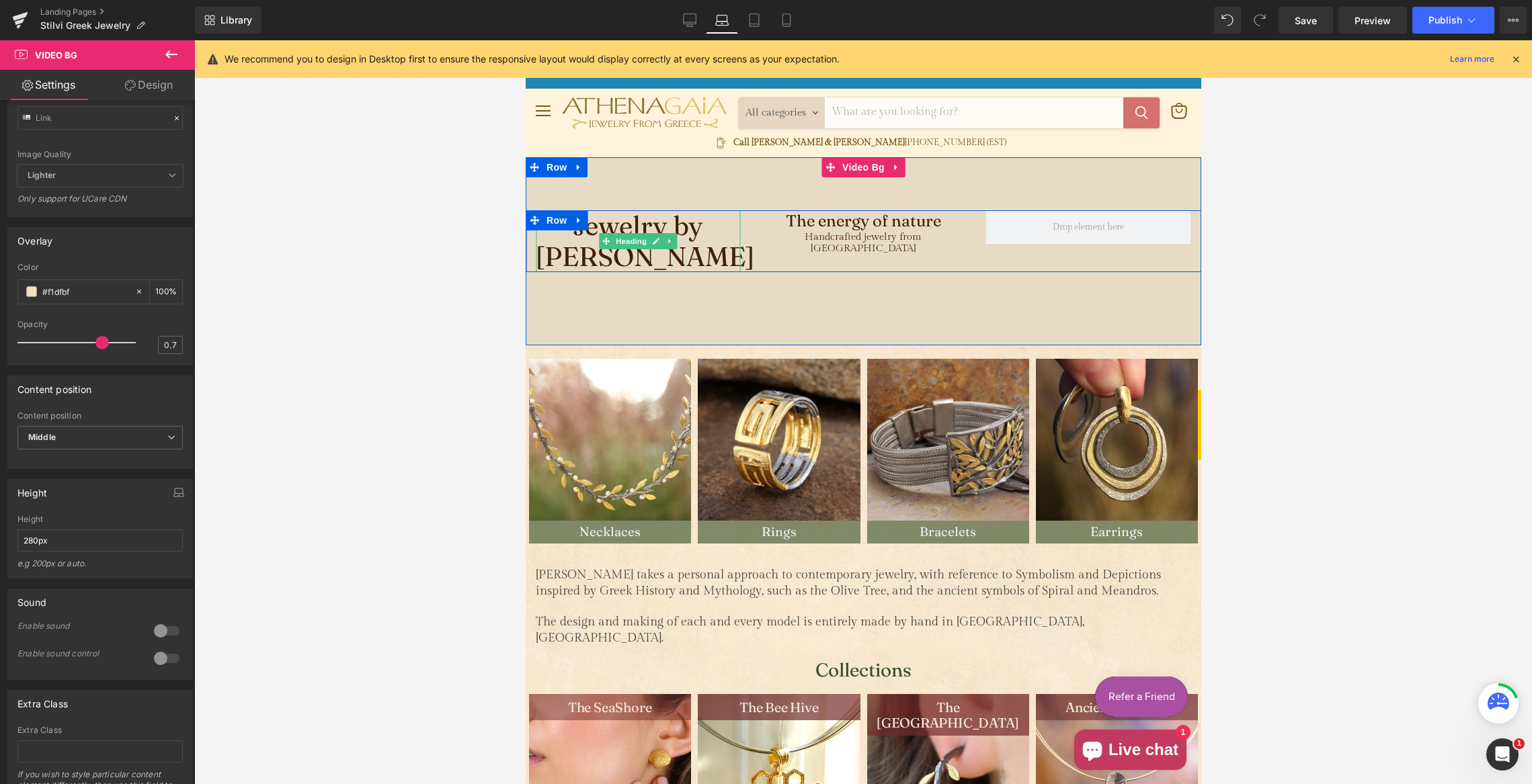
click at [585, 241] on span "Jewelry by [PERSON_NAME]" at bounding box center [644, 241] width 219 height 64
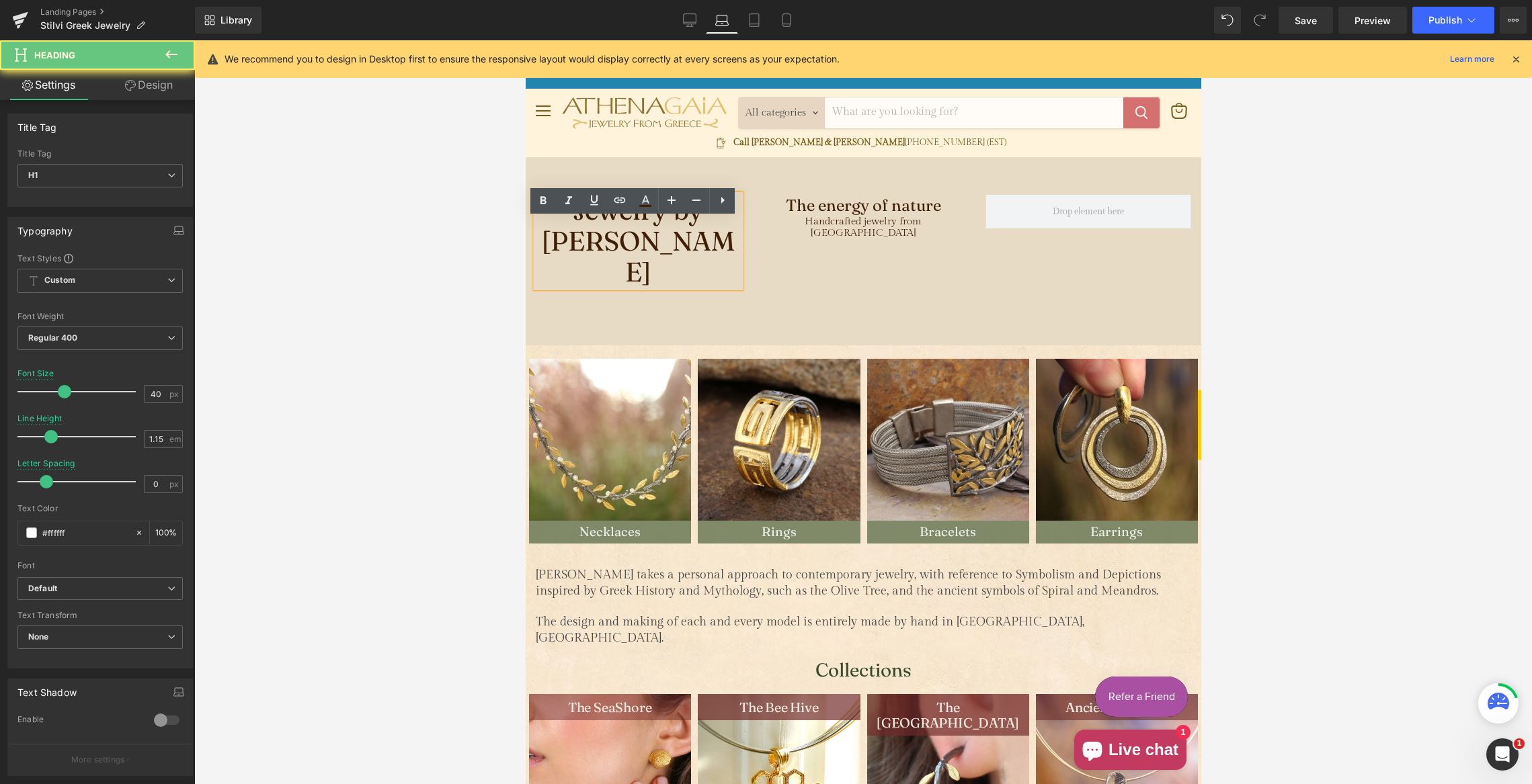
click at [586, 238] on span "Jewelry by [PERSON_NAME]" at bounding box center [638, 241] width 193 height 94
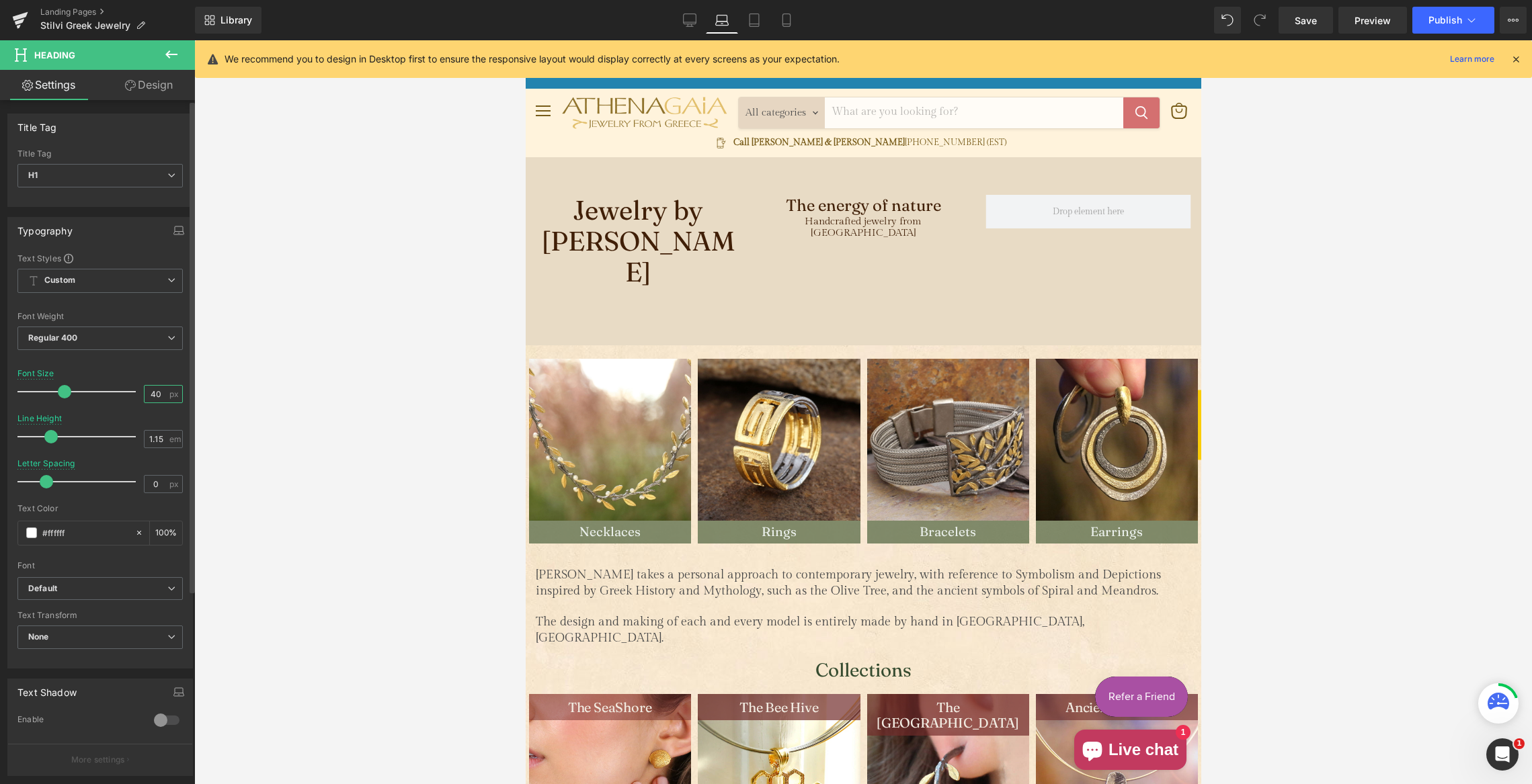
drag, startPoint x: 147, startPoint y: 393, endPoint x: 139, endPoint y: 390, distance: 8.5
click at [135, 392] on div "Font Size 40 px" at bounding box center [100, 391] width 166 height 45
type input "36"
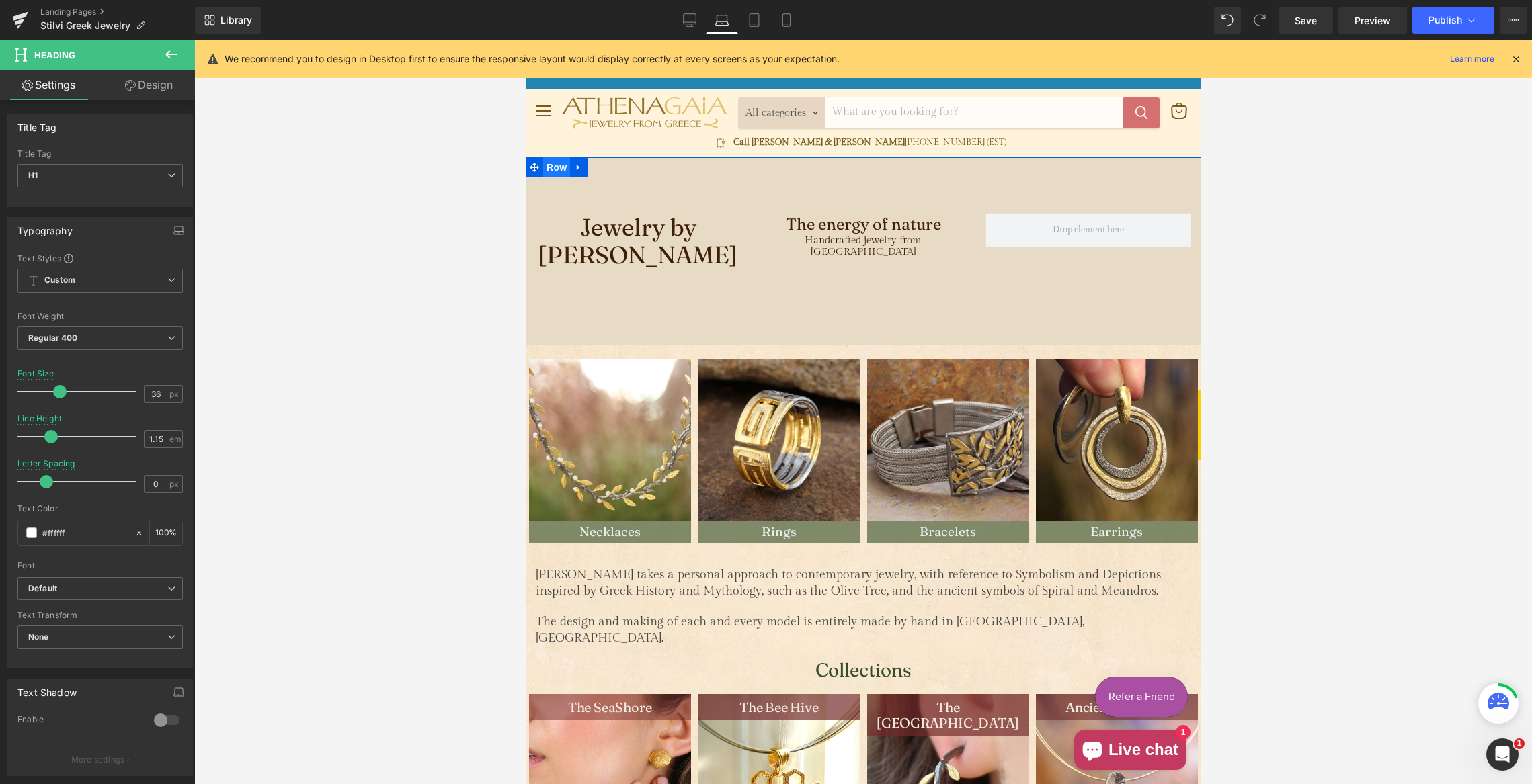
click at [554, 166] on span "Row" at bounding box center [556, 167] width 27 height 20
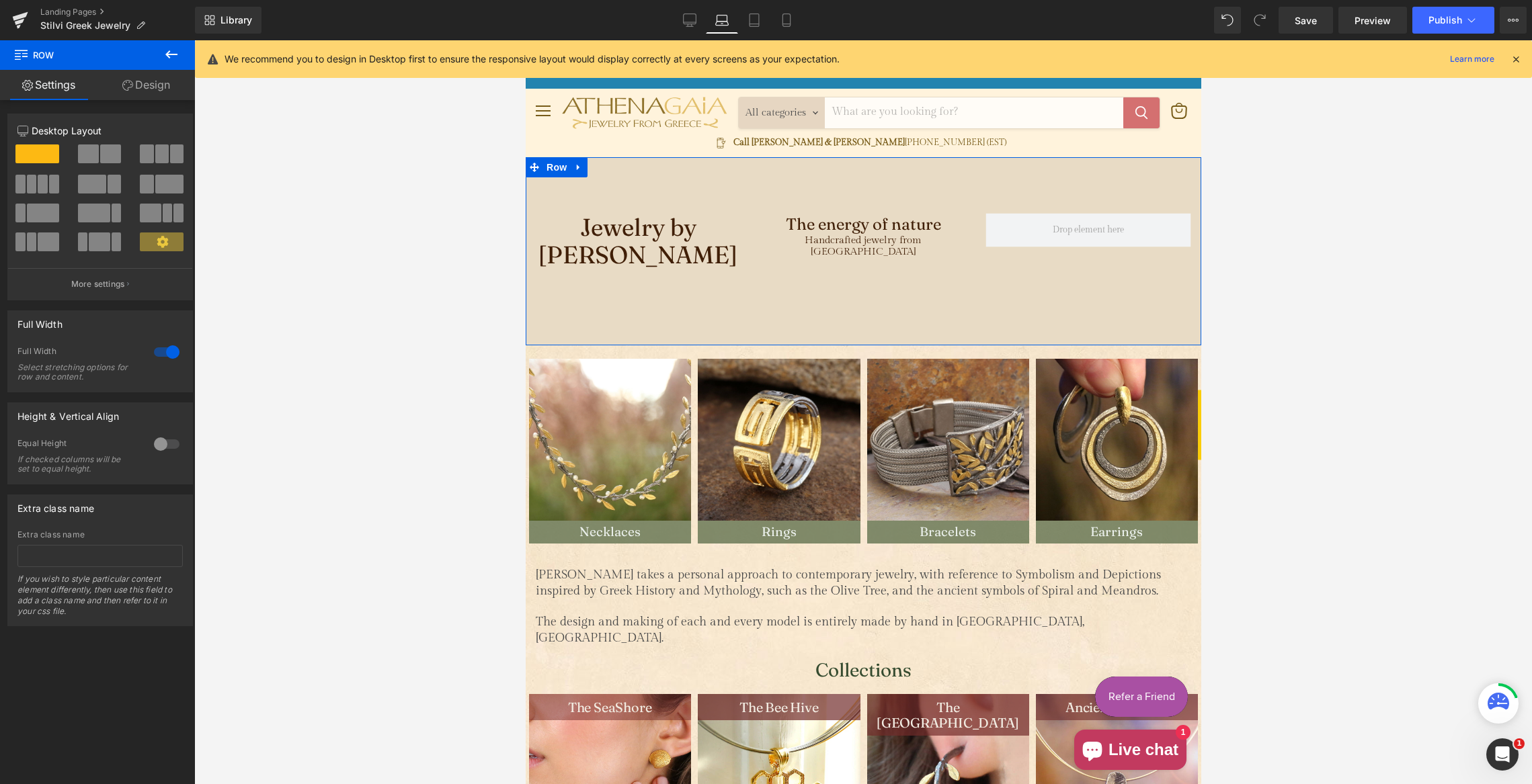
click at [157, 86] on link "Design" at bounding box center [146, 85] width 97 height 30
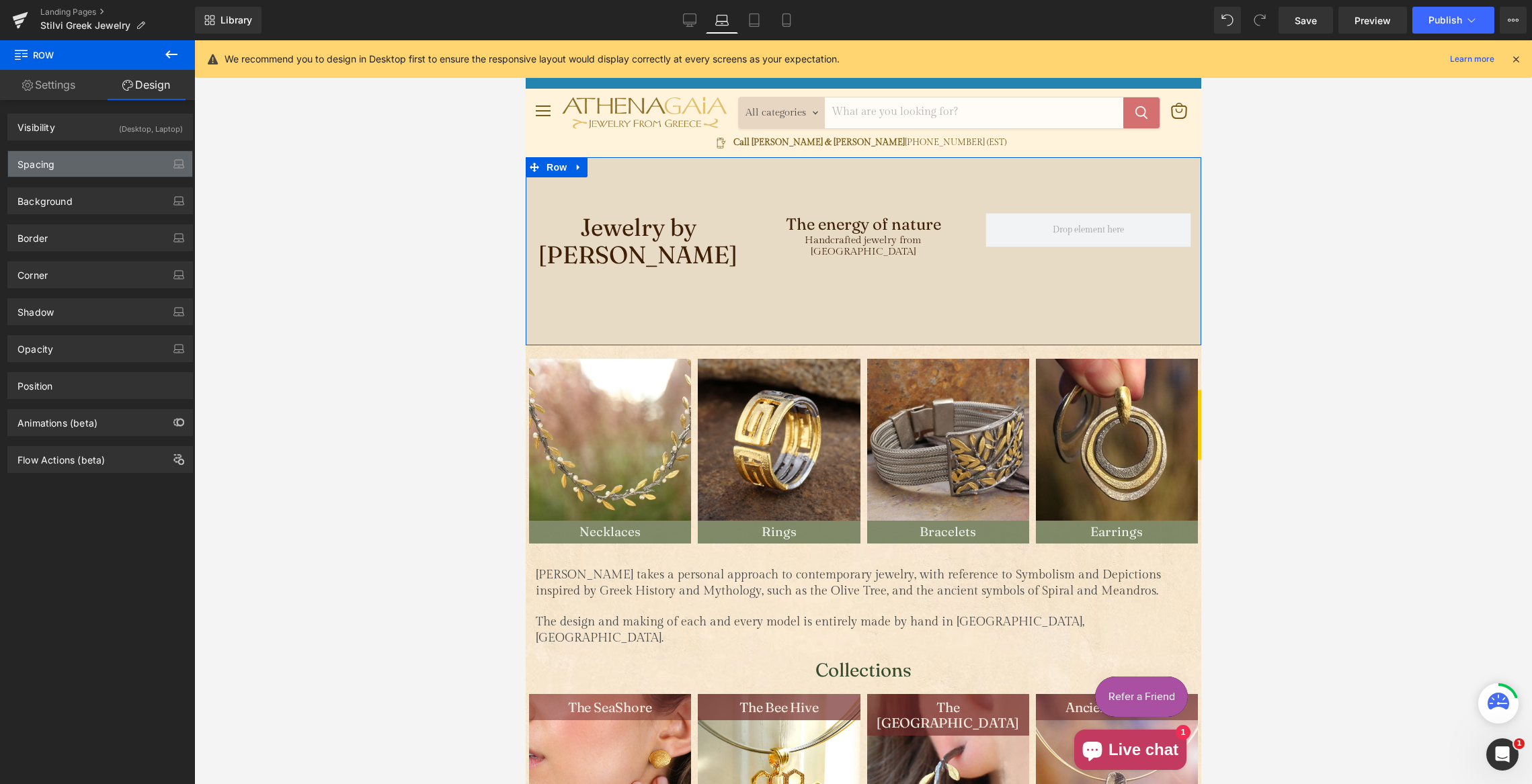
click at [81, 161] on div "Spacing" at bounding box center [100, 163] width 184 height 26
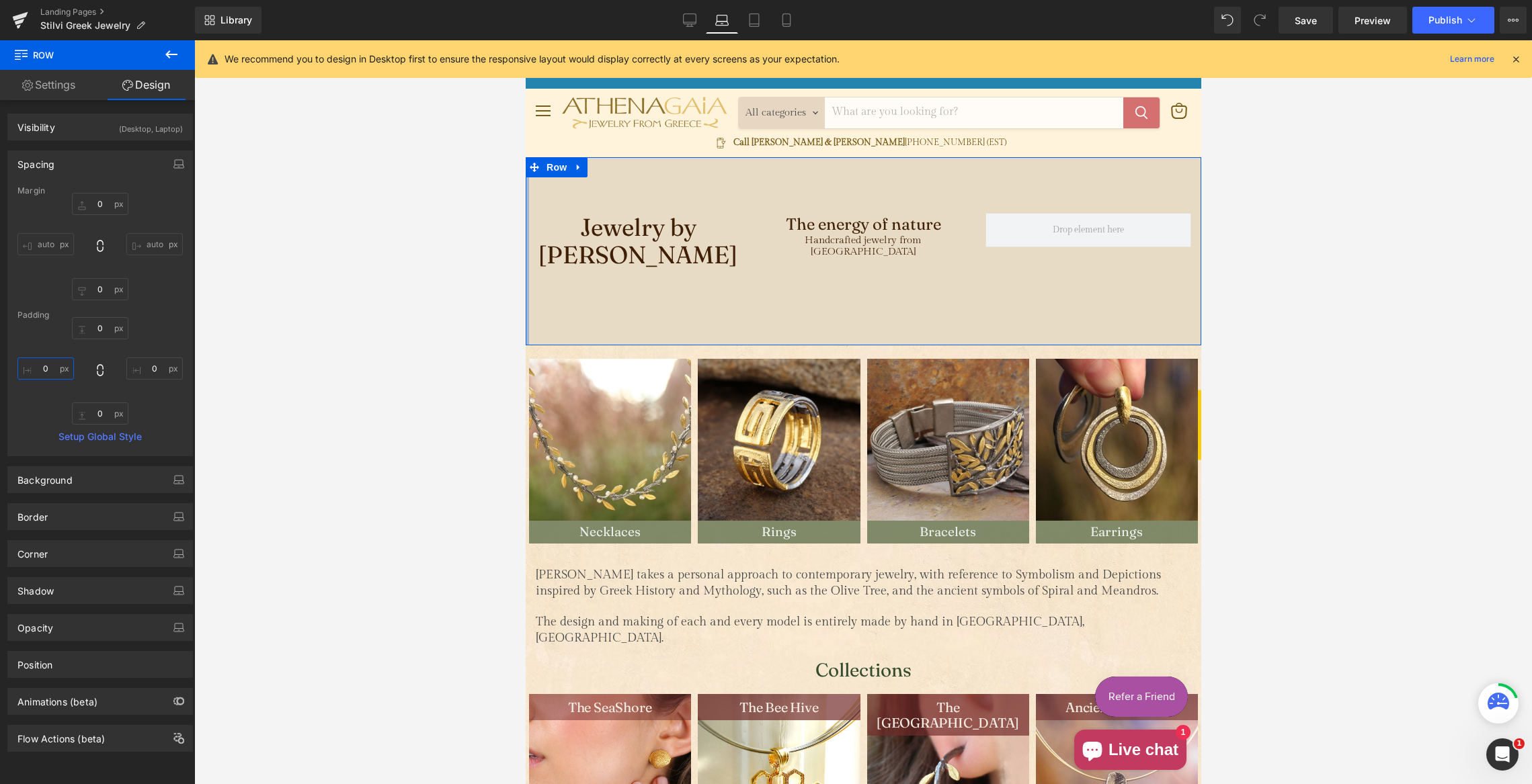
click at [39, 369] on input "0" at bounding box center [46, 368] width 57 height 22
type input "20"
click at [141, 367] on input "0" at bounding box center [155, 368] width 57 height 22
type input "20"
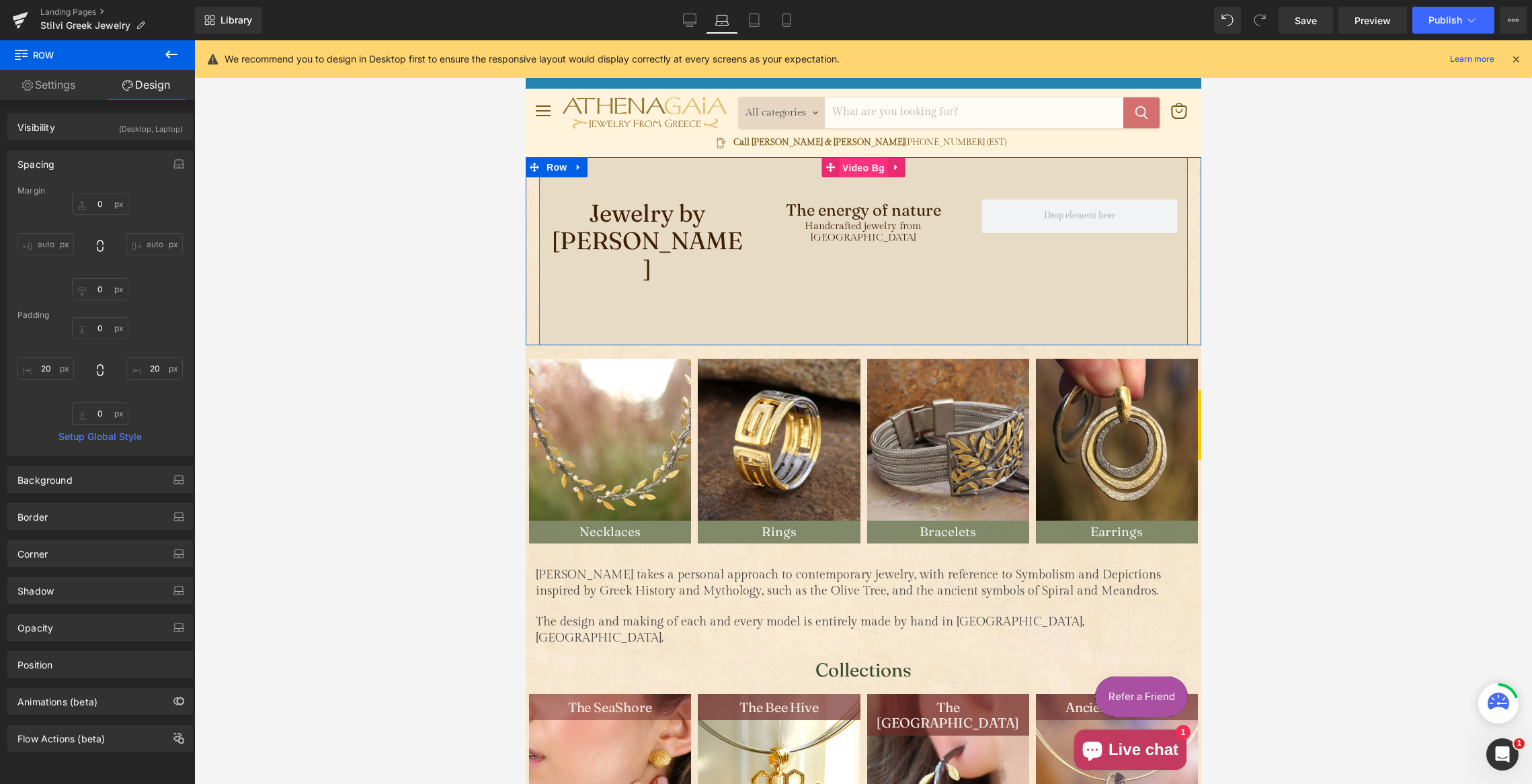
click at [862, 169] on span "Video Bg" at bounding box center [862, 168] width 49 height 20
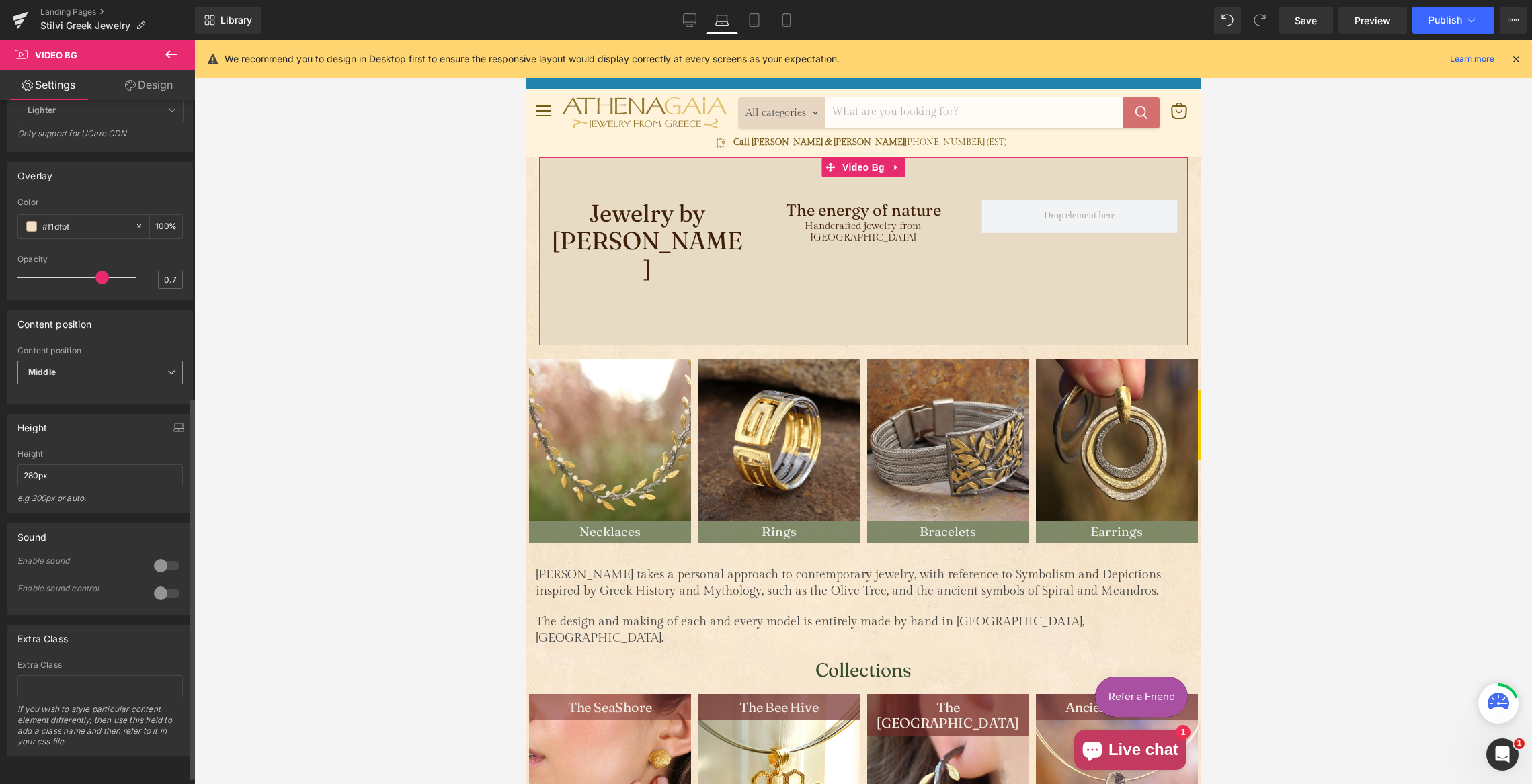
scroll to position [544, 0]
click at [34, 465] on input "280px" at bounding box center [100, 475] width 166 height 22
click at [33, 464] on input "280px" at bounding box center [100, 475] width 166 height 22
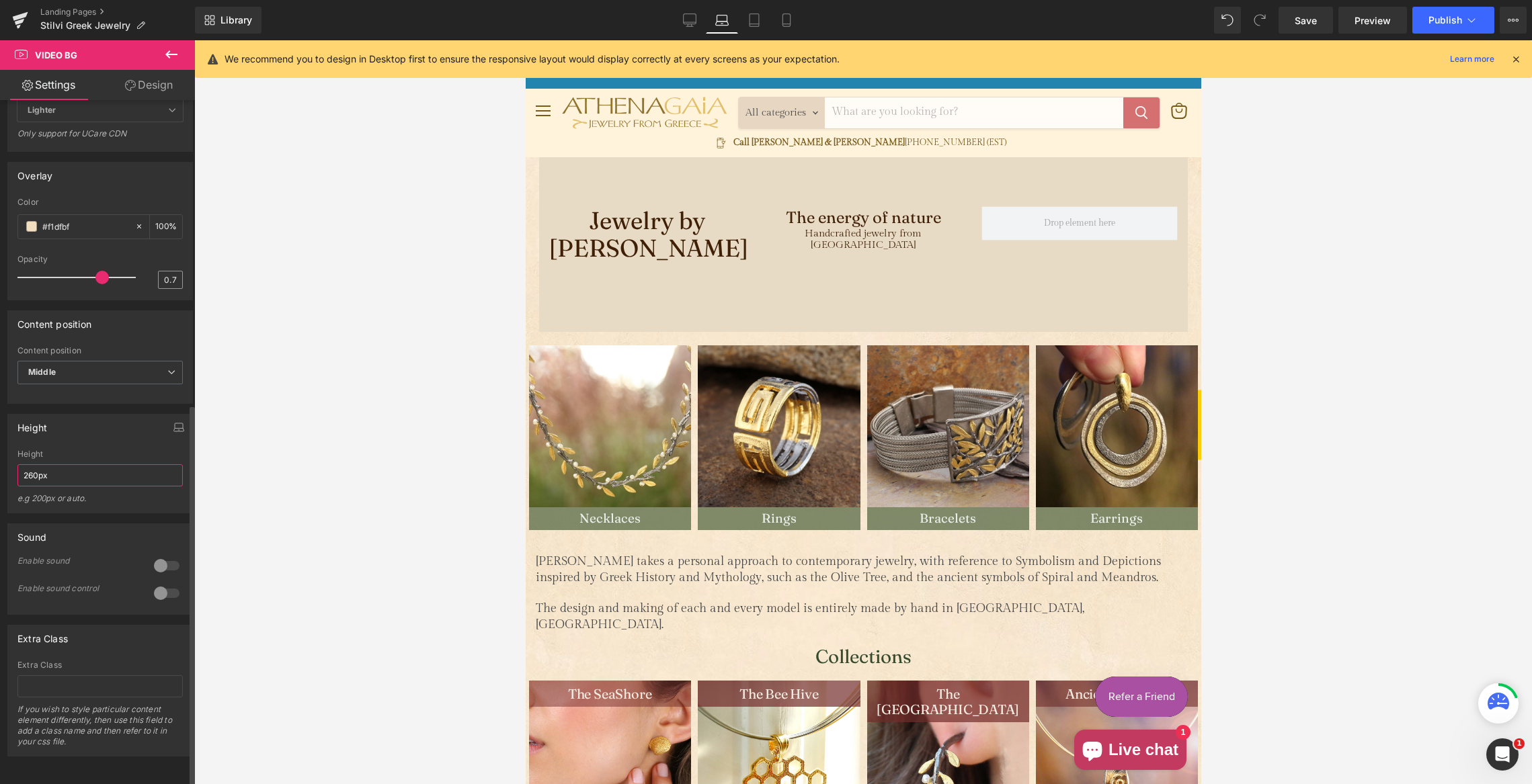
type input "260px"
click at [174, 272] on input "0.7" at bounding box center [170, 280] width 23 height 17
click at [81, 268] on div at bounding box center [80, 277] width 112 height 27
click at [90, 268] on div at bounding box center [80, 277] width 112 height 27
click at [755, 24] on icon at bounding box center [755, 24] width 10 height 0
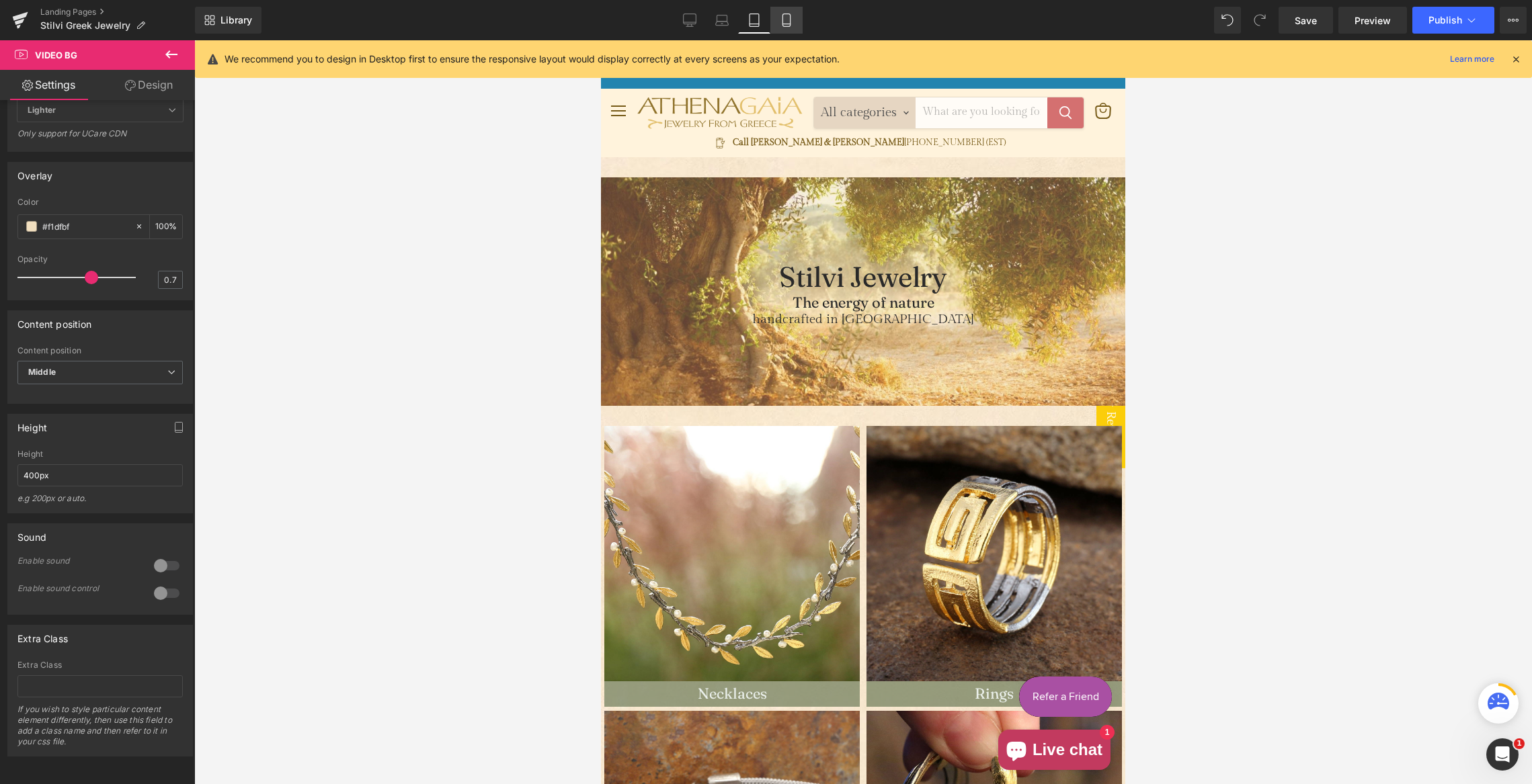
click at [788, 14] on icon at bounding box center [786, 19] width 13 height 13
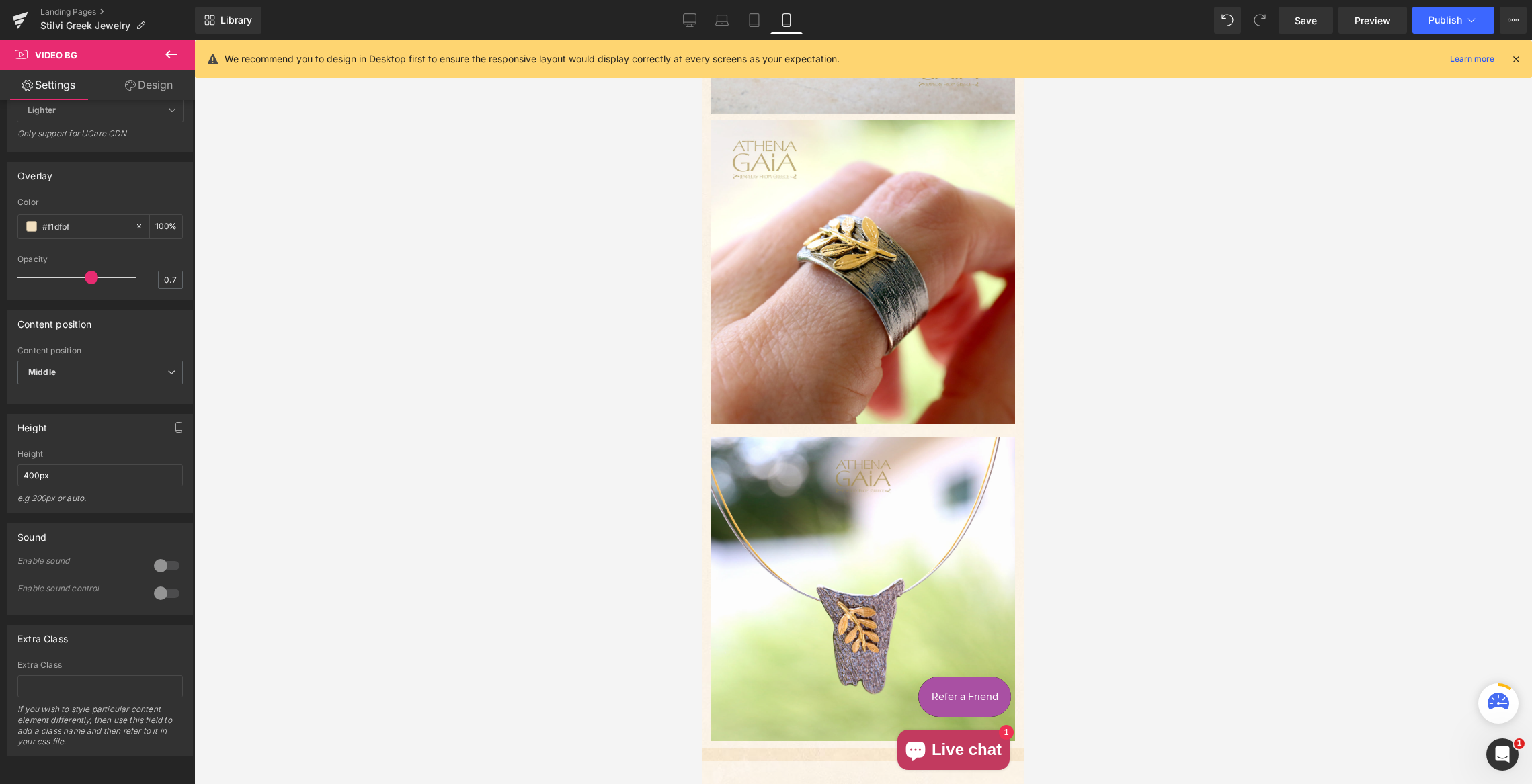
scroll to position [4379, 0]
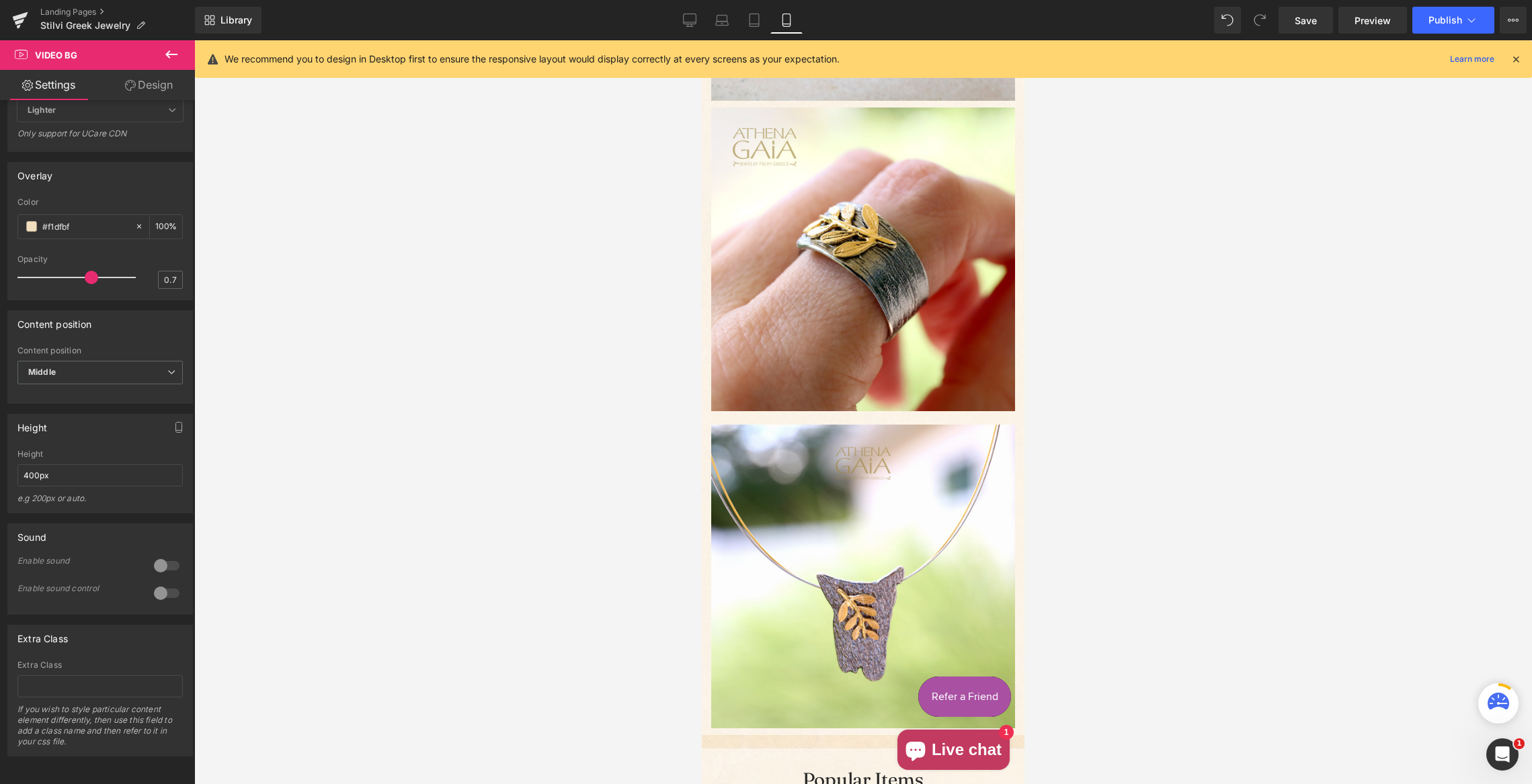
click at [876, 532] on img "Main content" at bounding box center [863, 576] width 304 height 304
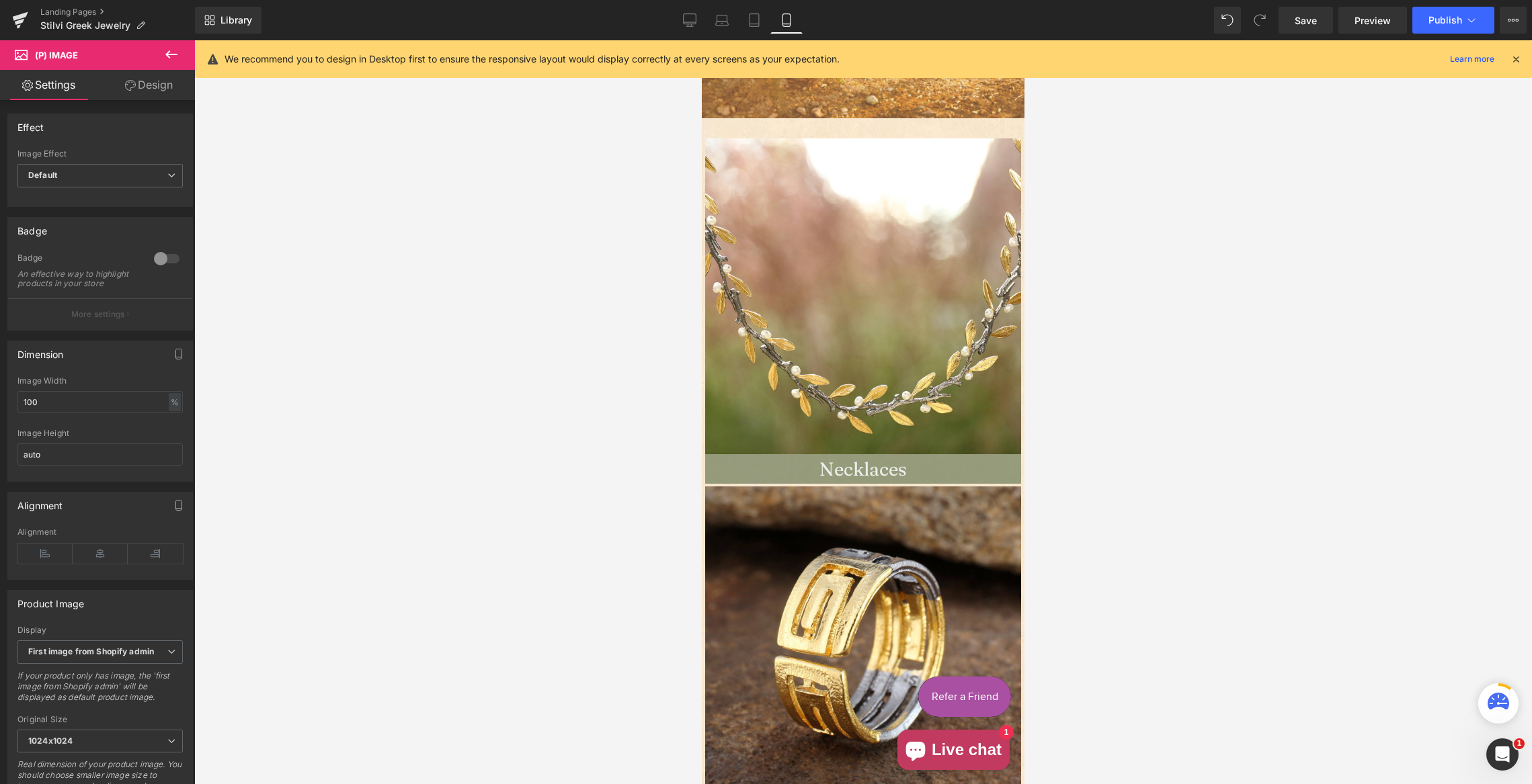
scroll to position [0, 0]
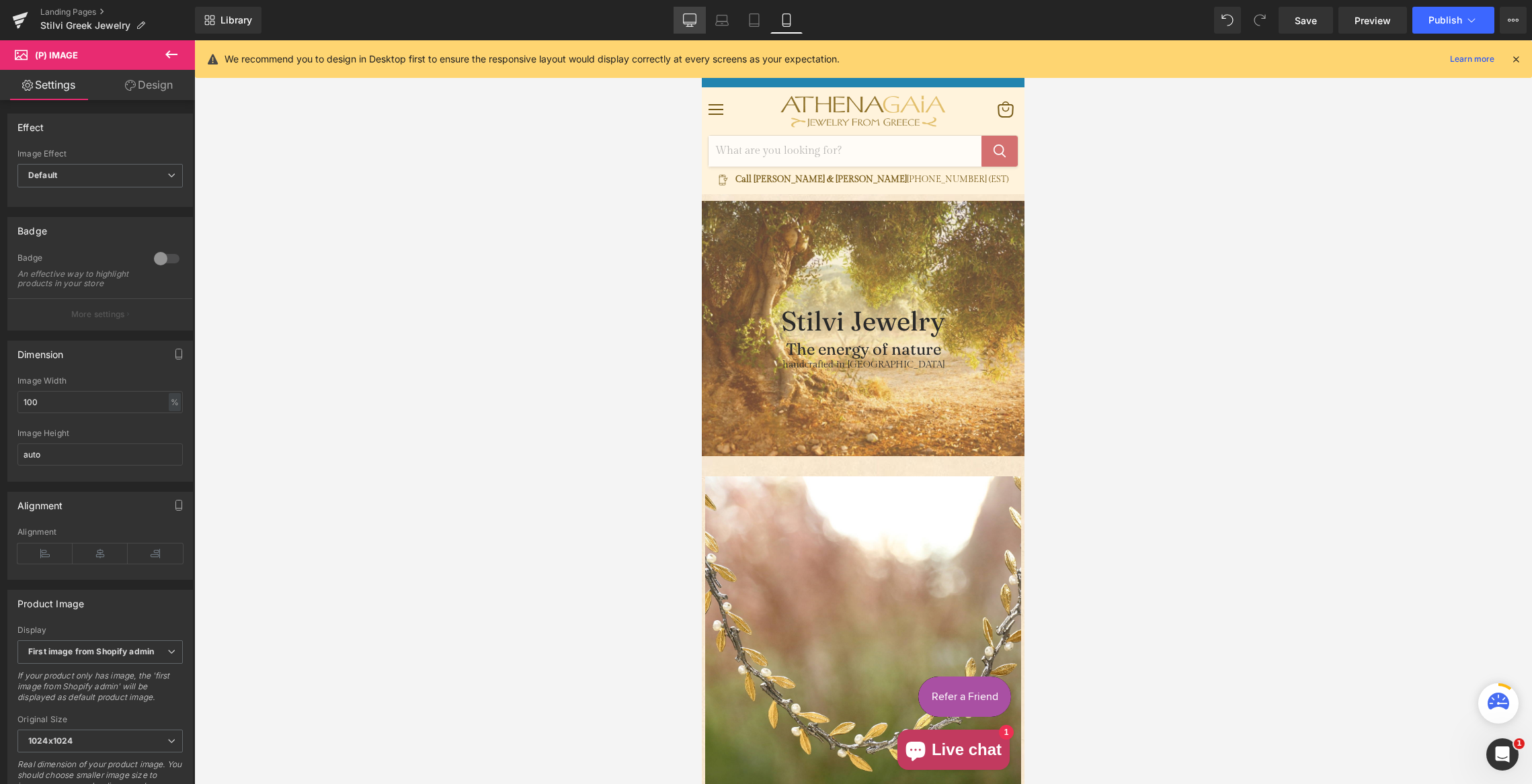
click at [691, 23] on icon at bounding box center [689, 19] width 13 height 10
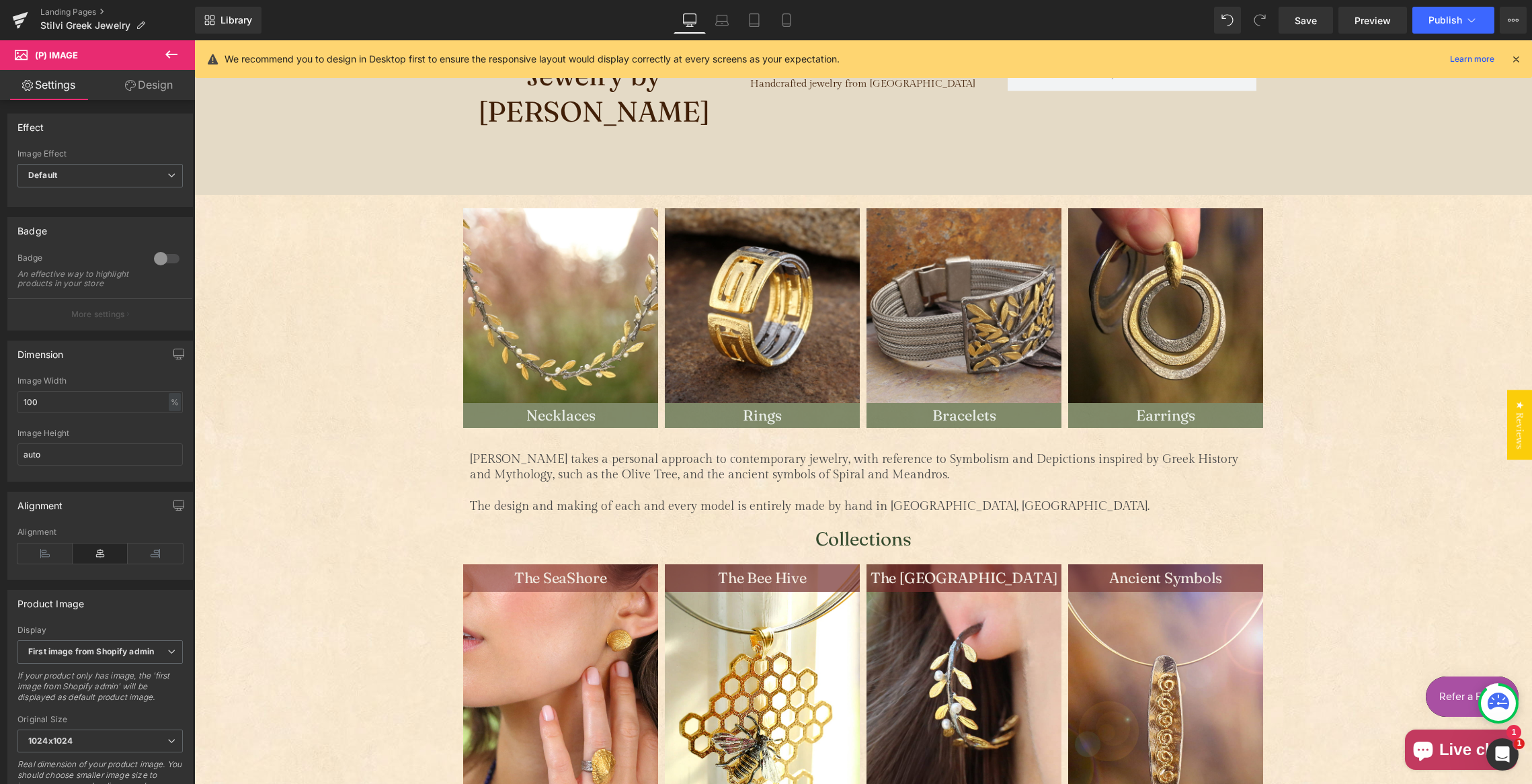
scroll to position [219, 0]
click at [1311, 26] on span "Save" at bounding box center [1306, 20] width 22 height 14
click at [1369, 21] on span "Preview" at bounding box center [1373, 20] width 37 height 14
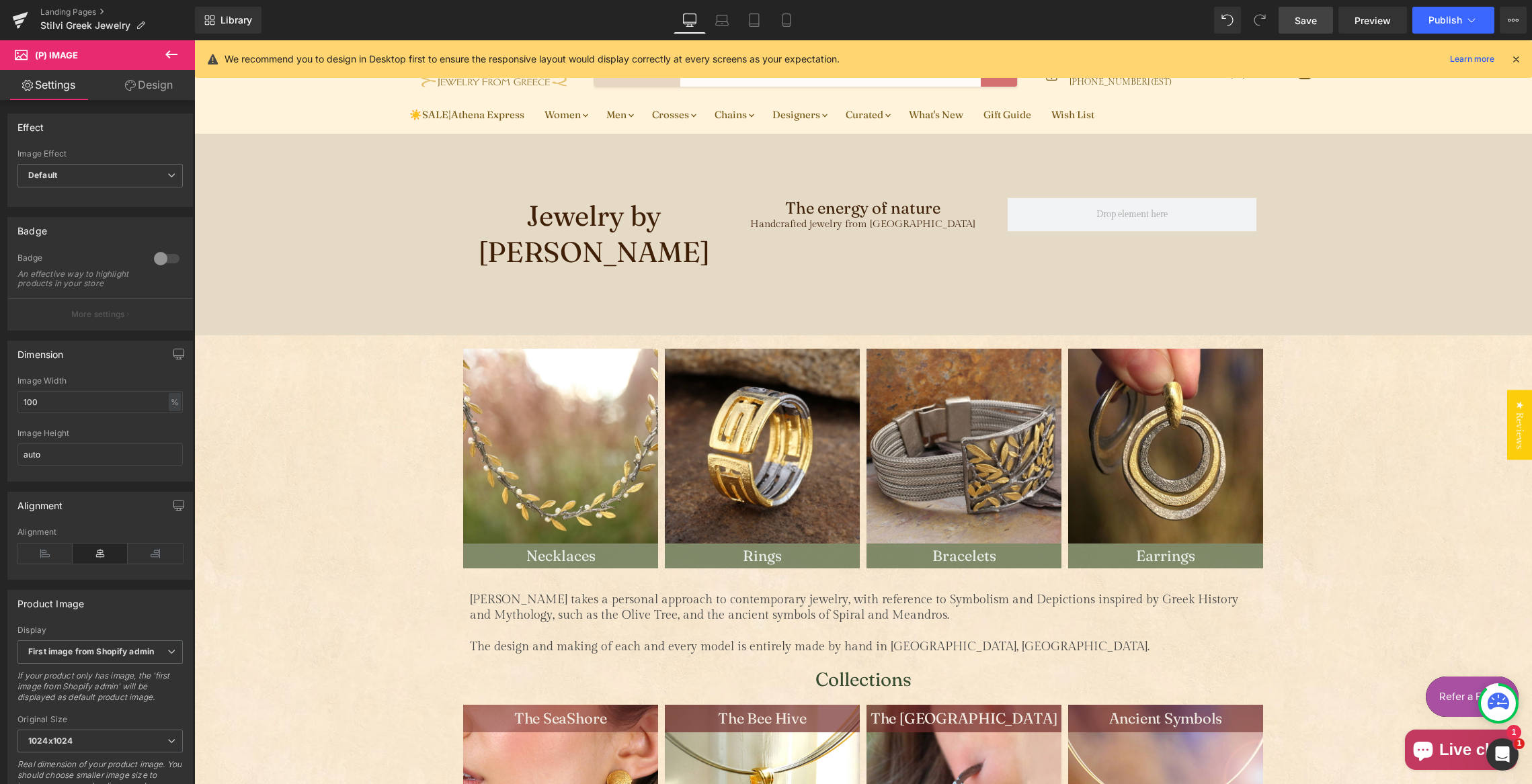
scroll to position [80, 0]
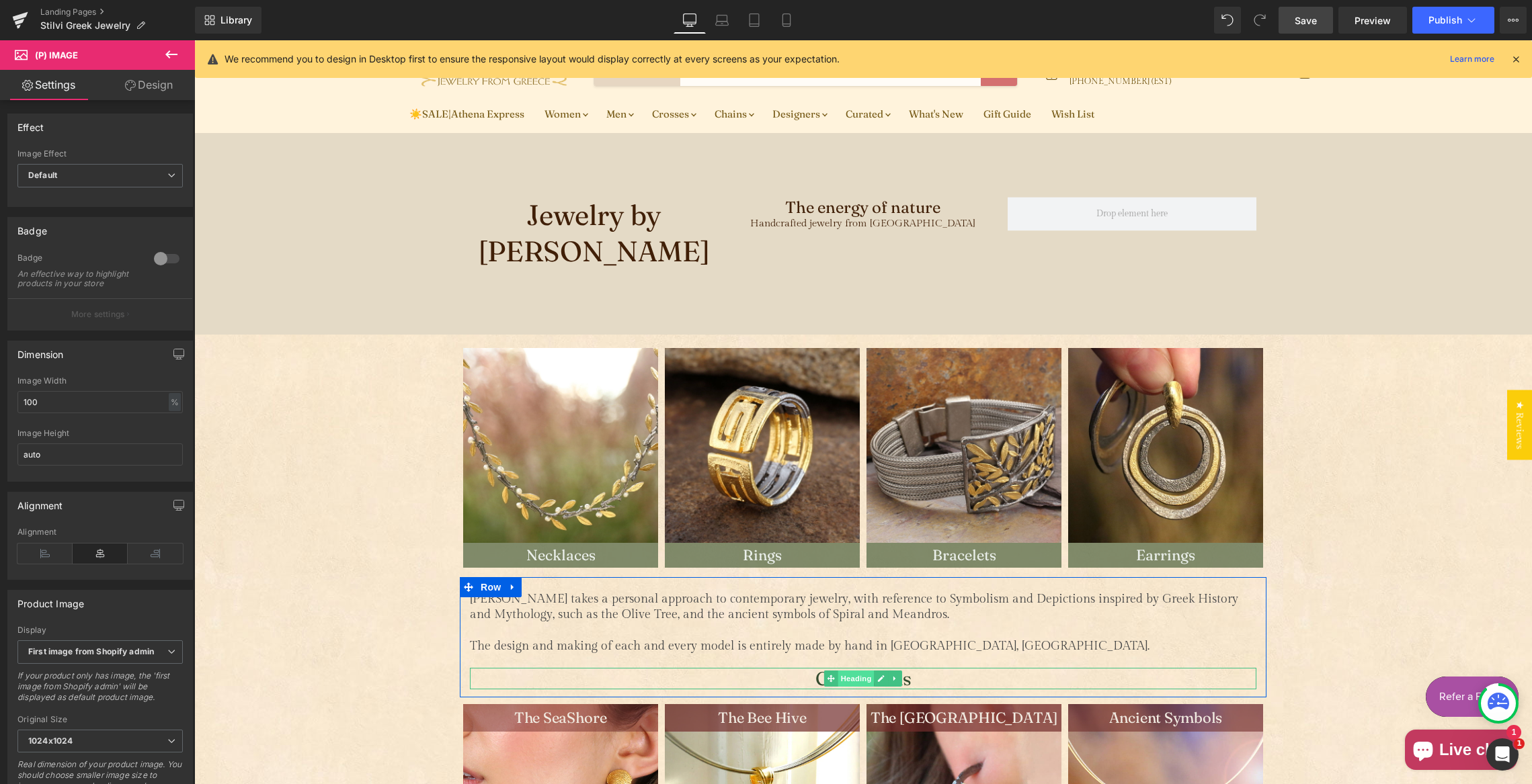
click at [853, 676] on span "Heading" at bounding box center [856, 679] width 37 height 16
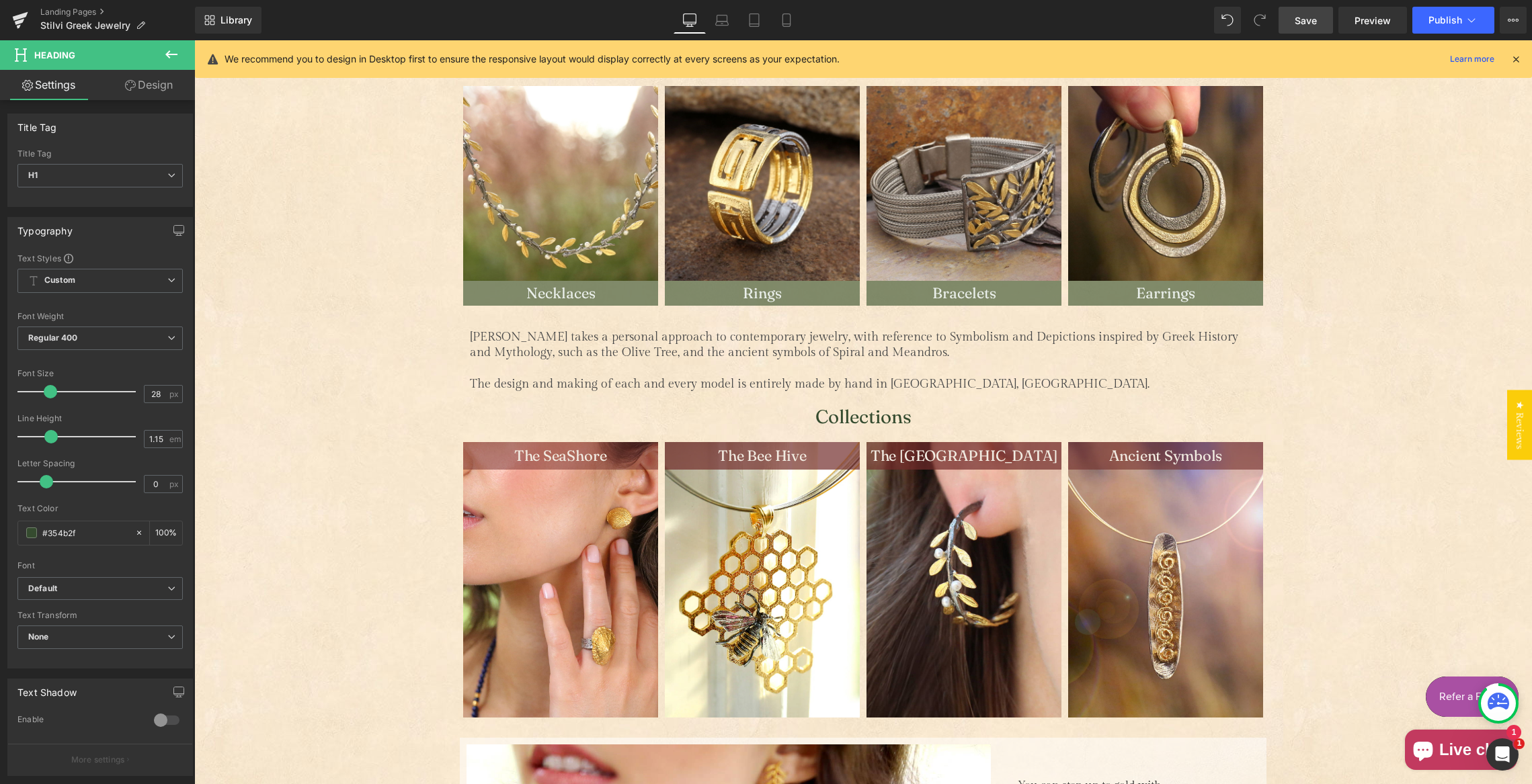
scroll to position [334, 0]
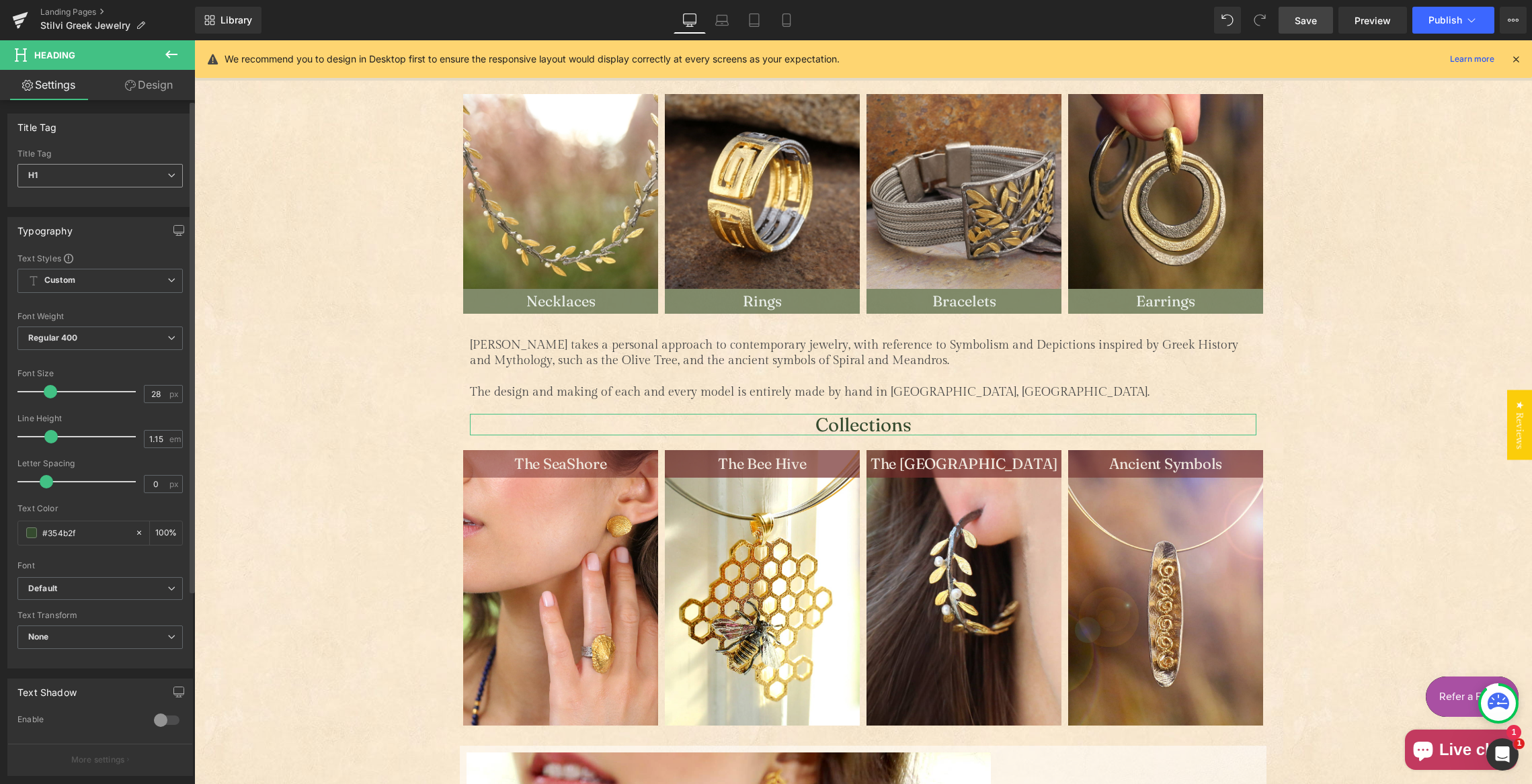
click at [83, 174] on span "H1" at bounding box center [100, 176] width 166 height 23
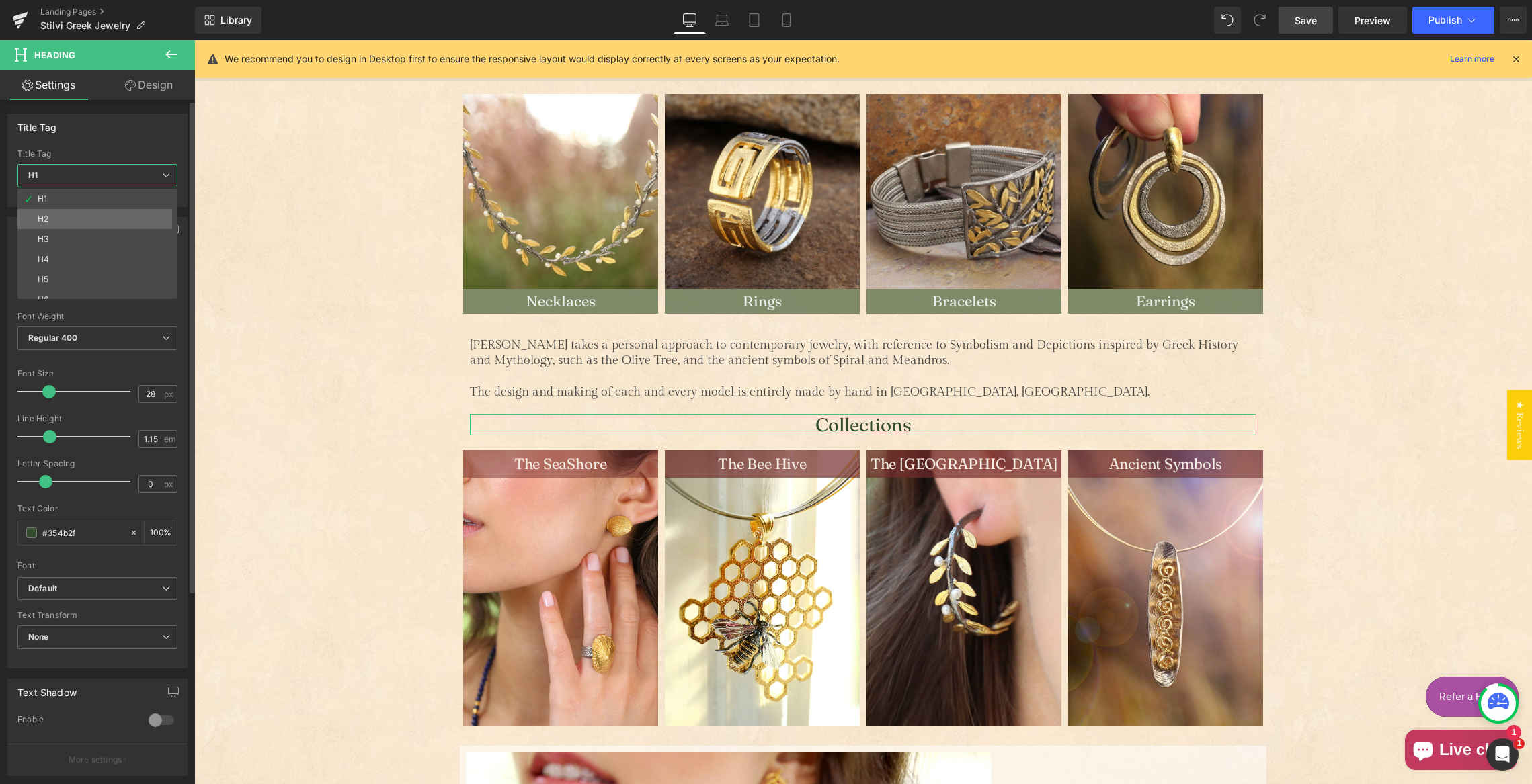
click at [80, 215] on li "H2" at bounding box center [100, 219] width 166 height 20
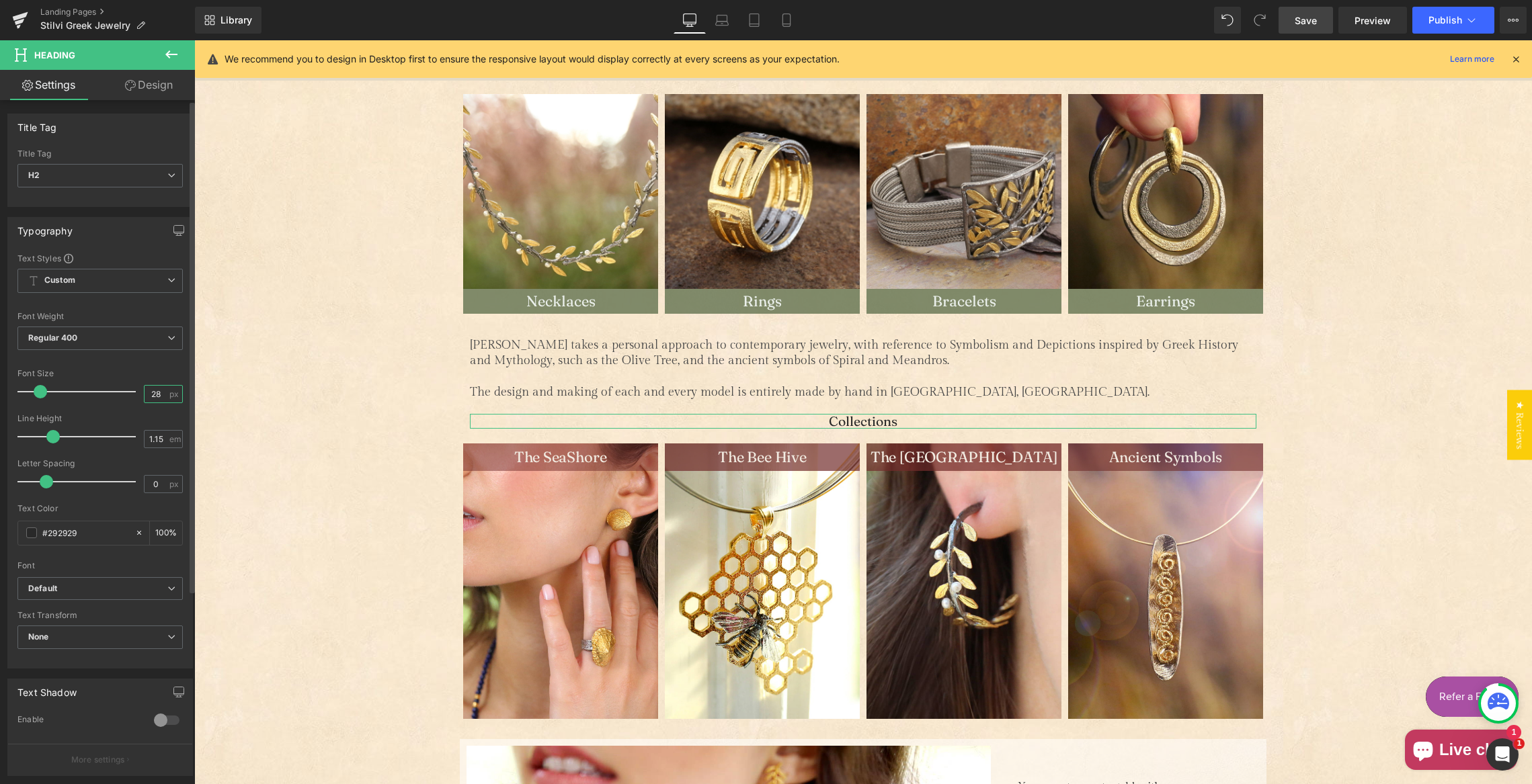
click at [145, 390] on input "28" at bounding box center [157, 394] width 23 height 17
click at [150, 395] on input "20" at bounding box center [157, 394] width 23 height 17
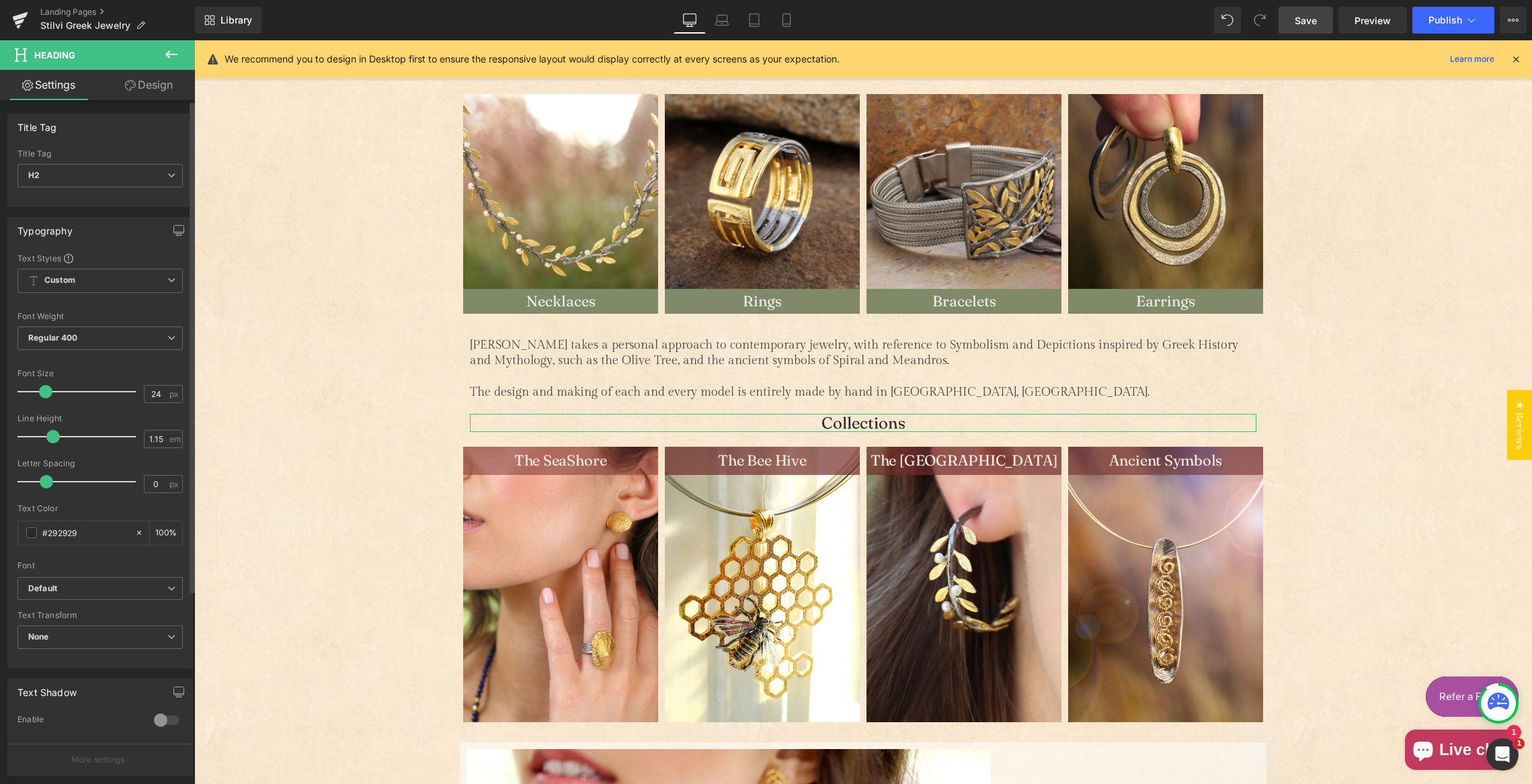
click at [143, 372] on div "Font Size" at bounding box center [100, 374] width 166 height 10
drag, startPoint x: 150, startPoint y: 392, endPoint x: 161, endPoint y: 401, distance: 14.2
click at [157, 394] on input "24" at bounding box center [157, 394] width 23 height 17
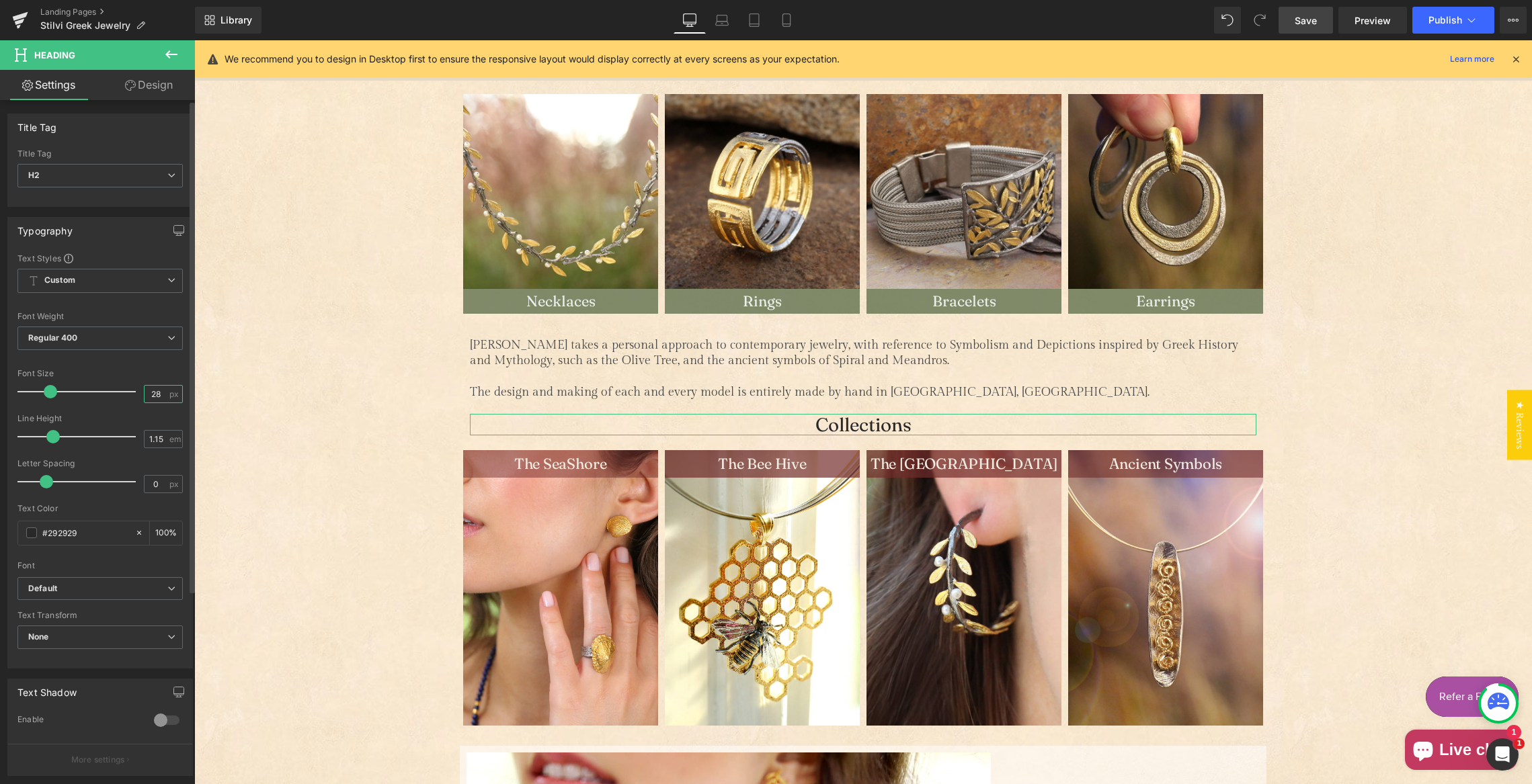
type input "28"
click at [139, 373] on div "Font Size" at bounding box center [100, 374] width 166 height 10
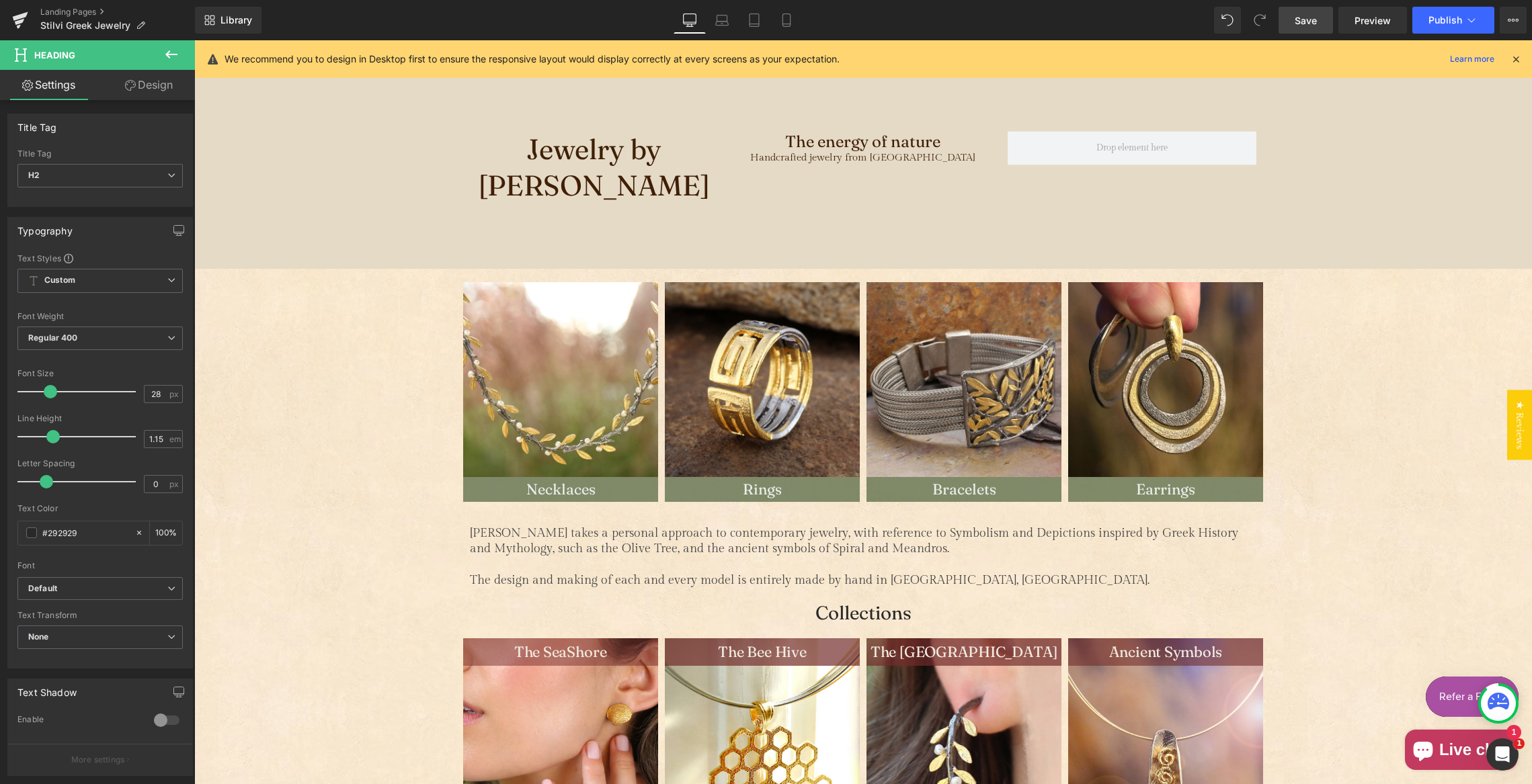
scroll to position [80, 0]
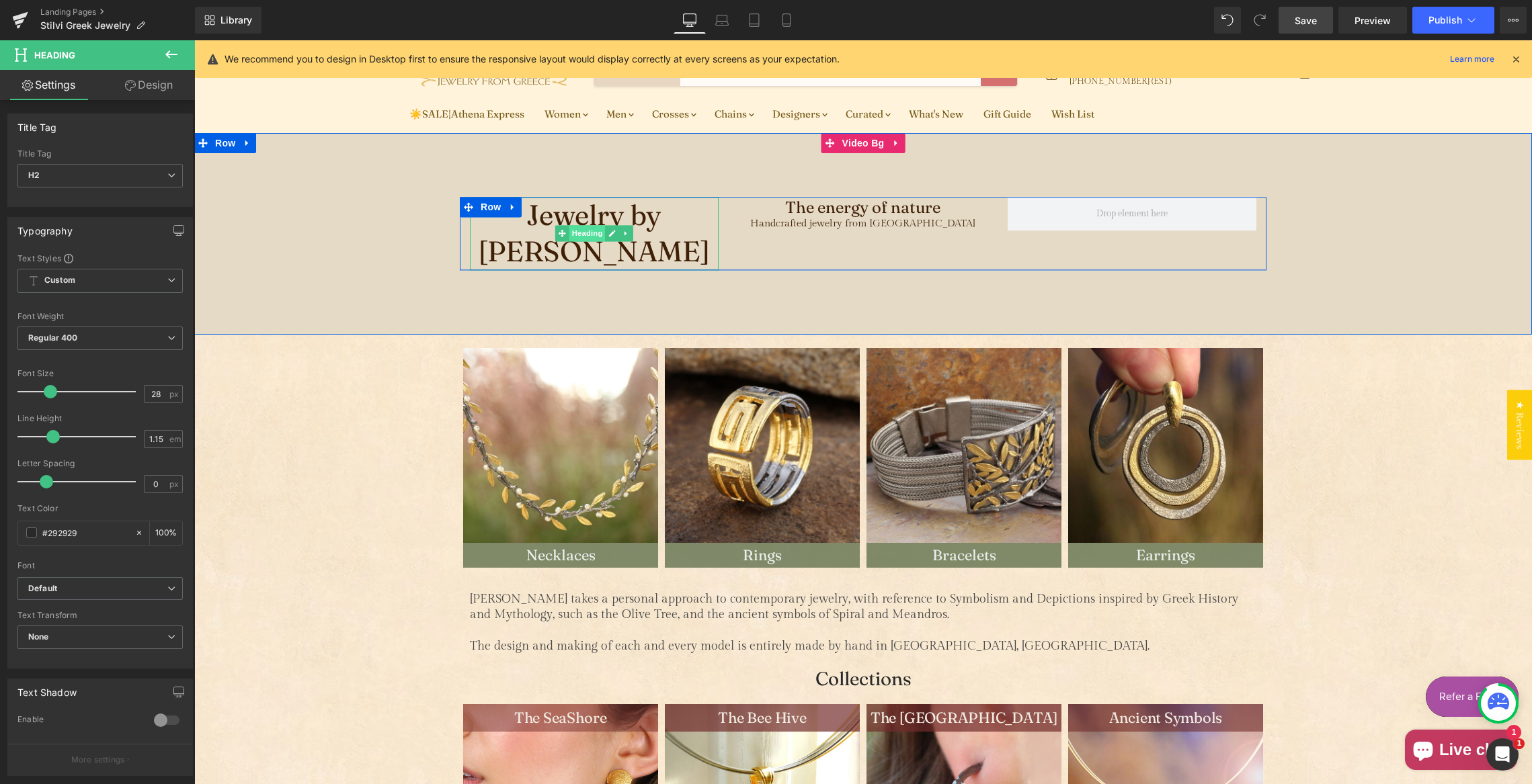
click at [588, 232] on span "Heading" at bounding box center [588, 233] width 37 height 16
click at [842, 227] on span "Heading" at bounding box center [856, 219] width 37 height 16
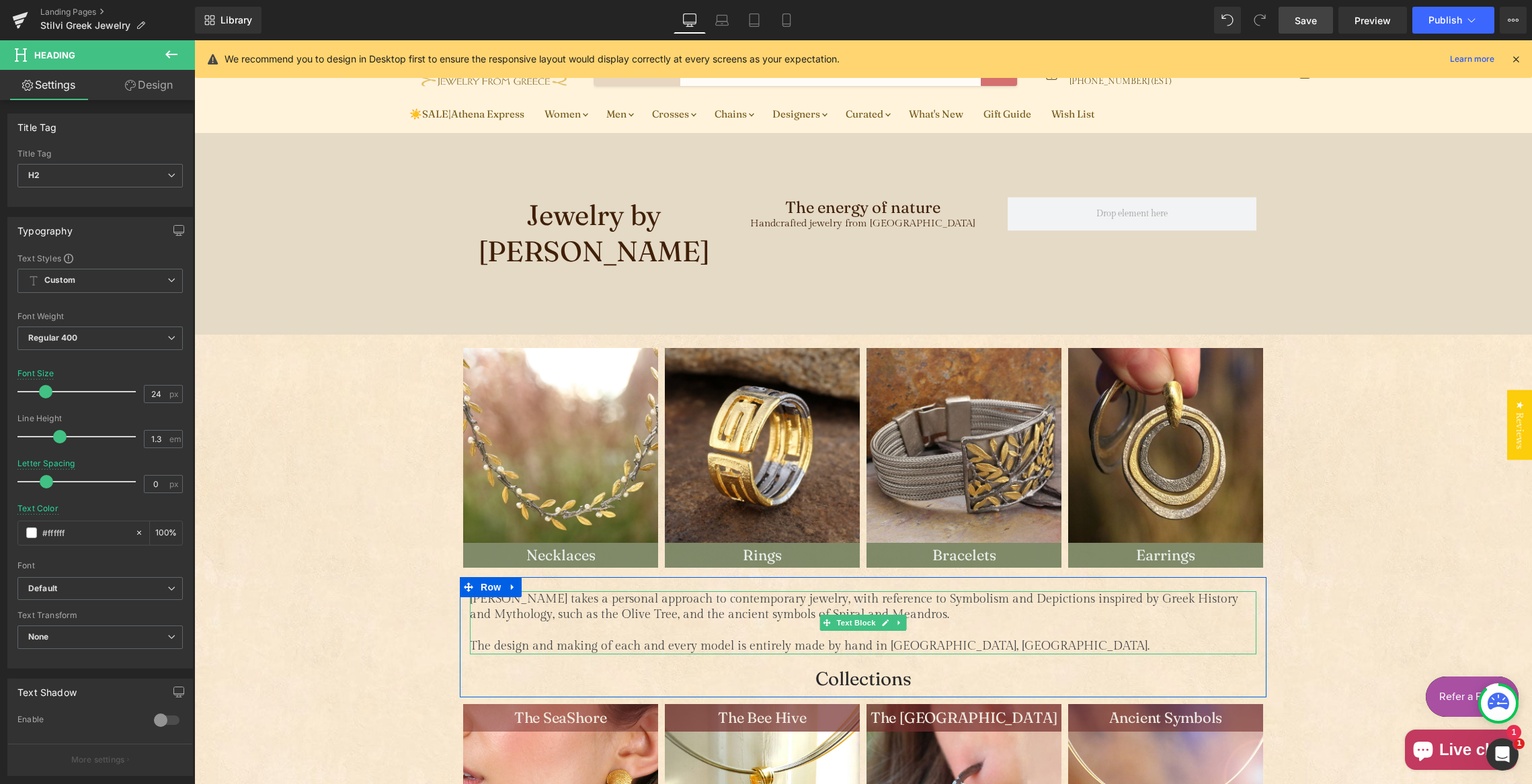
click at [631, 604] on p "[PERSON_NAME] takes a personal approach to contemporary jewelry, with reference…" at bounding box center [863, 607] width 786 height 32
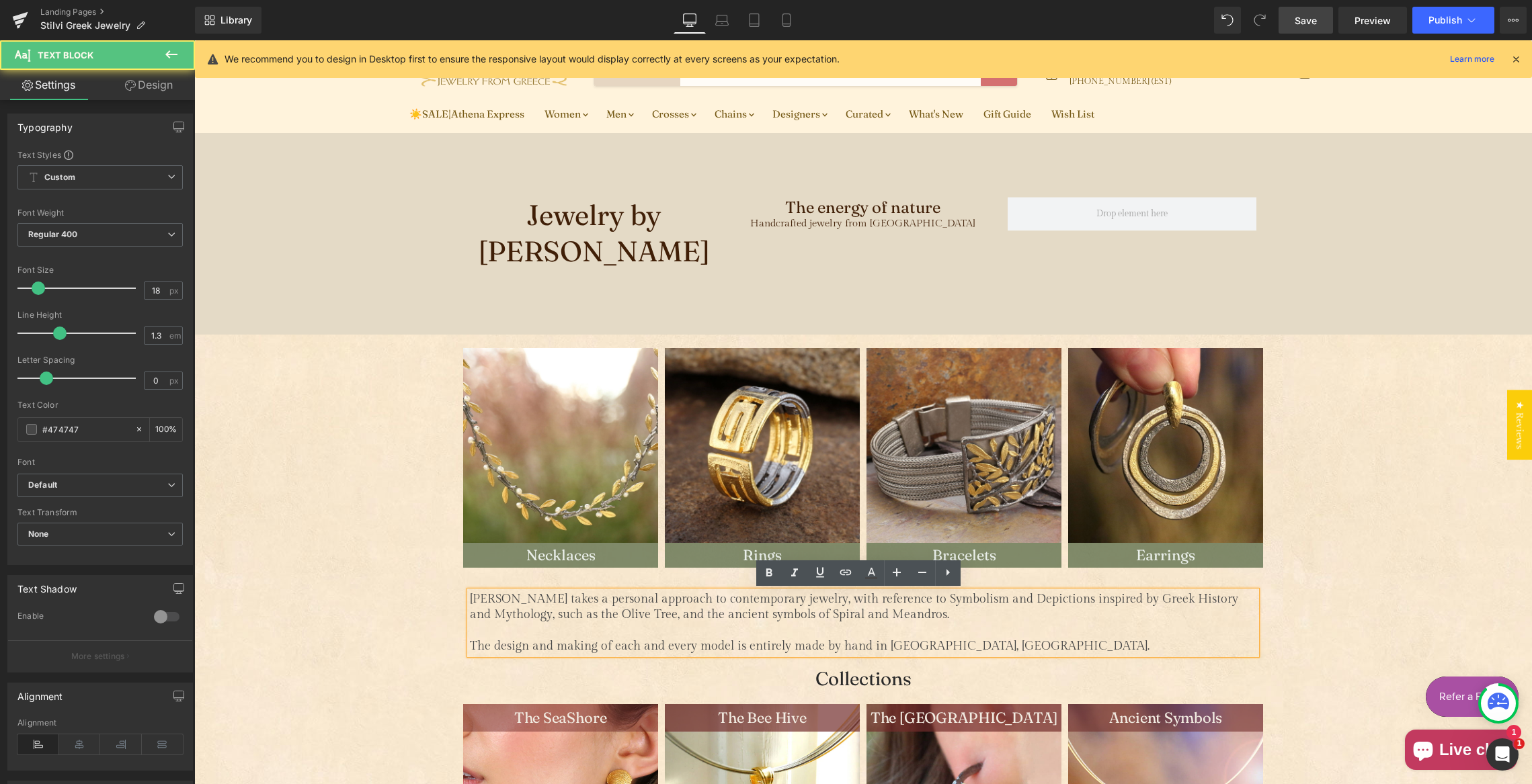
click at [630, 604] on p "[PERSON_NAME] takes a personal approach to contemporary jewelry, with reference…" at bounding box center [863, 607] width 786 height 32
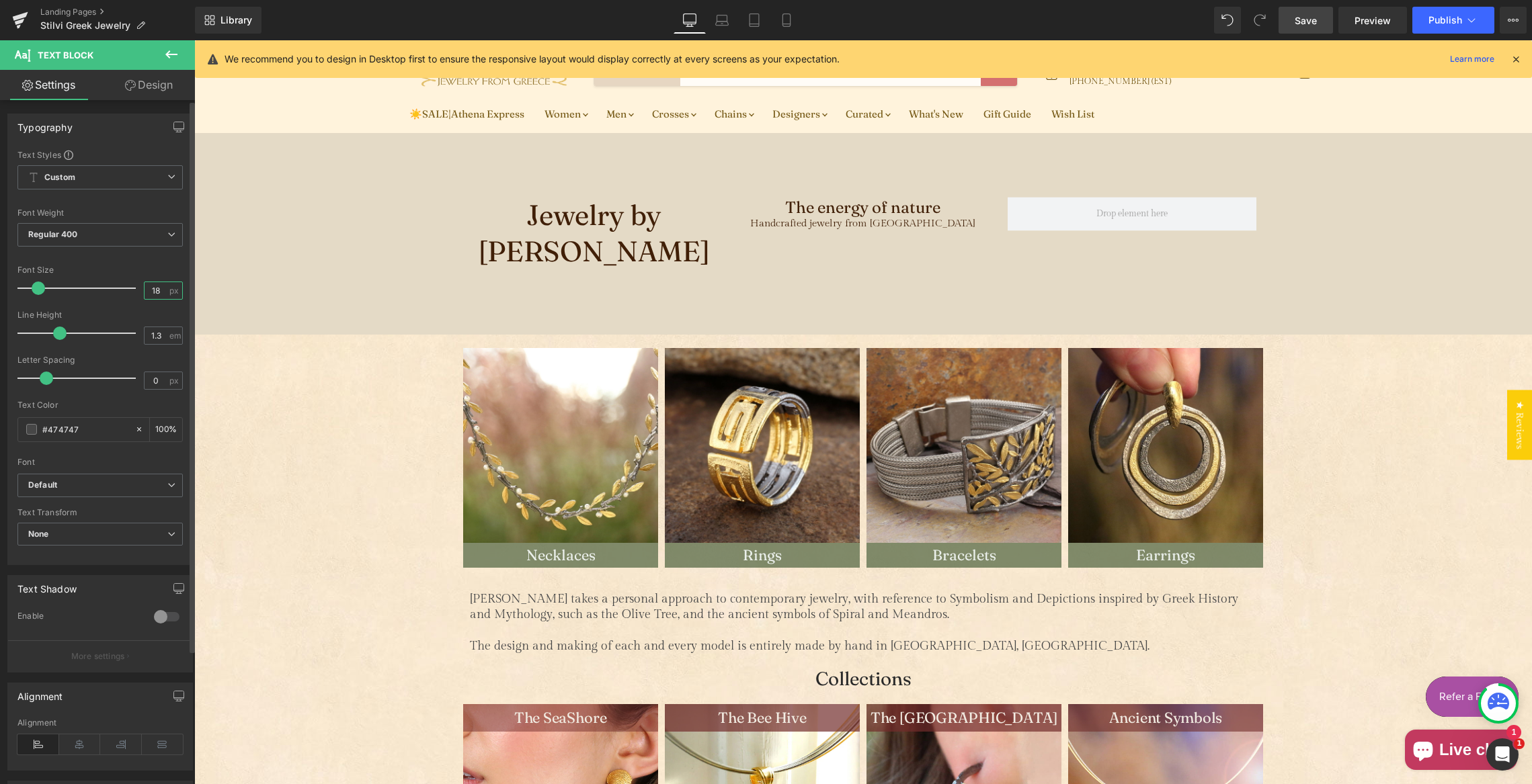
click at [155, 292] on input "18" at bounding box center [157, 290] width 23 height 17
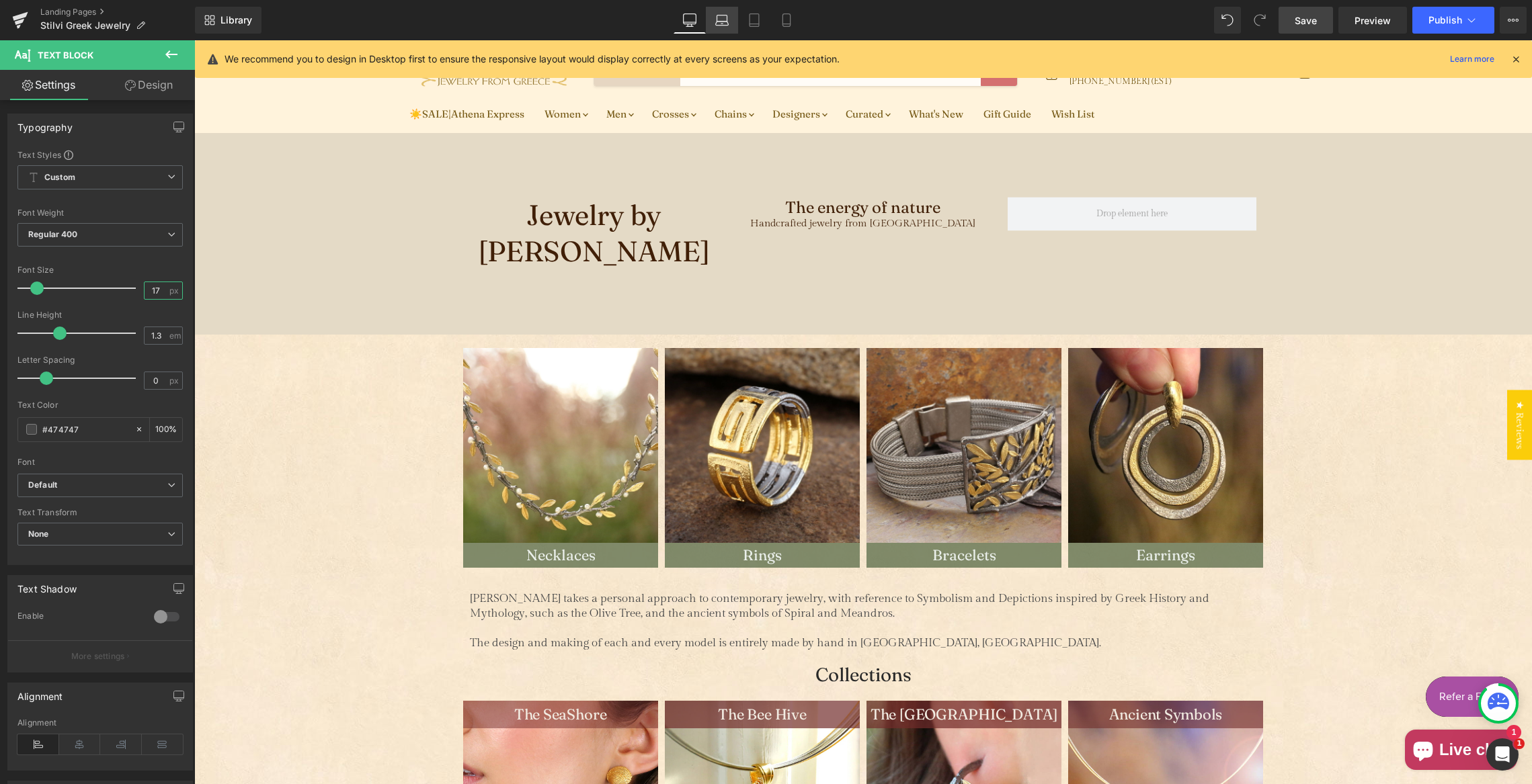
type input "17"
click at [722, 21] on icon at bounding box center [722, 23] width 13 height 4
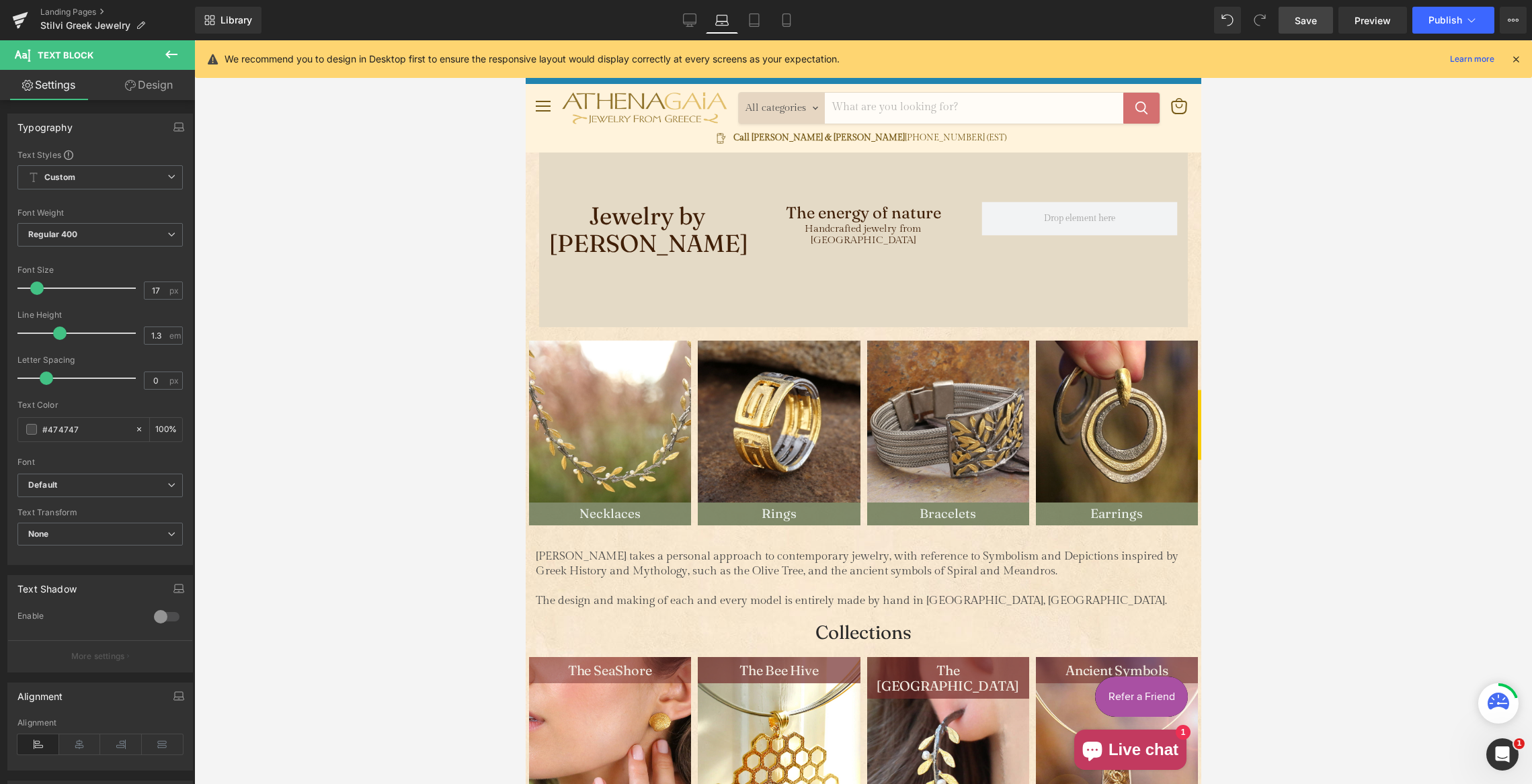
scroll to position [0, 0]
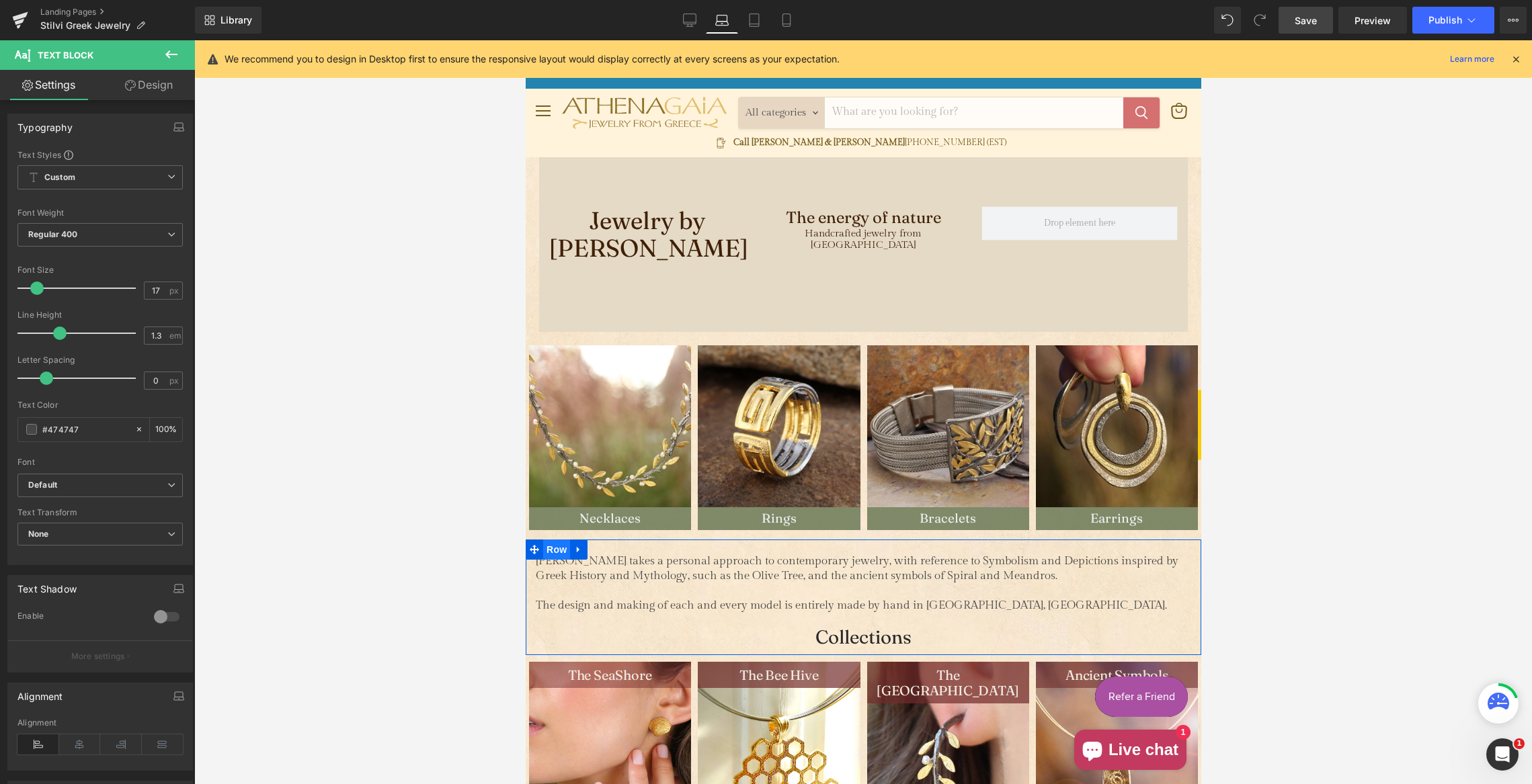
click at [556, 549] on span "Row" at bounding box center [556, 550] width 27 height 20
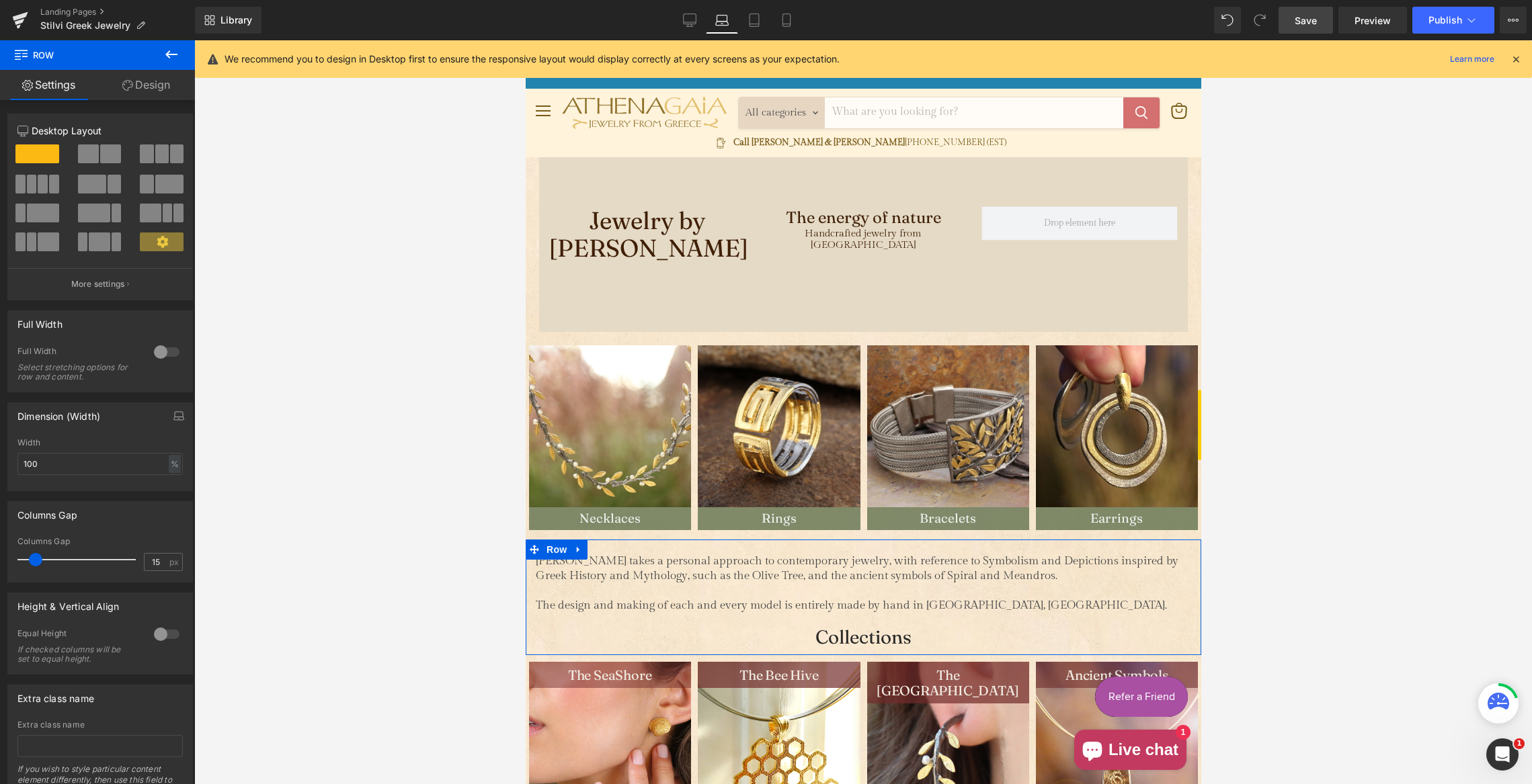
click at [138, 81] on link "Design" at bounding box center [146, 85] width 97 height 30
click at [0, 0] on div "Spacing" at bounding box center [0, 0] width 0 height 0
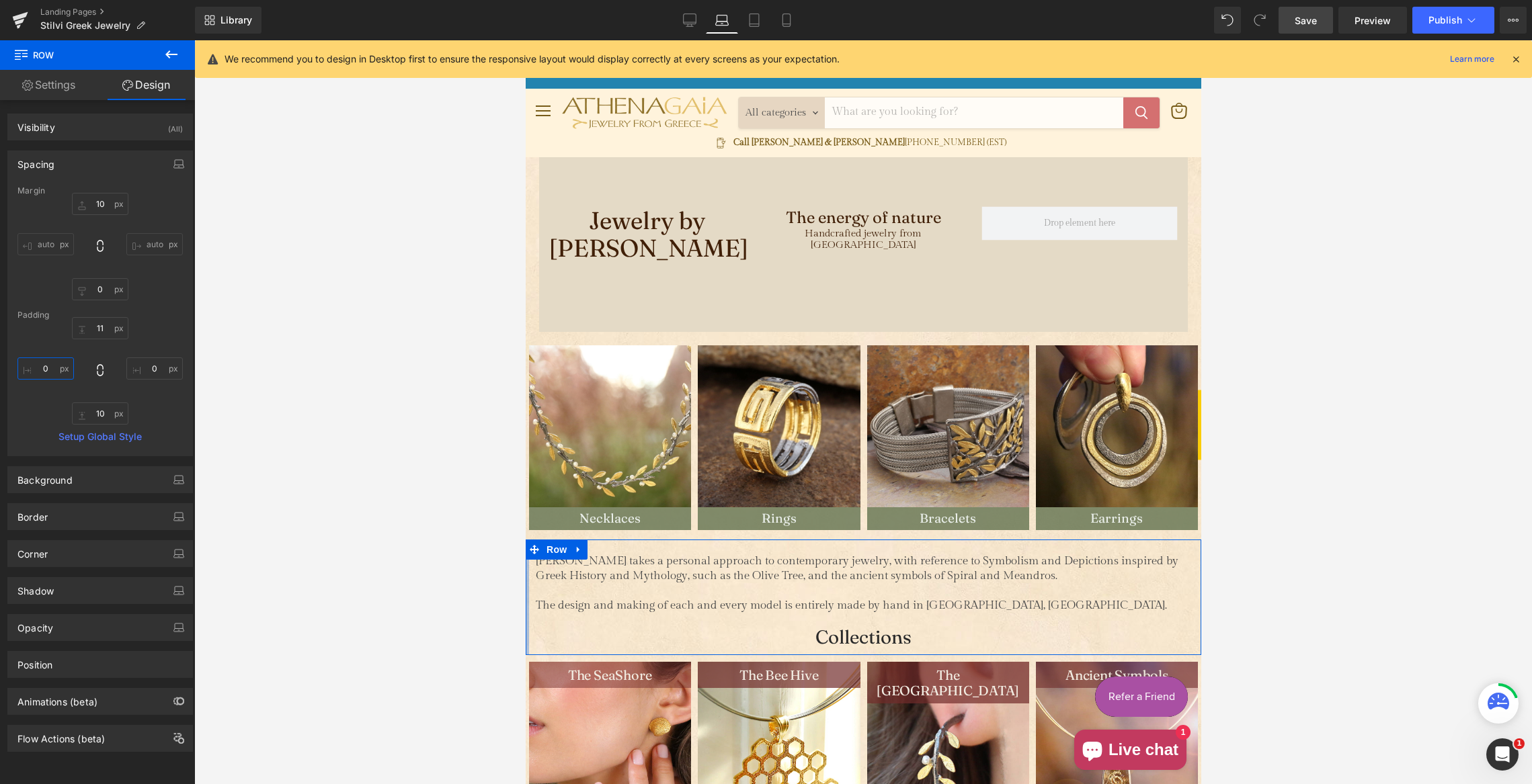
click at [42, 370] on input "text" at bounding box center [46, 368] width 57 height 22
type input "20"
click at [145, 368] on input "text" at bounding box center [155, 368] width 57 height 22
type input "20"
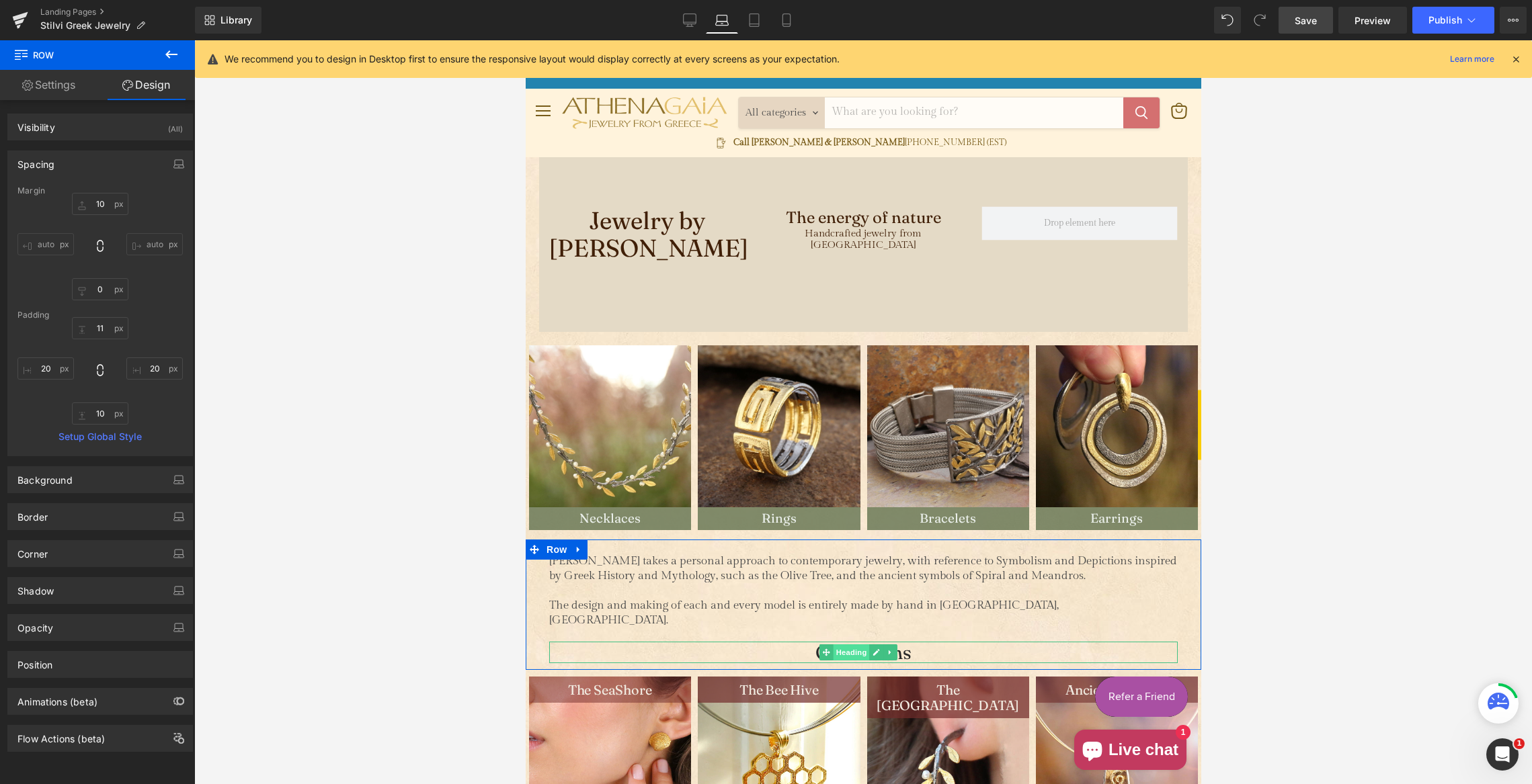
click at [855, 645] on span "Heading" at bounding box center [851, 652] width 37 height 16
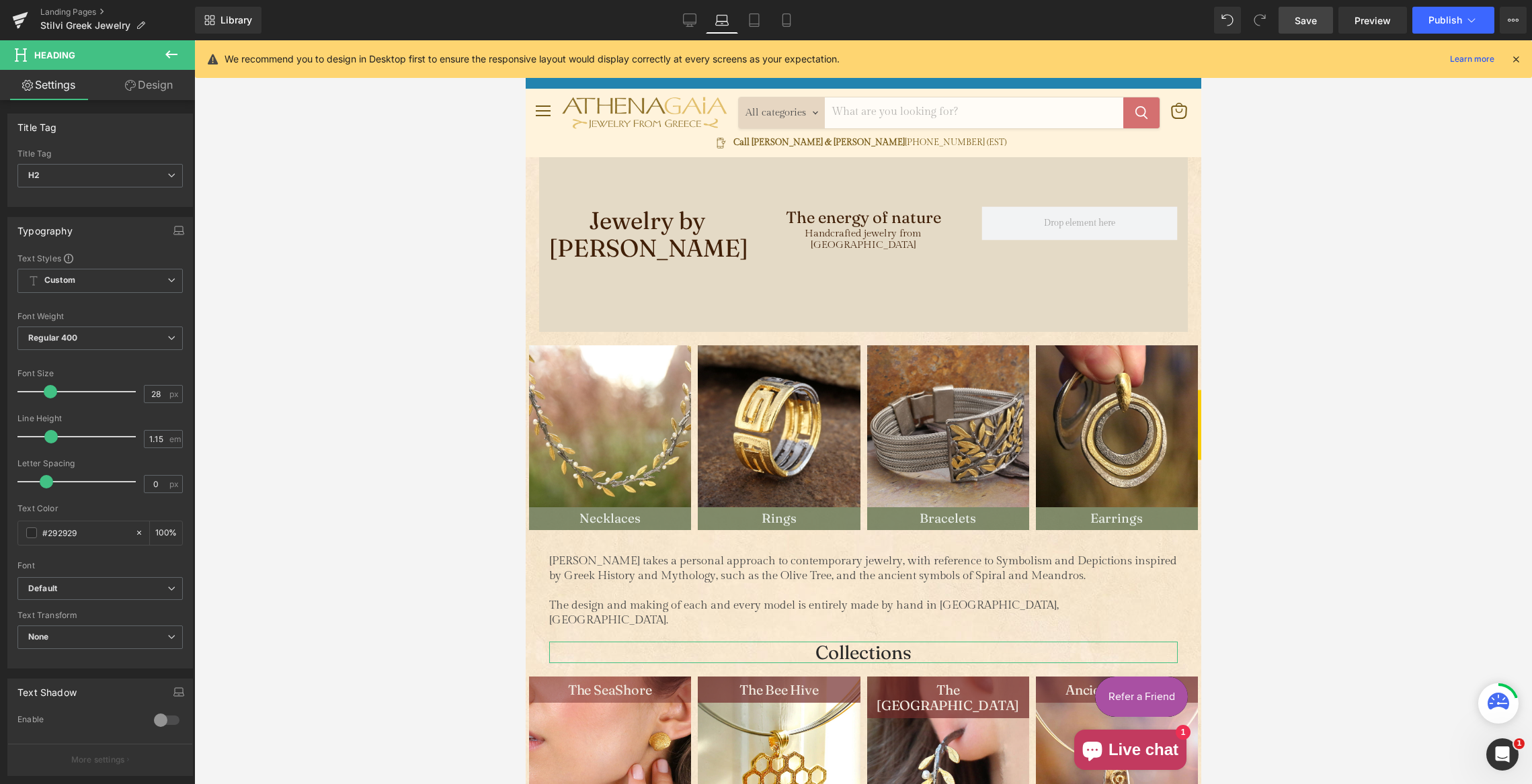
click at [145, 85] on link "Design" at bounding box center [148, 85] width 97 height 30
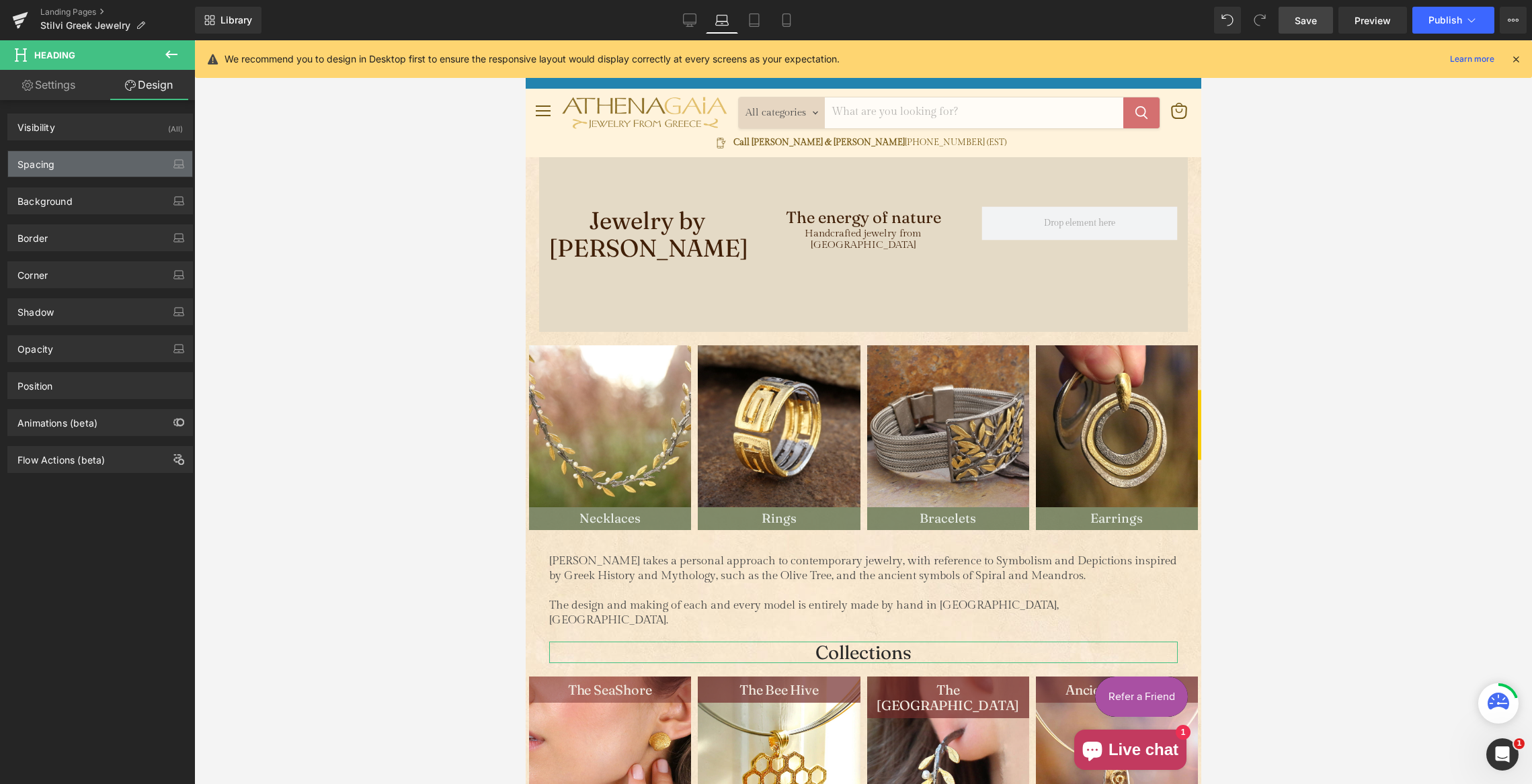
click at [70, 164] on div "Spacing" at bounding box center [100, 163] width 184 height 26
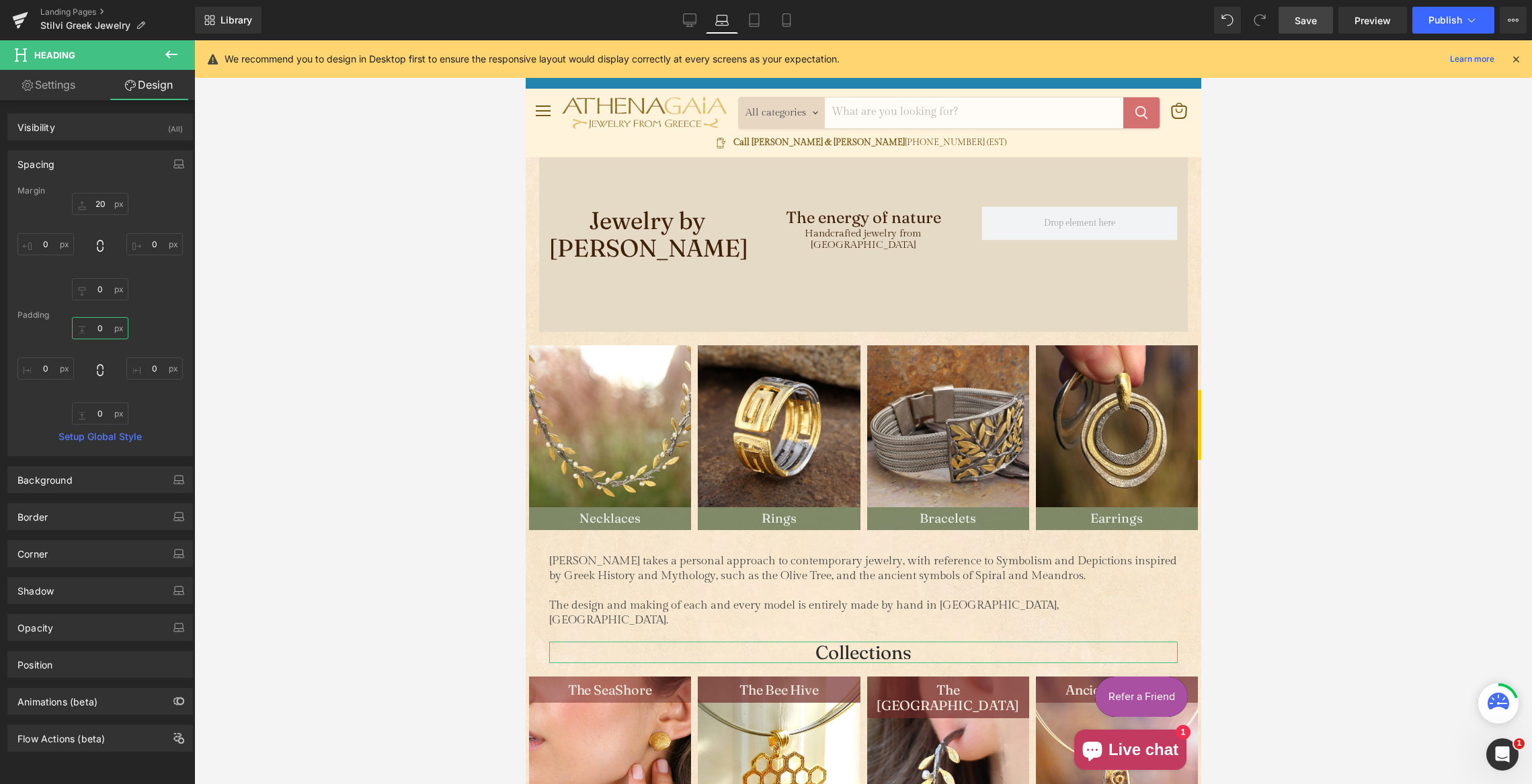
click at [85, 323] on input "0" at bounding box center [100, 328] width 57 height 22
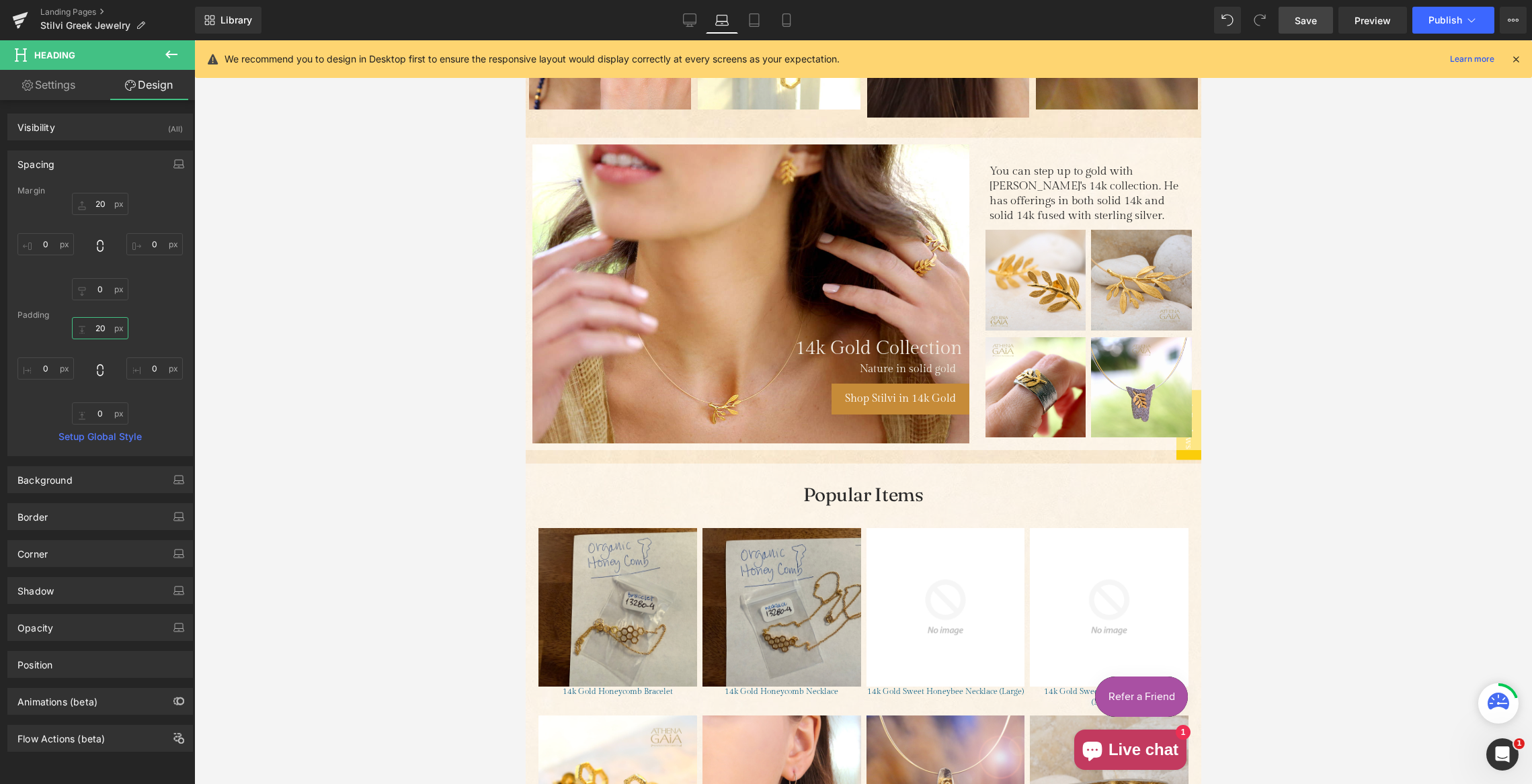
scroll to position [817, 0]
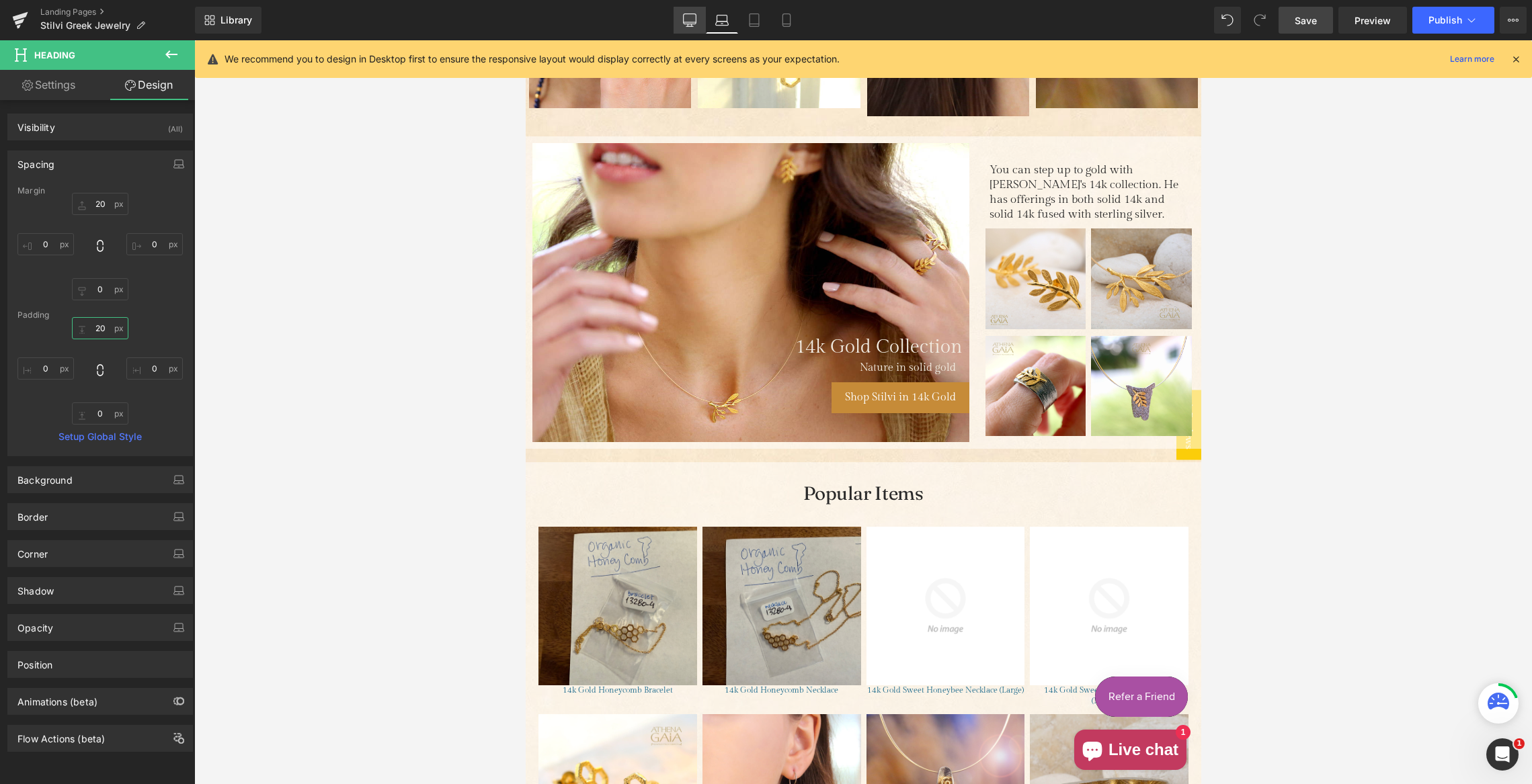
type input "20"
click at [690, 22] on icon at bounding box center [689, 22] width 13 height 0
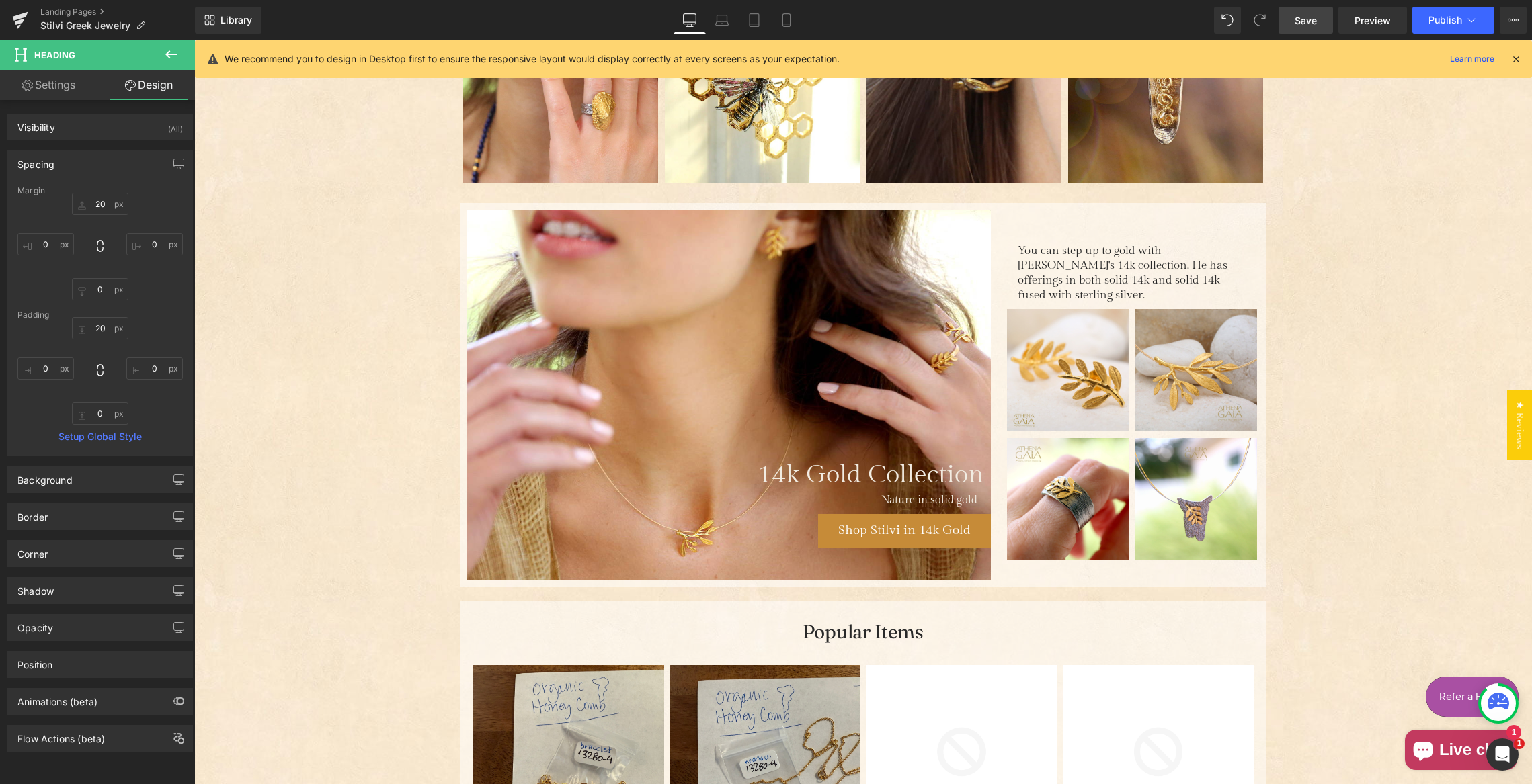
scroll to position [896, 0]
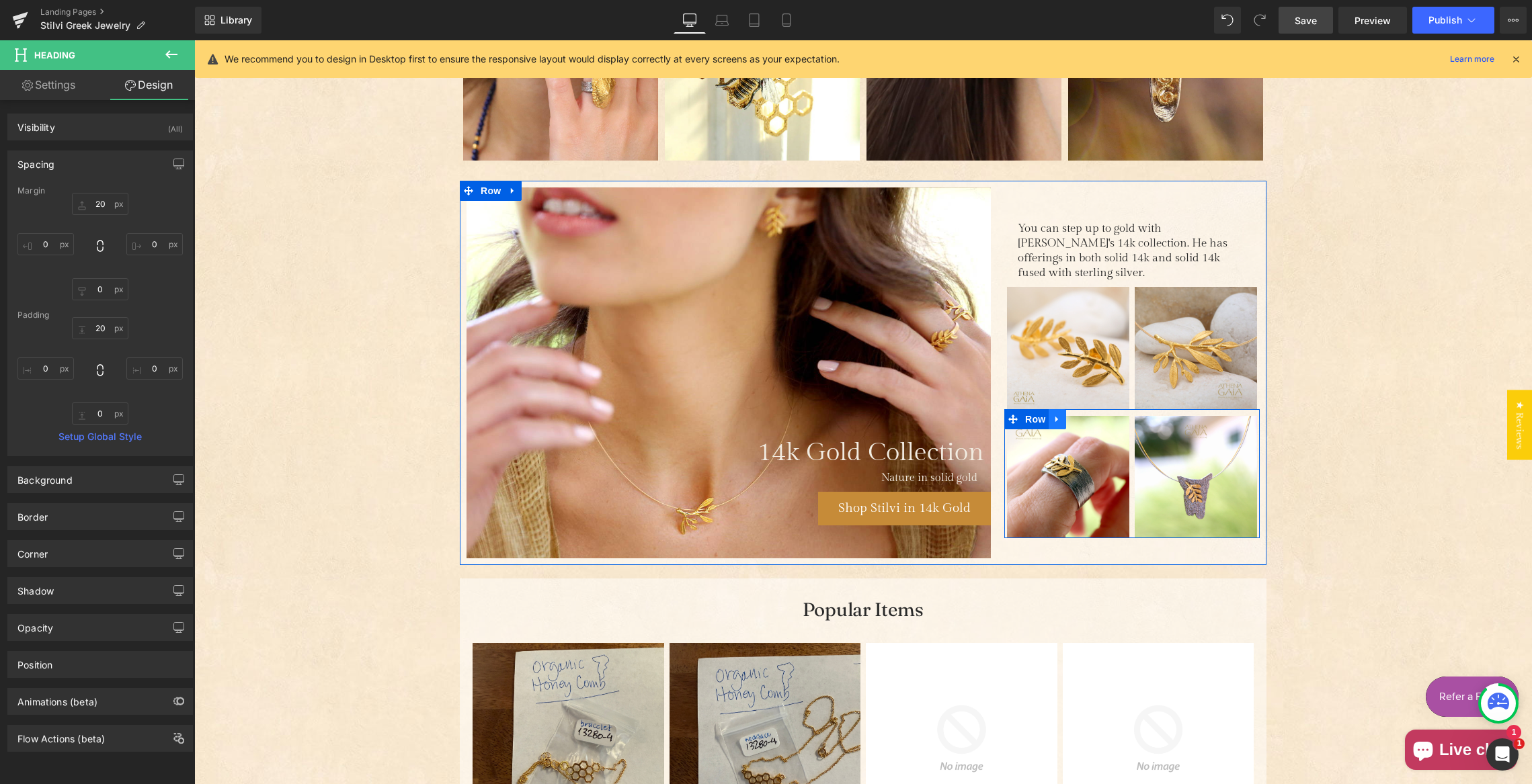
click at [1057, 418] on link "Main content" at bounding box center [1057, 419] width 17 height 20
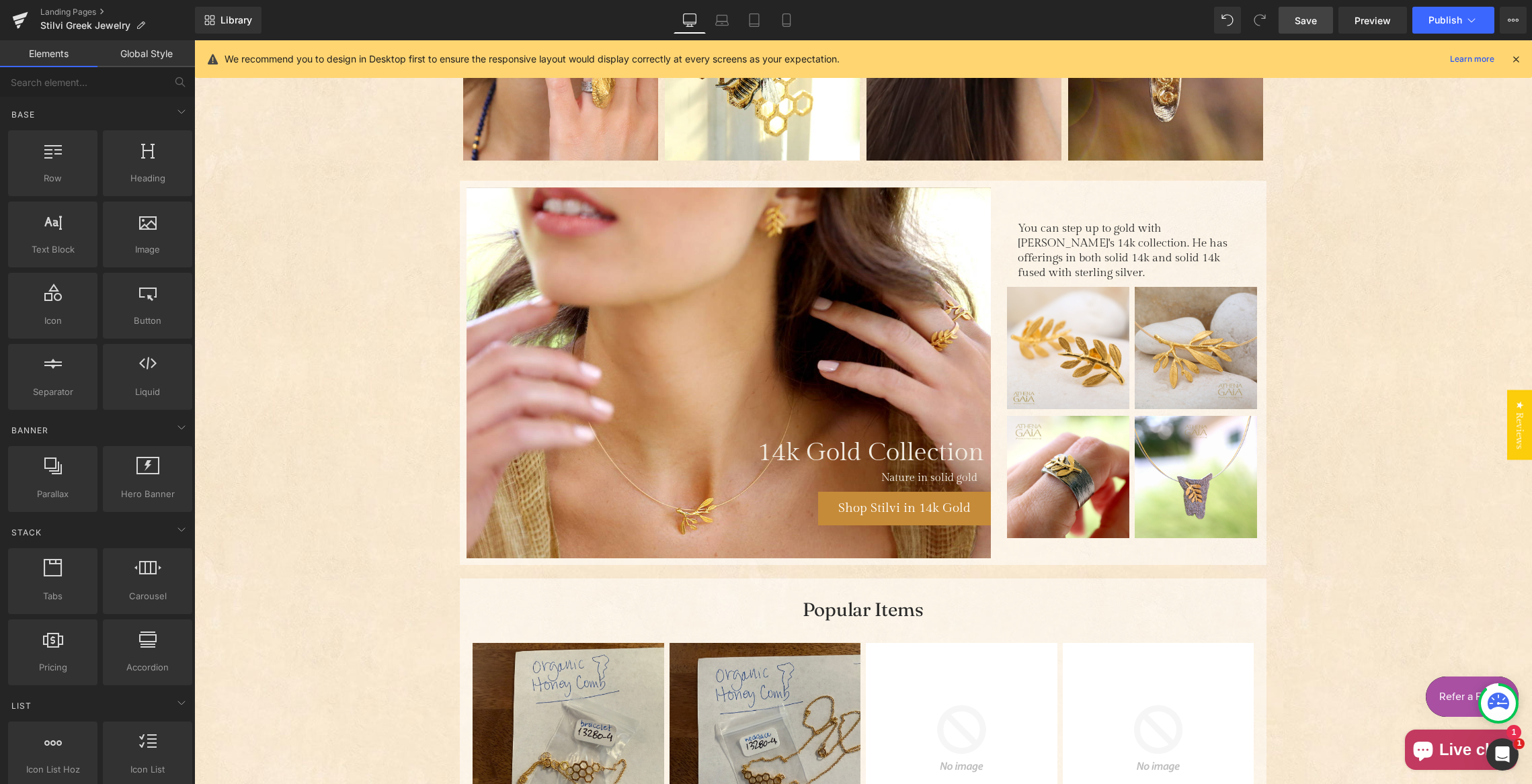
click at [1297, 435] on div "Jewelry by [PERSON_NAME] Heading The energy of nature Handcrafted jewelry from …" at bounding box center [863, 583] width 1337 height 2532
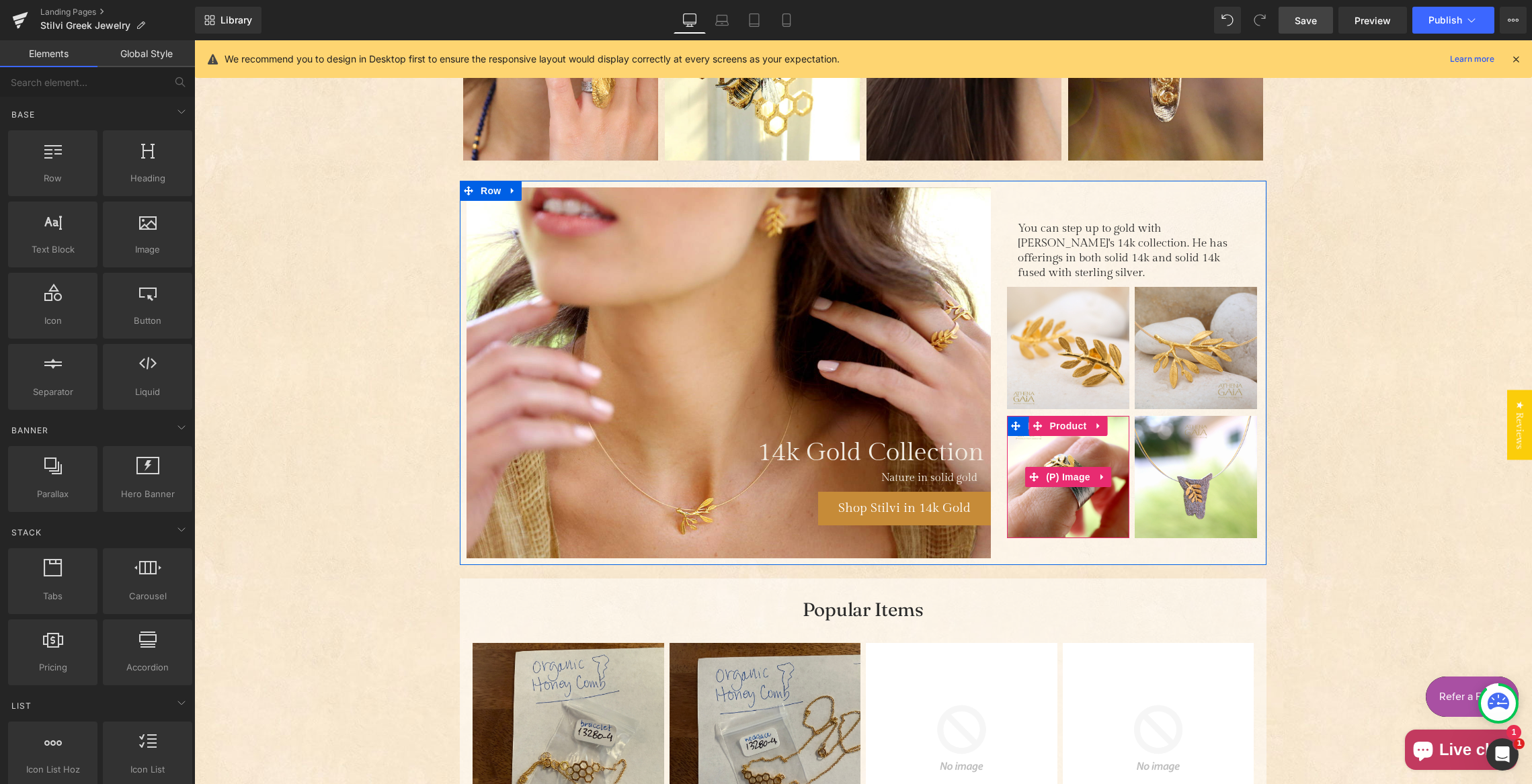
click at [1062, 430] on img "Main content" at bounding box center [1068, 476] width 122 height 122
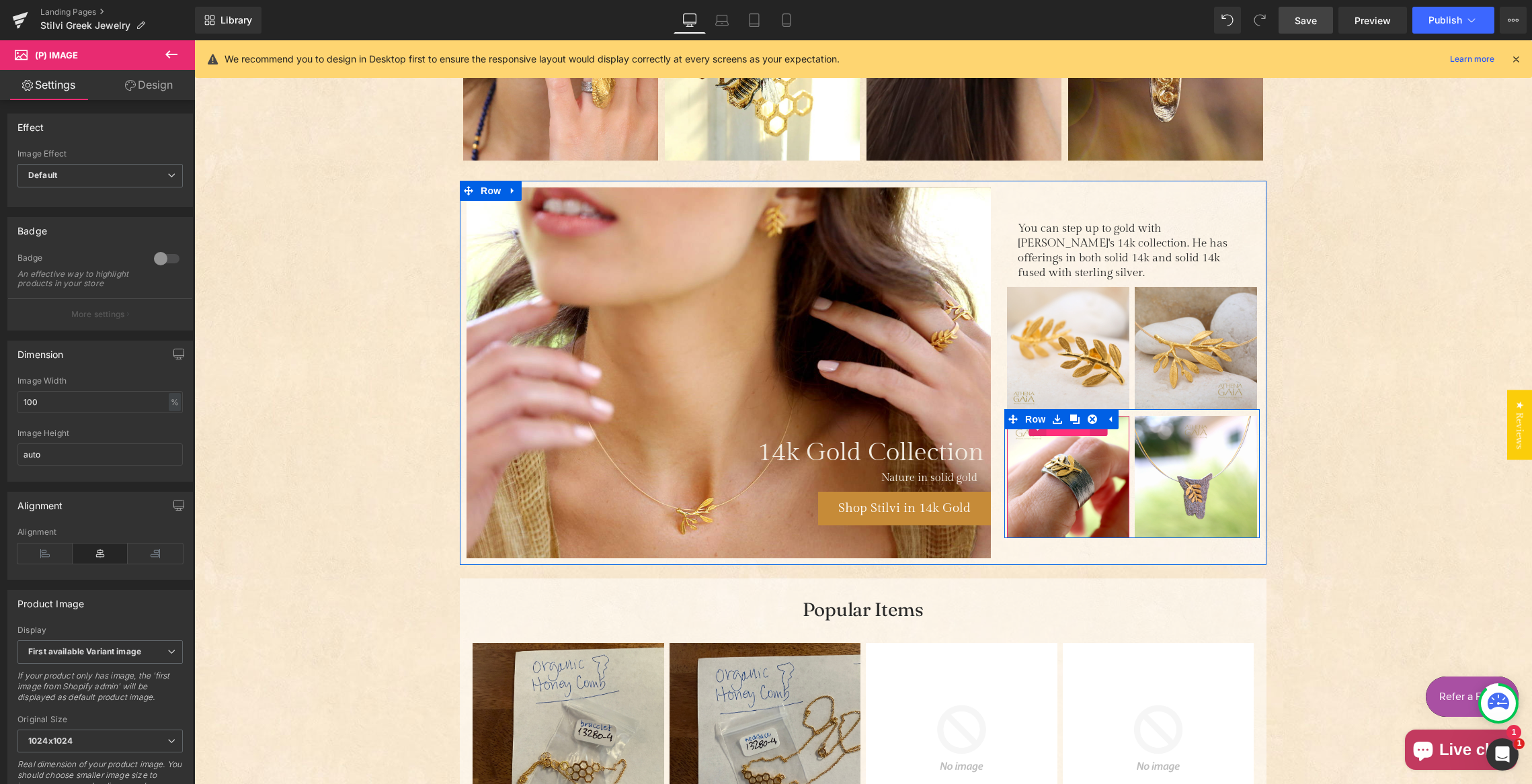
click at [1060, 422] on span "Product" at bounding box center [1068, 425] width 43 height 20
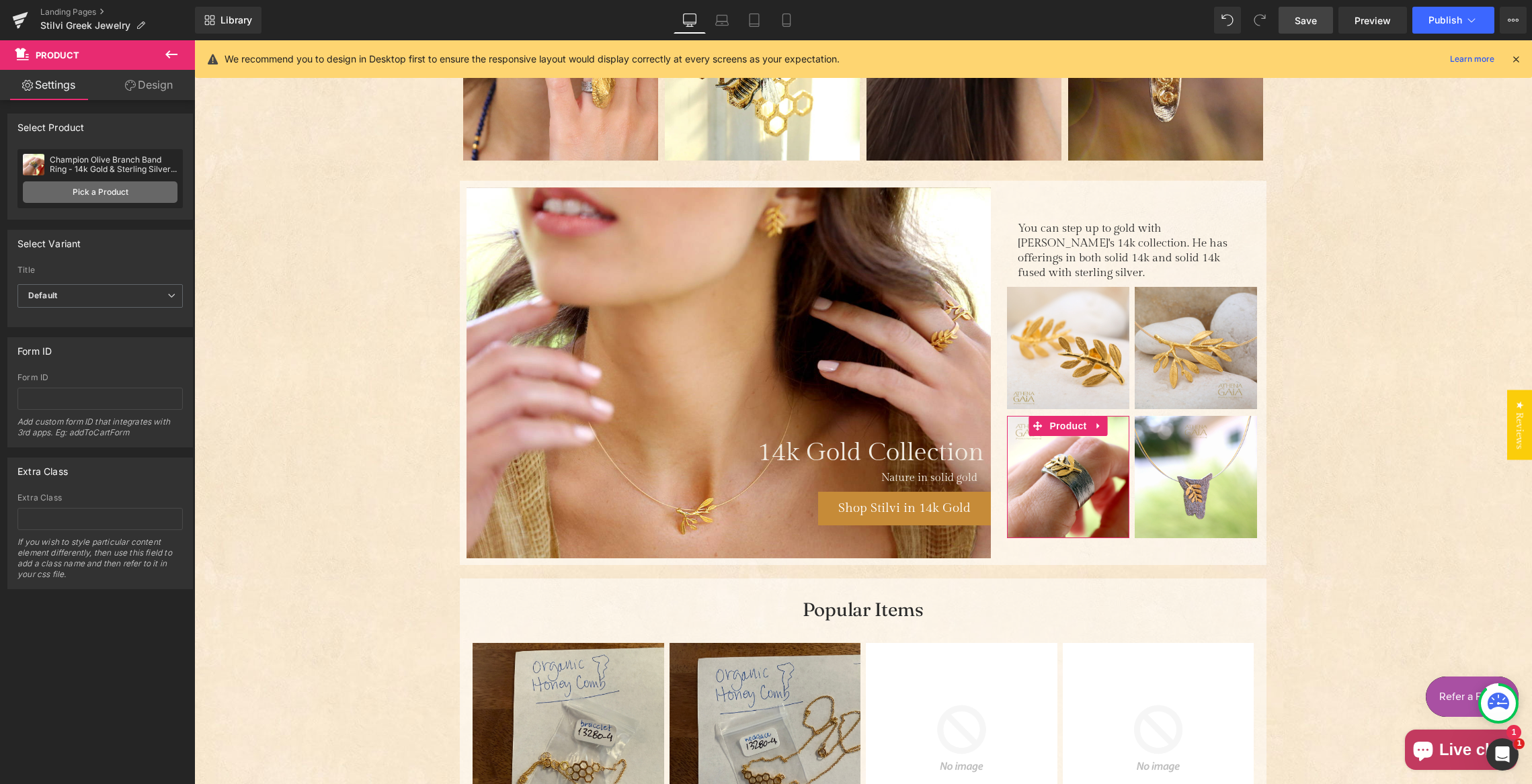
click at [109, 189] on link "Pick a Product" at bounding box center [100, 192] width 155 height 21
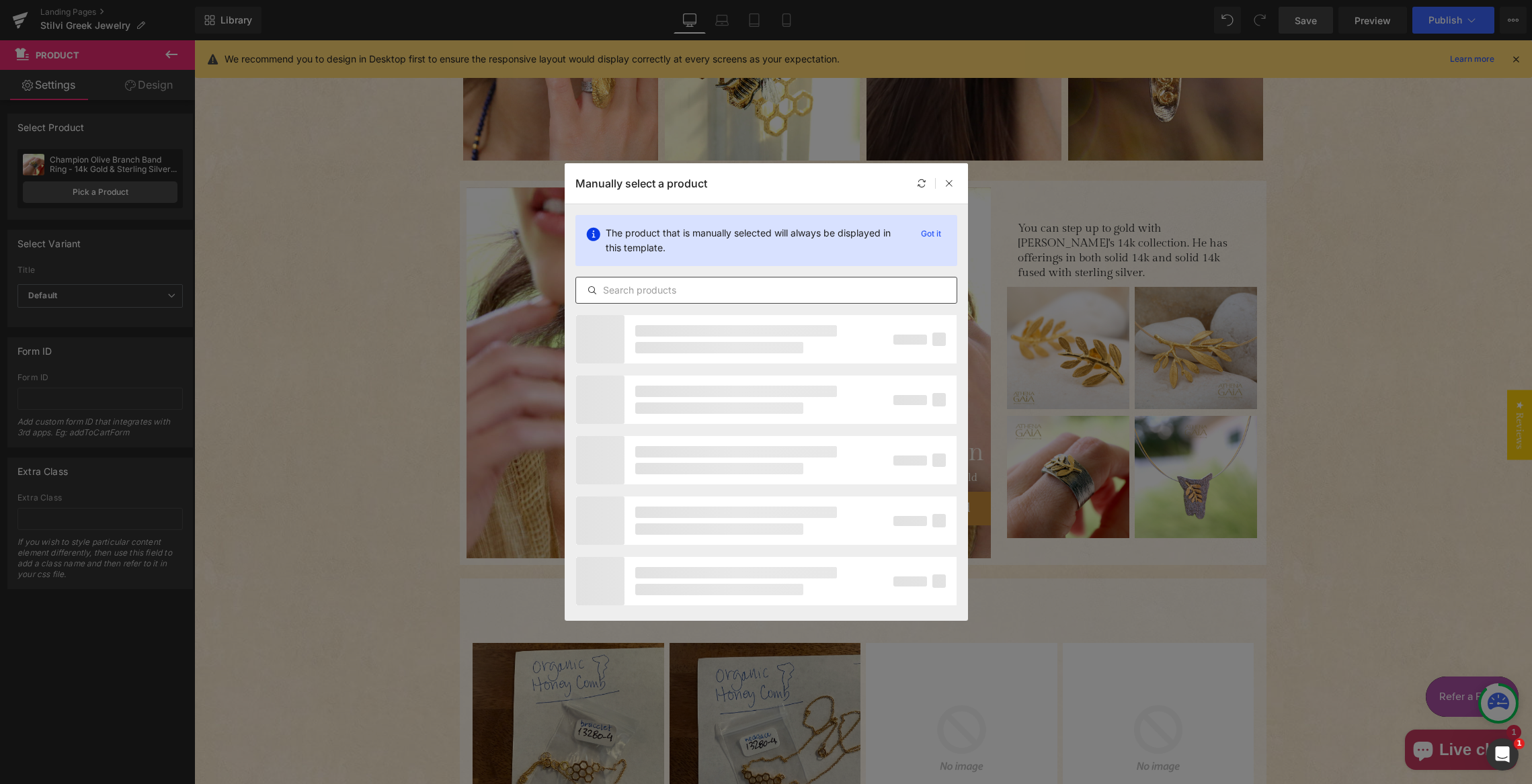
click at [628, 294] on input "text" at bounding box center [766, 290] width 381 height 16
paste input "Single Honeycomb Ring - 14k Gold Ring"
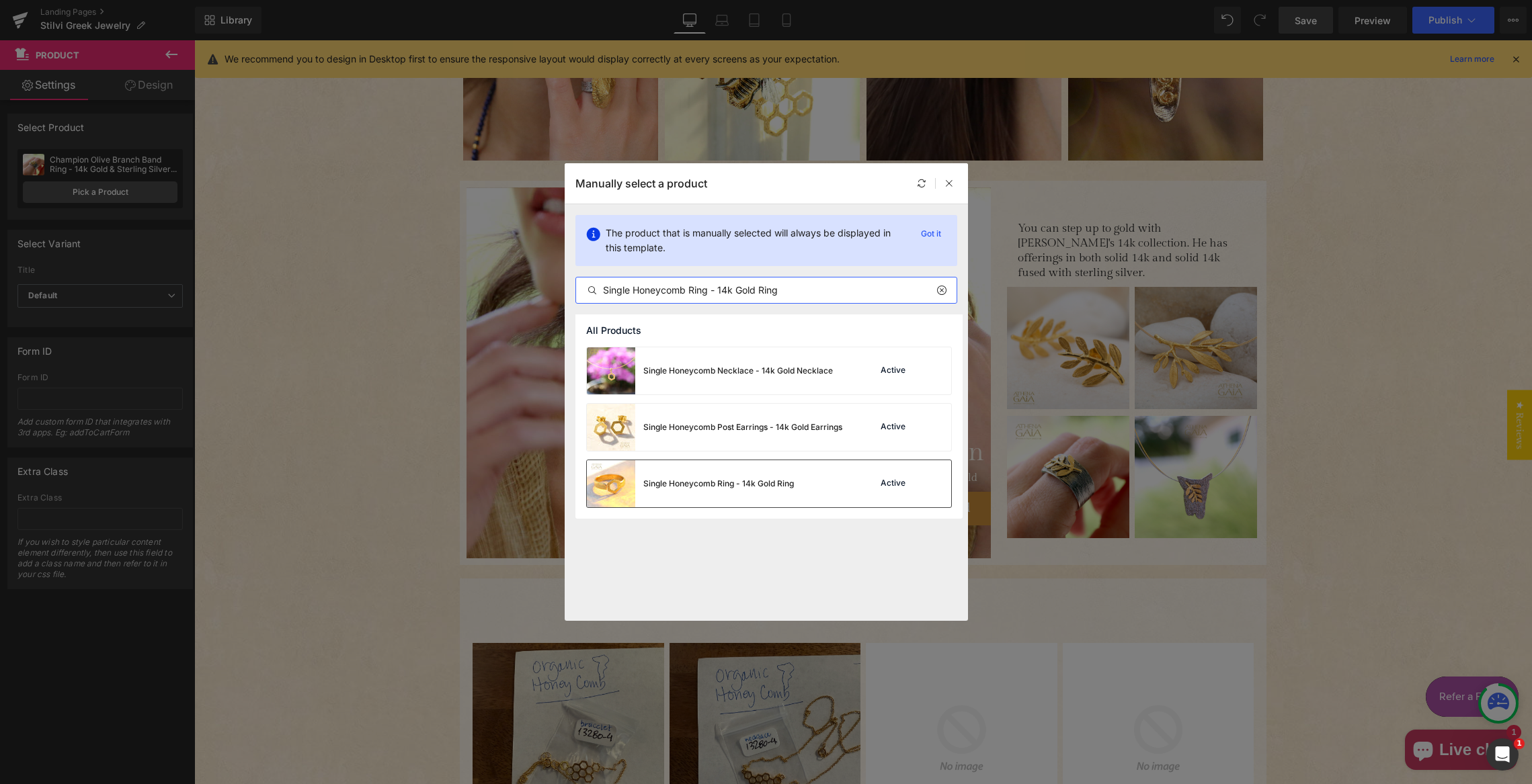
type input "Single Honeycomb Ring - 14k Gold Ring"
click at [724, 475] on div "Single Honeycomb Ring - 14k Gold Ring" at bounding box center [690, 484] width 207 height 47
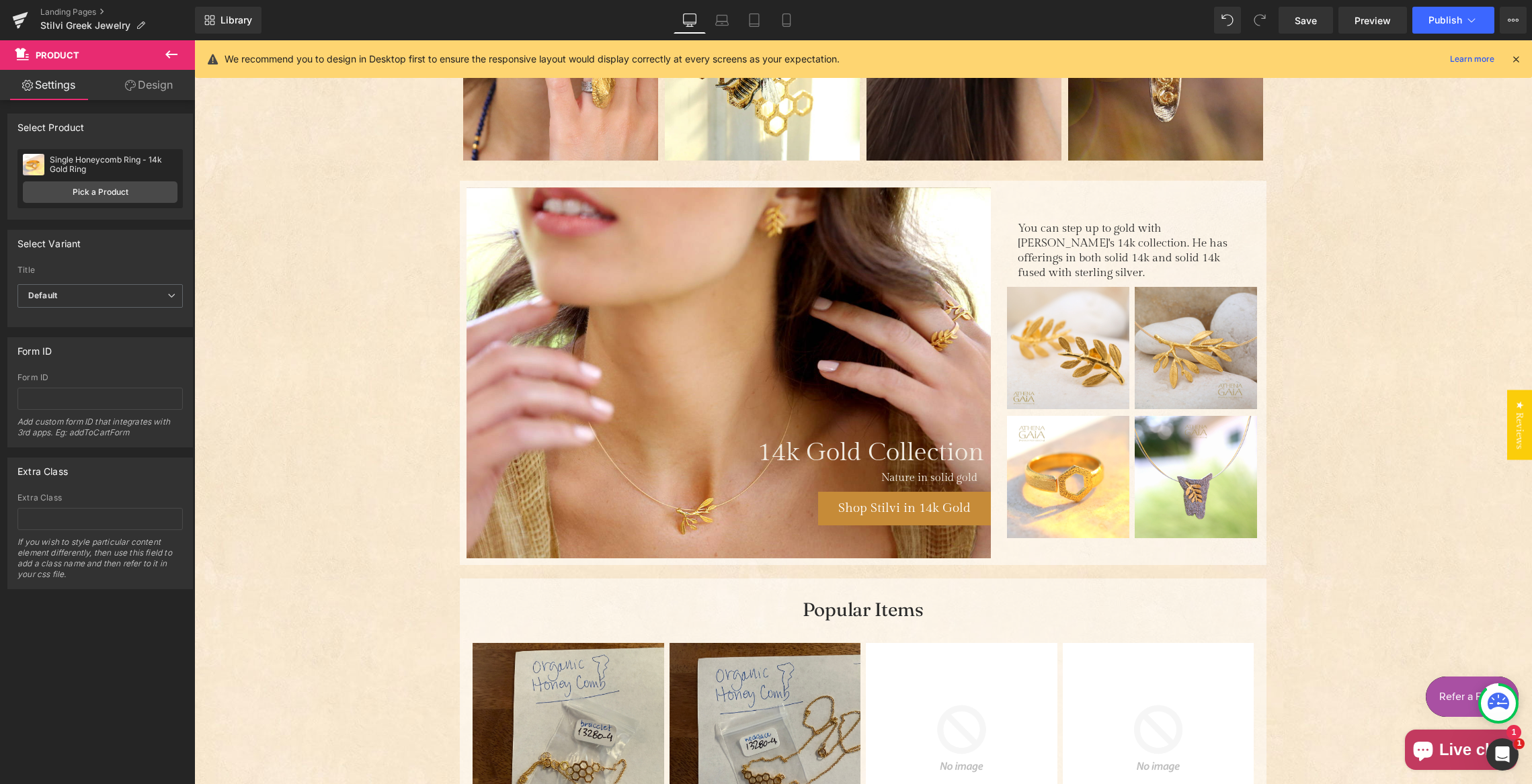
drag, startPoint x: 1300, startPoint y: 19, endPoint x: 1269, endPoint y: 1, distance: 35.8
click at [1301, 19] on span "Save" at bounding box center [1306, 20] width 22 height 14
click at [1442, 12] on button "Publish" at bounding box center [1453, 20] width 82 height 27
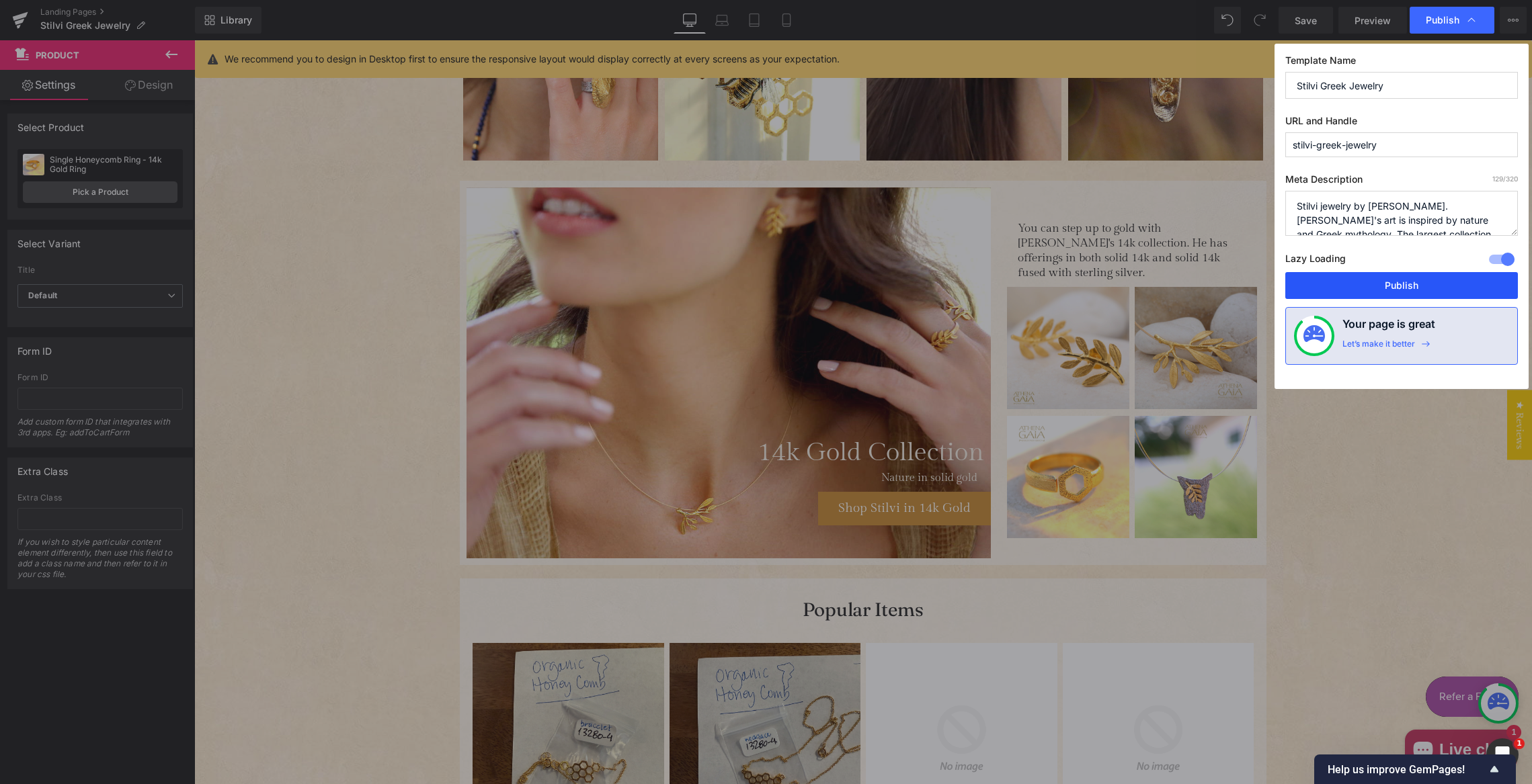
click at [1413, 284] on button "Publish" at bounding box center [1401, 285] width 232 height 27
